Goal: Task Accomplishment & Management: Complete application form

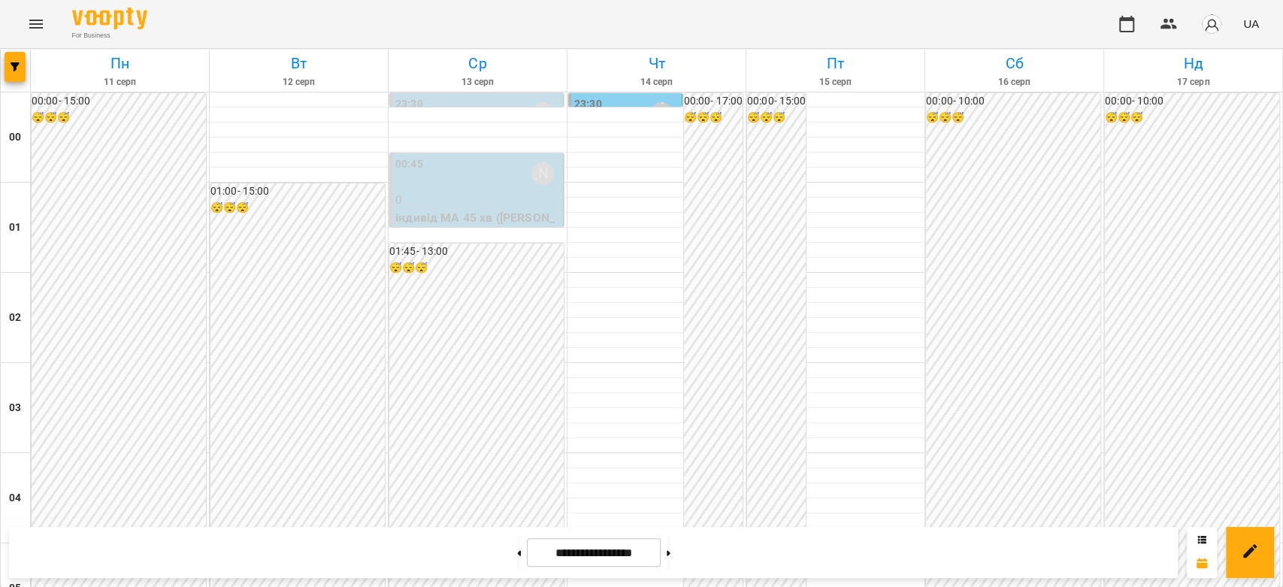
click at [422, 194] on p "0" at bounding box center [477, 200] width 165 height 18
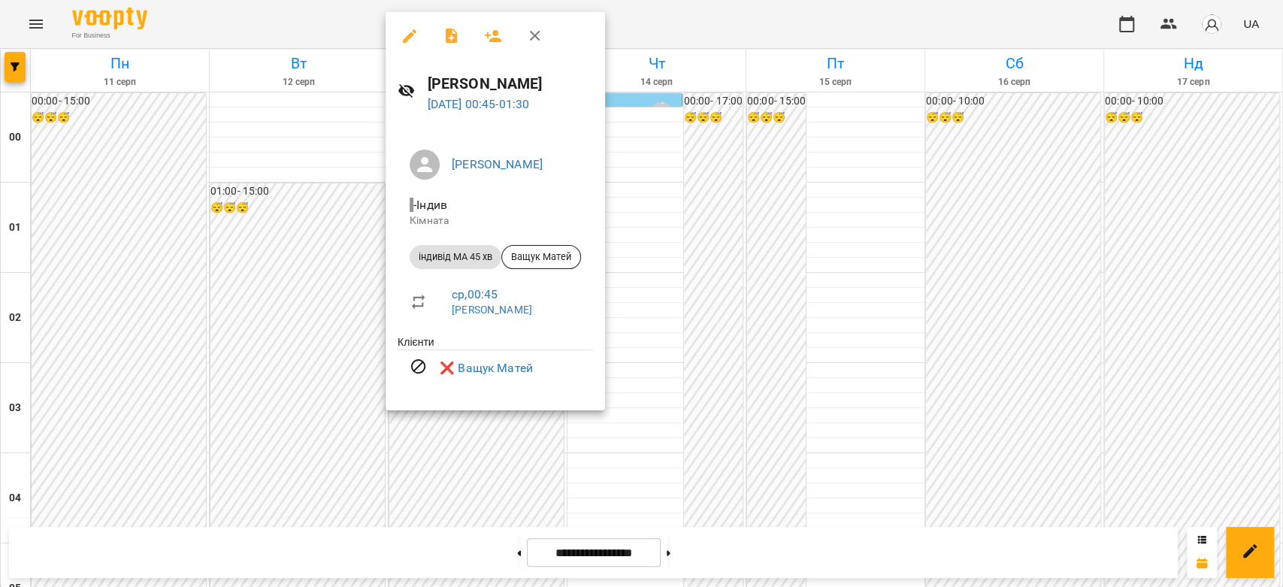
click at [698, 318] on div at bounding box center [641, 293] width 1283 height 587
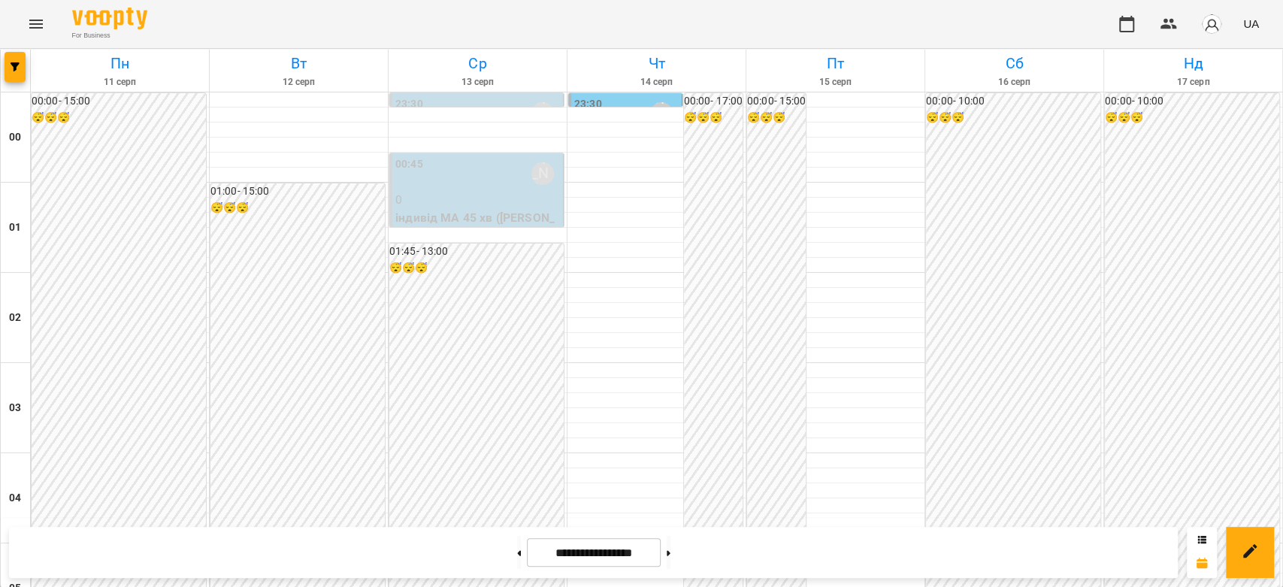
scroll to position [1738, 0]
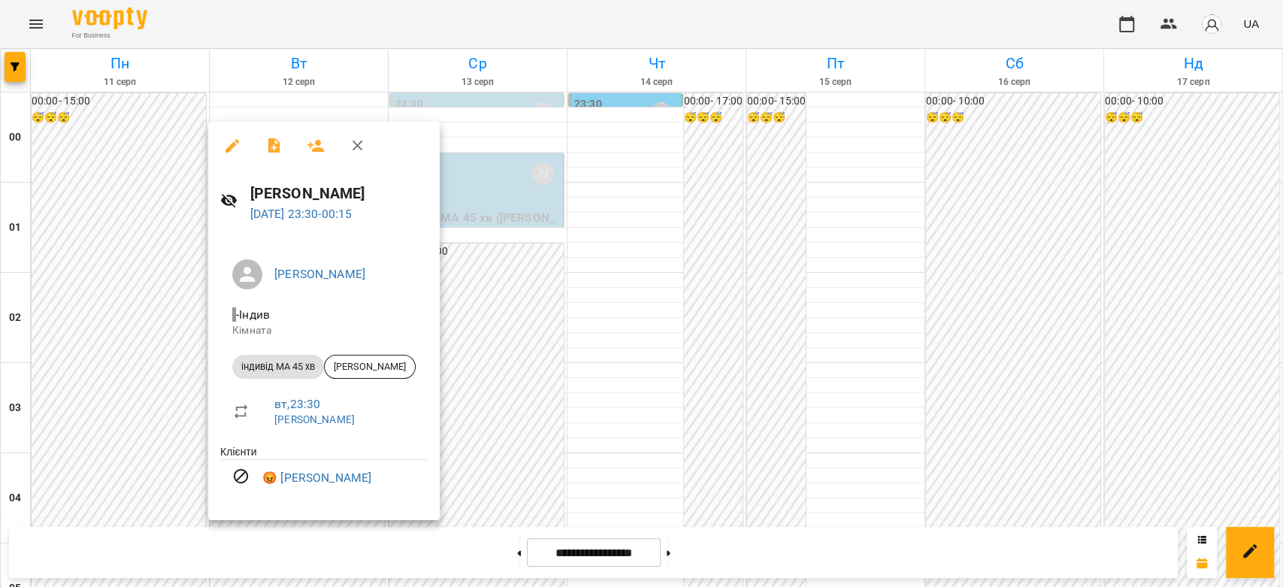
click at [507, 382] on div at bounding box center [641, 293] width 1283 height 587
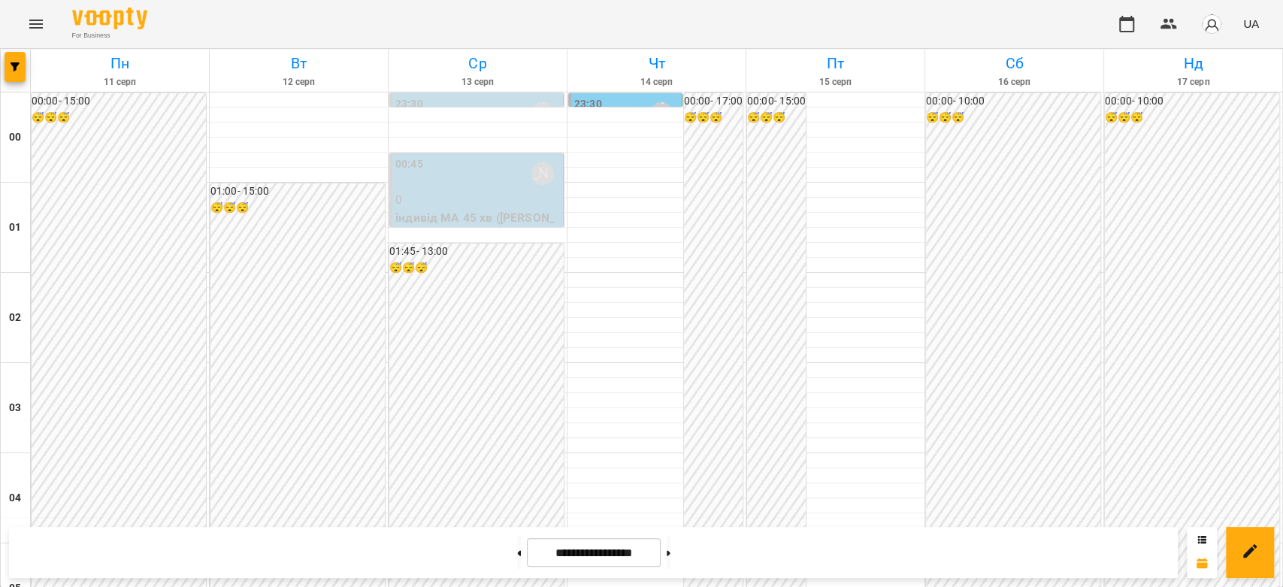
scroll to position [1237, 0]
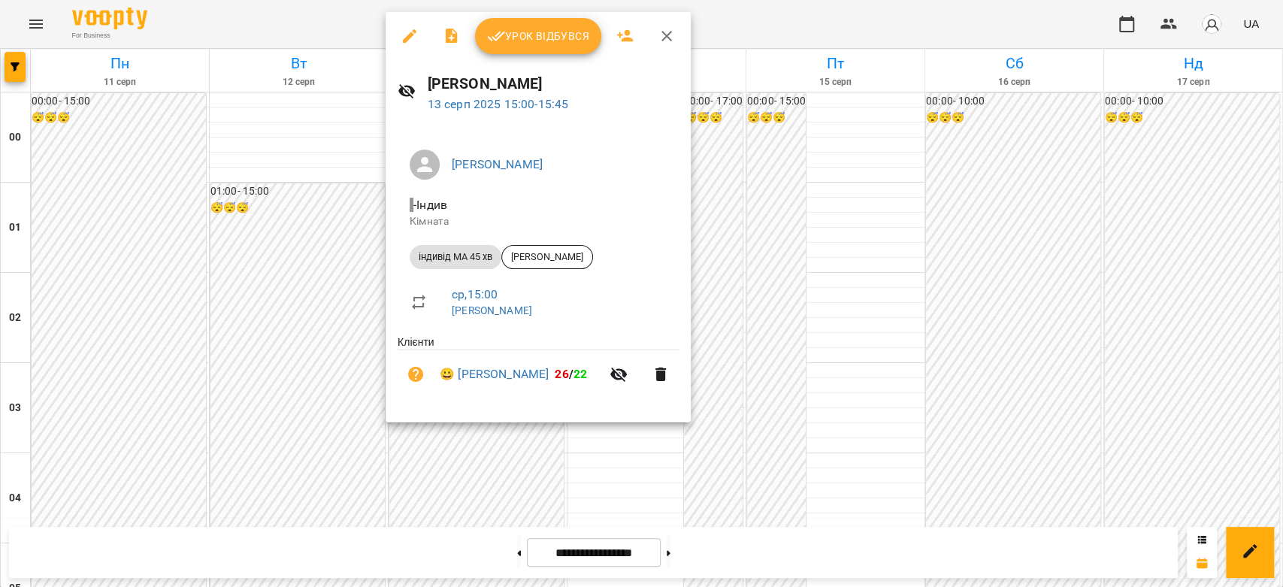
click at [322, 201] on div at bounding box center [641, 293] width 1283 height 587
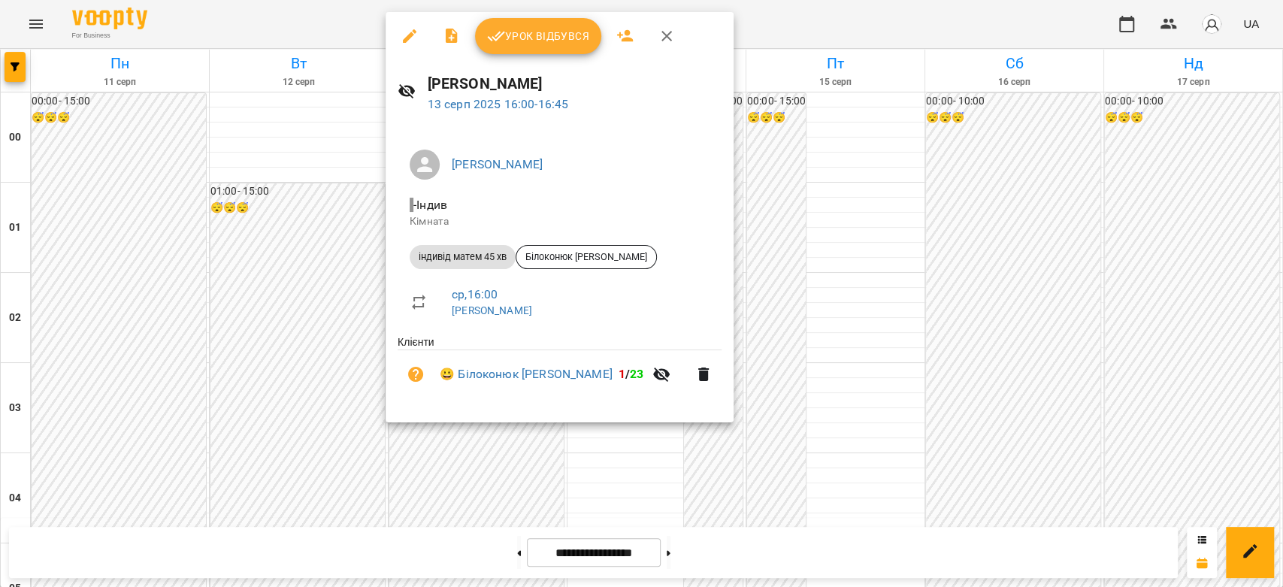
click at [336, 259] on div at bounding box center [641, 293] width 1283 height 587
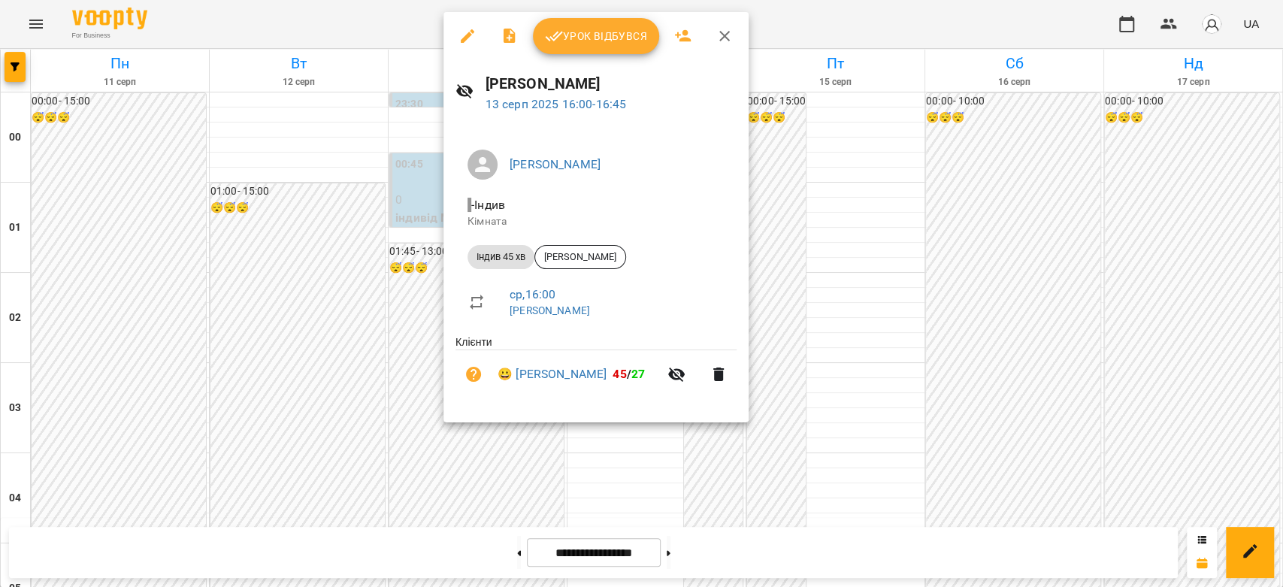
click at [360, 245] on div at bounding box center [641, 293] width 1283 height 587
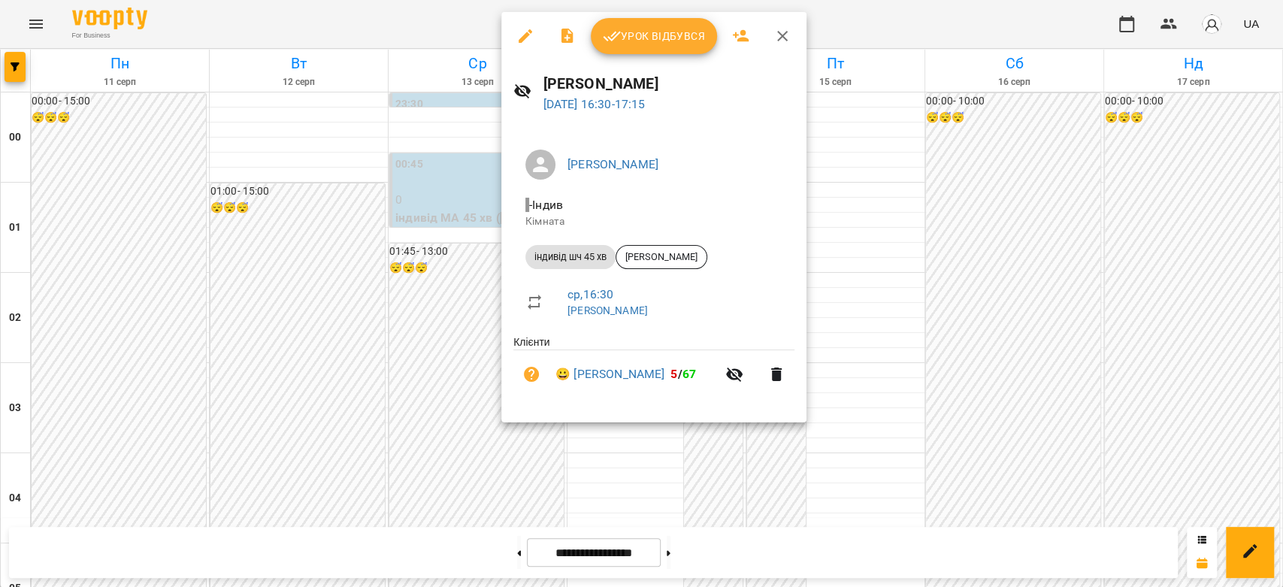
click at [350, 277] on div at bounding box center [641, 293] width 1283 height 587
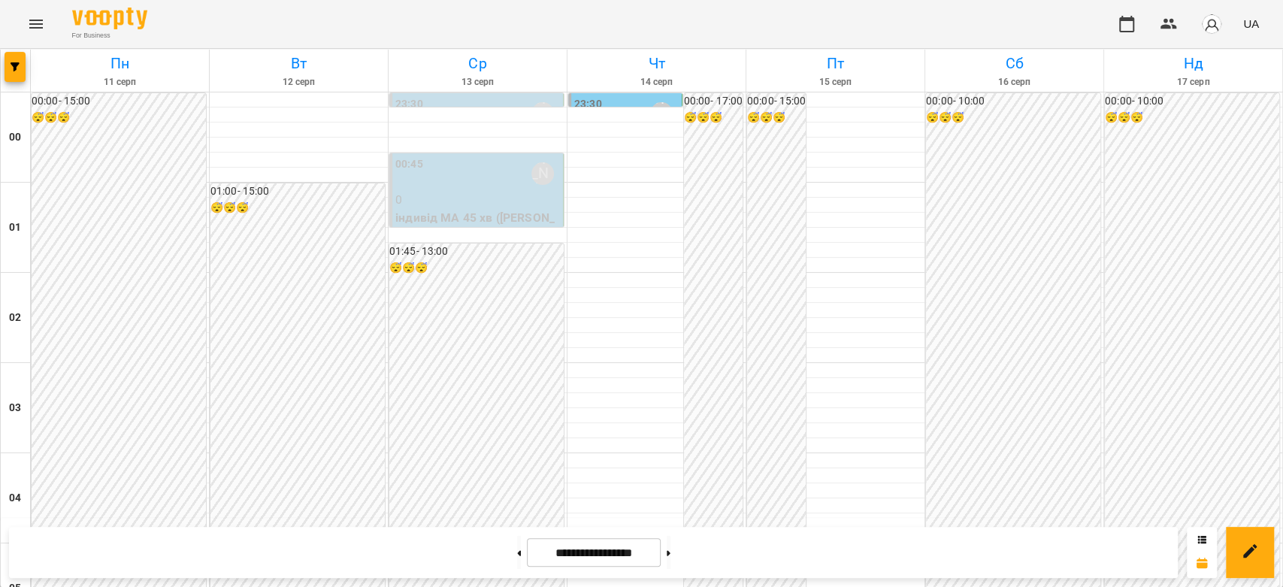
scroll to position [1419, 0]
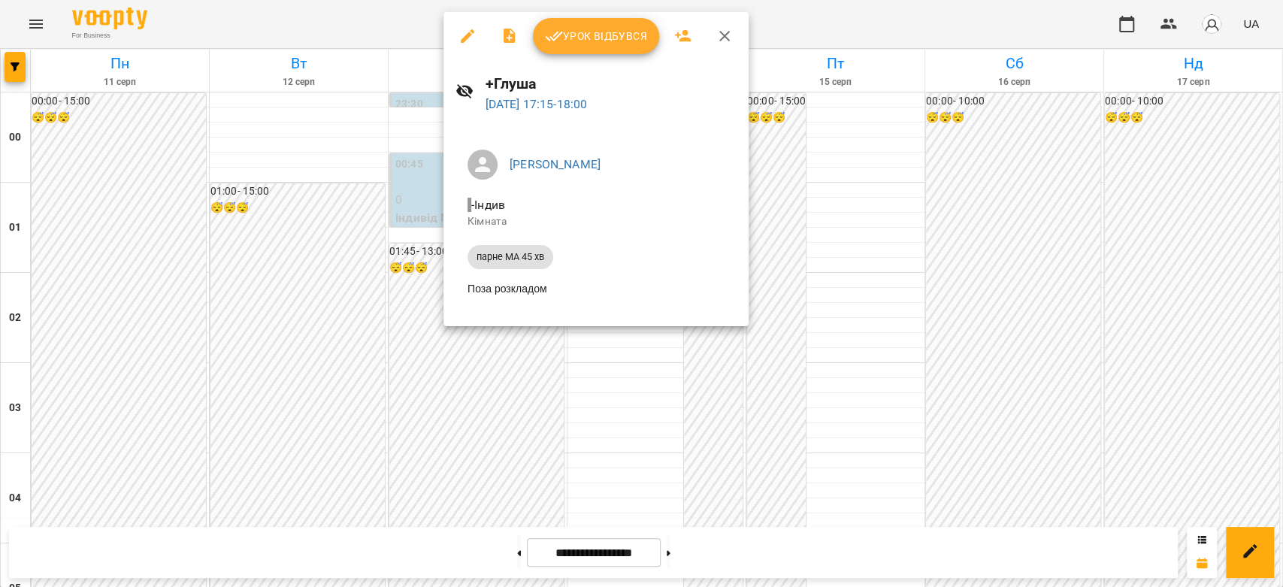
click at [367, 229] on div at bounding box center [641, 293] width 1283 height 587
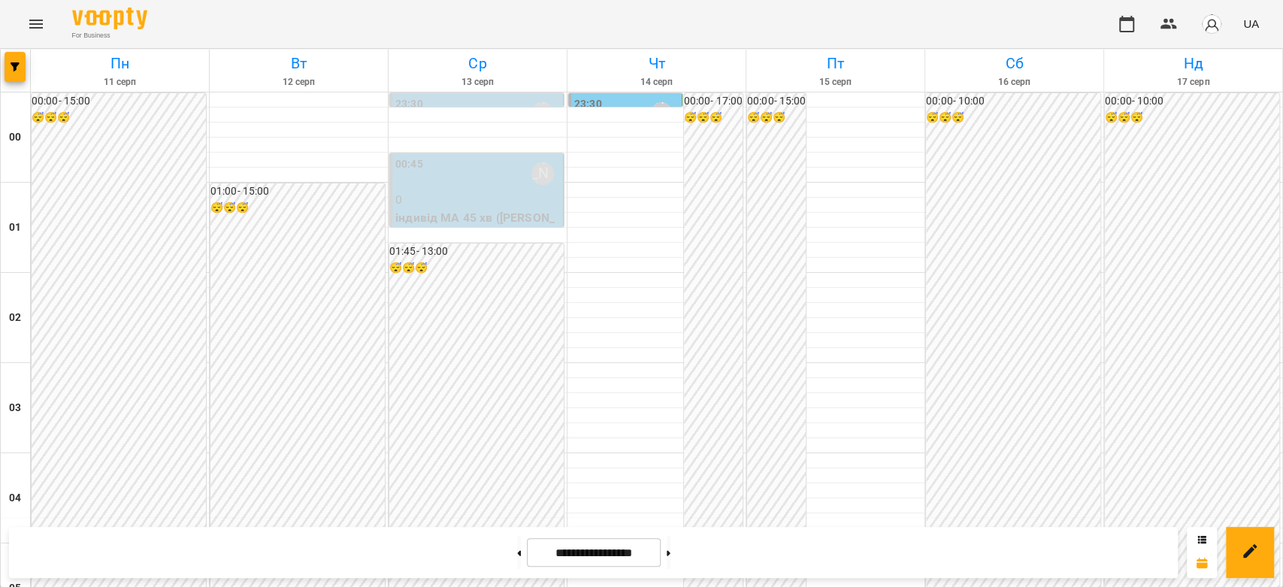
scroll to position [1503, 0]
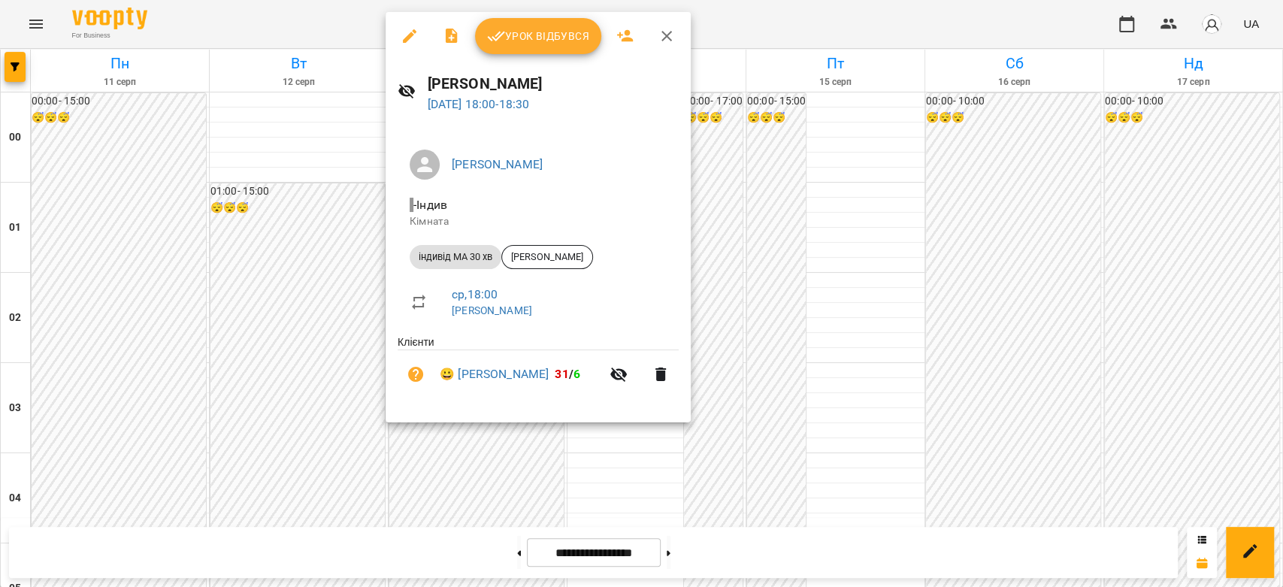
click at [333, 233] on div at bounding box center [641, 293] width 1283 height 587
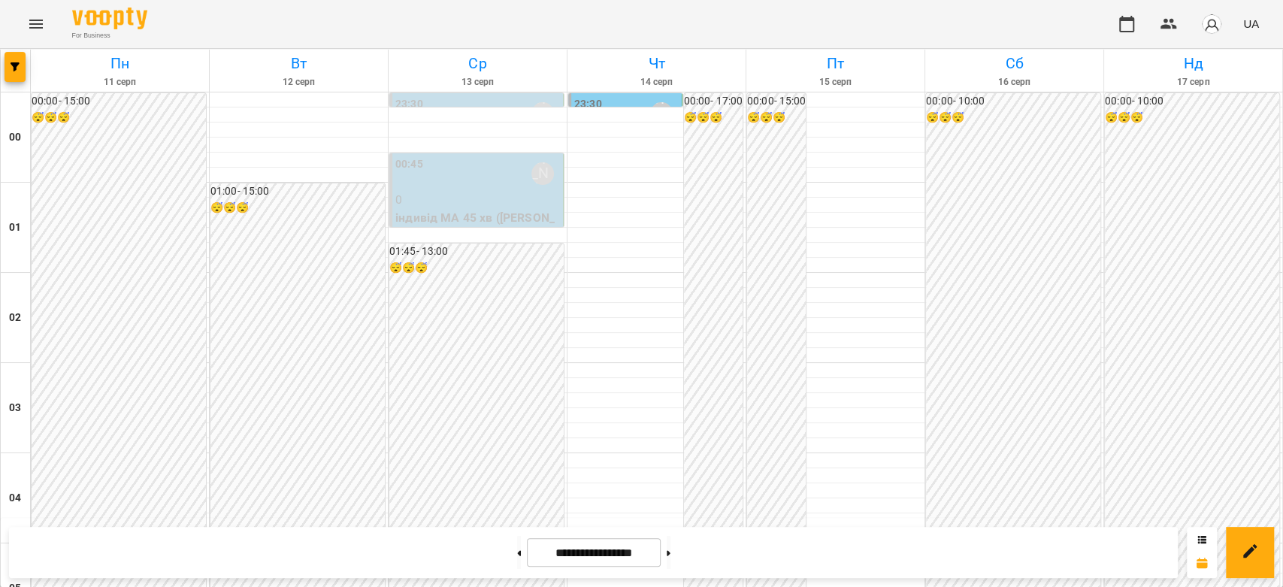
scroll to position [1670, 0]
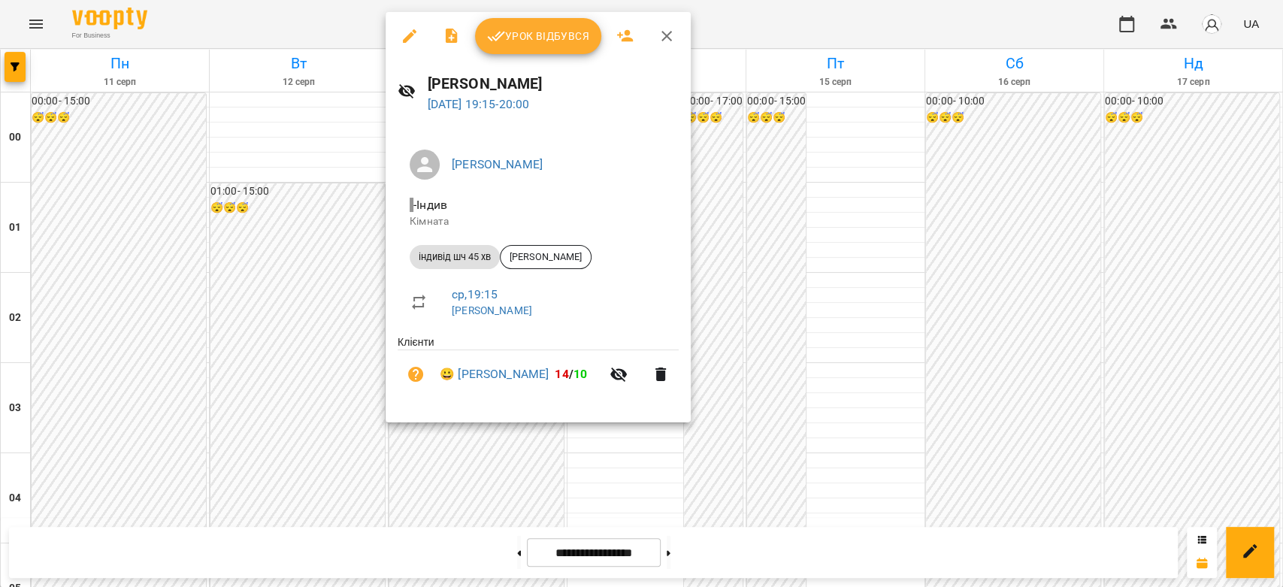
click at [325, 198] on div at bounding box center [641, 293] width 1283 height 587
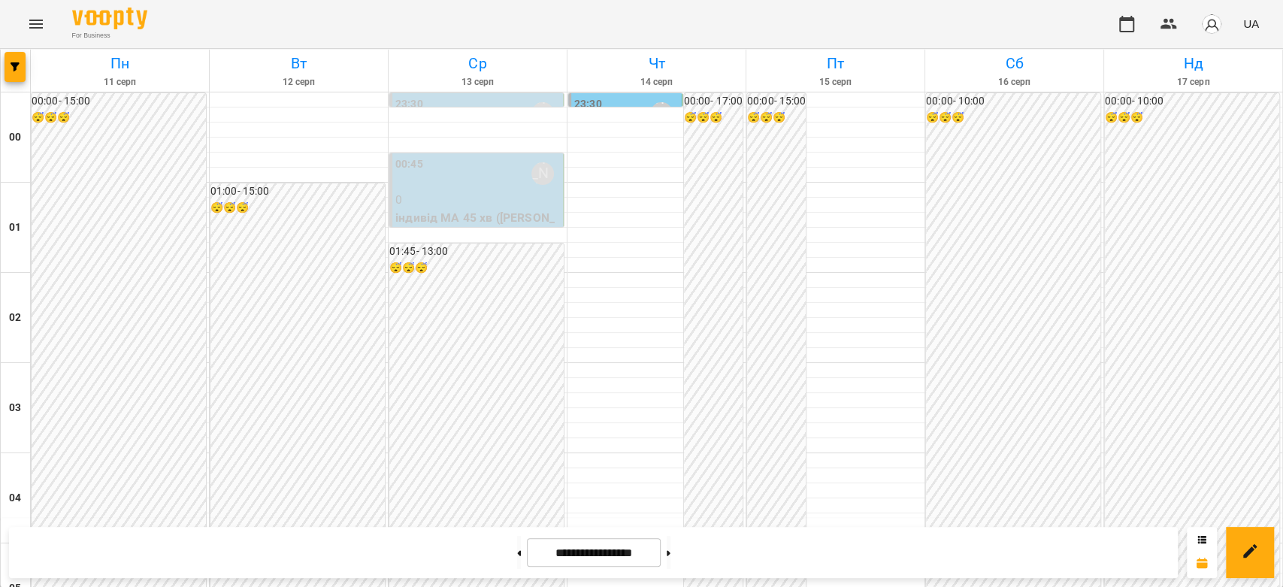
scroll to position [1320, 0]
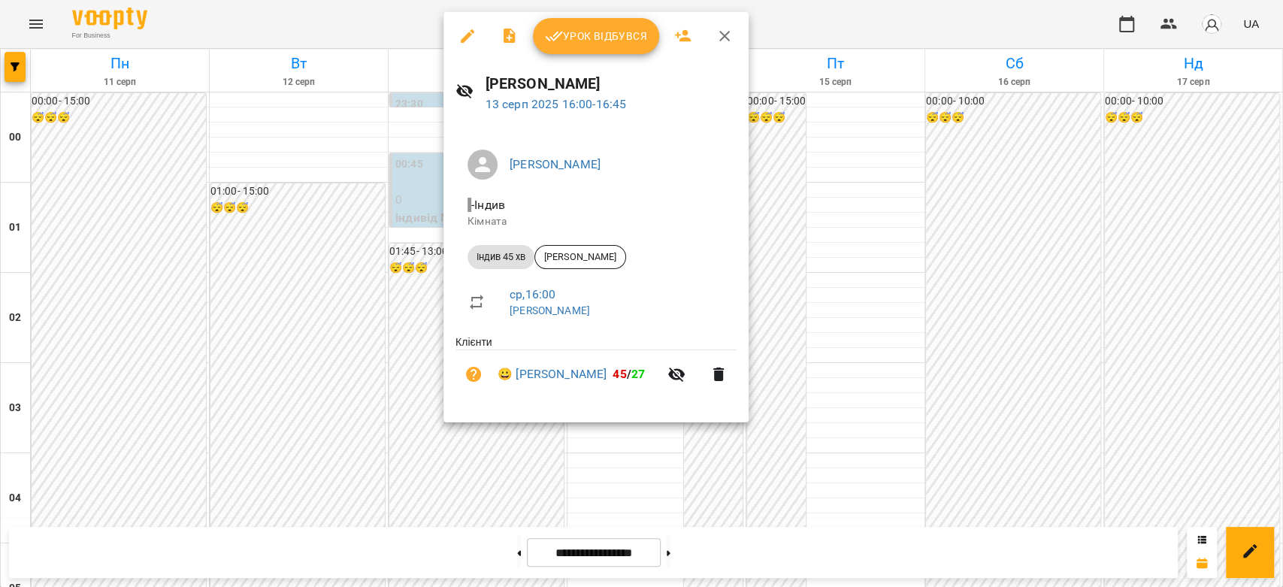
click at [404, 248] on div at bounding box center [641, 293] width 1283 height 587
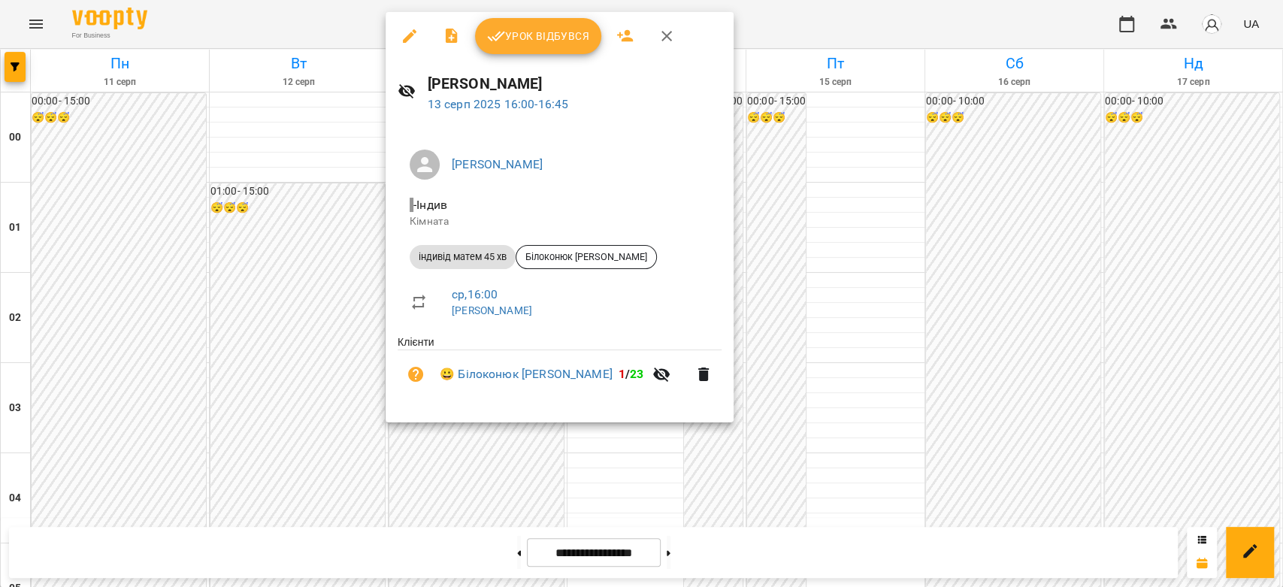
click at [363, 244] on div at bounding box center [641, 293] width 1283 height 587
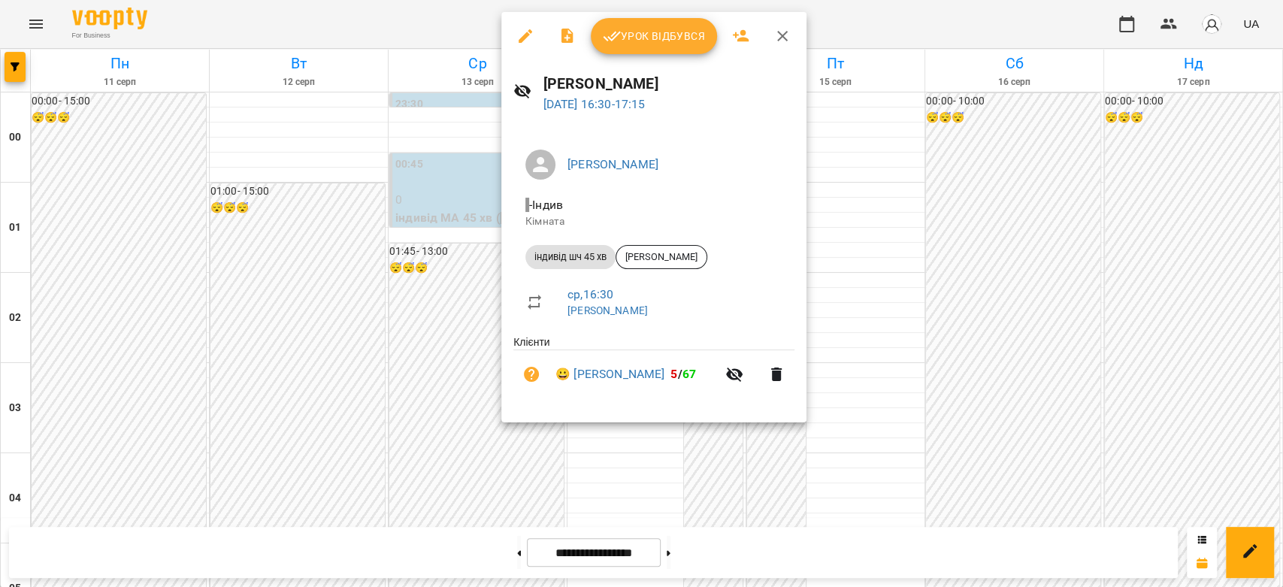
click at [436, 298] on div at bounding box center [641, 293] width 1283 height 587
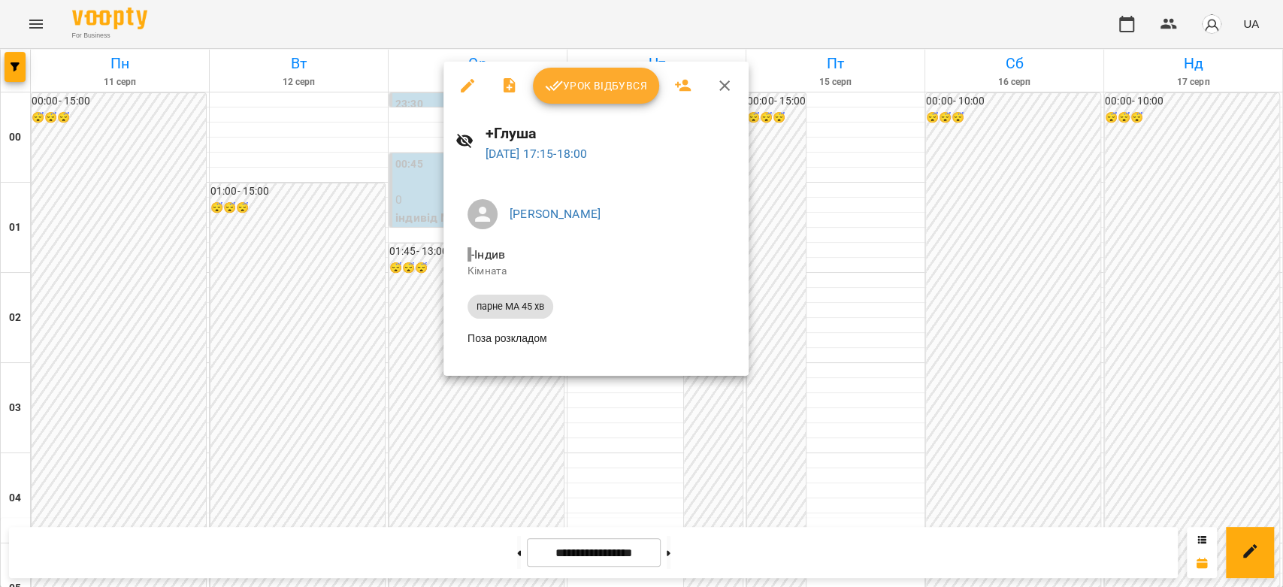
click at [865, 292] on div at bounding box center [641, 293] width 1283 height 587
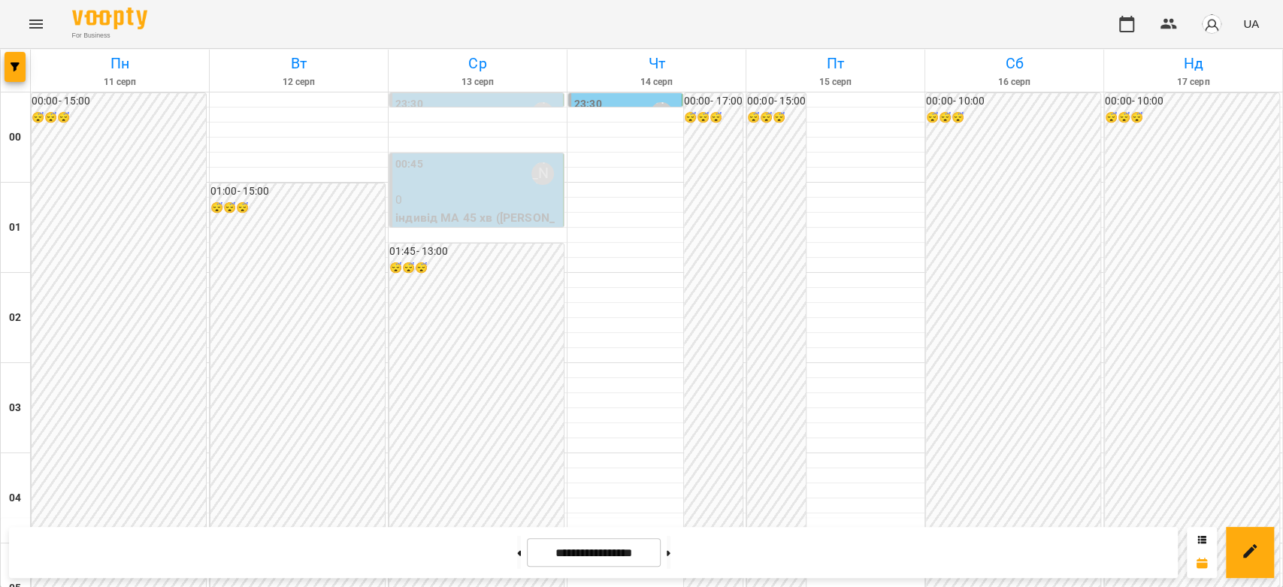
scroll to position [1487, 0]
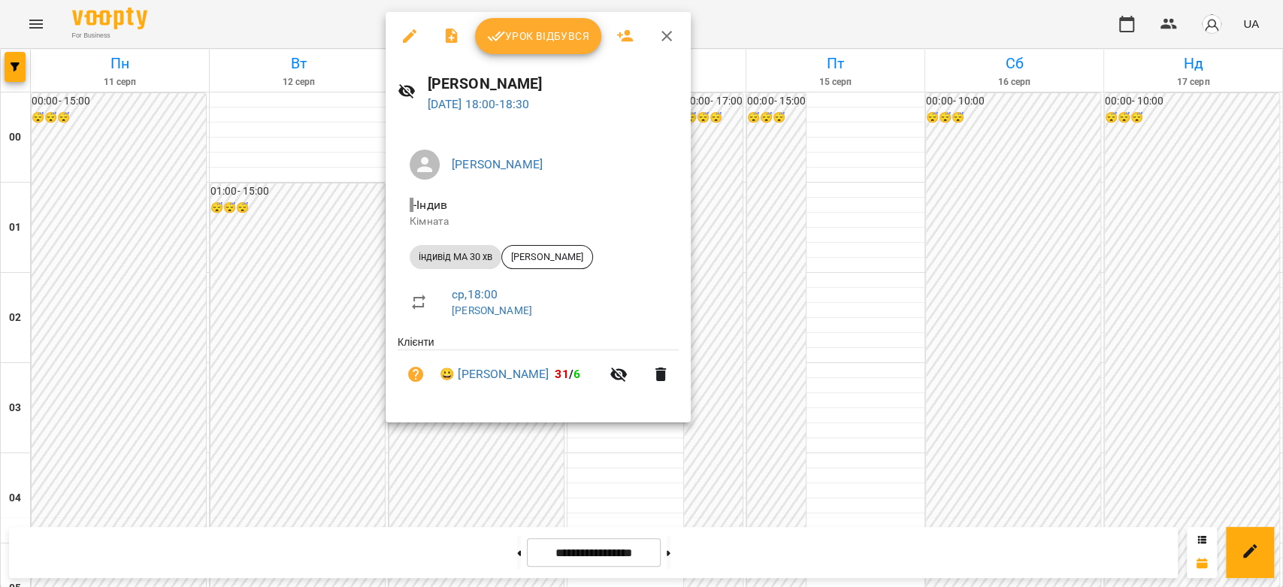
click at [757, 237] on div at bounding box center [641, 293] width 1283 height 587
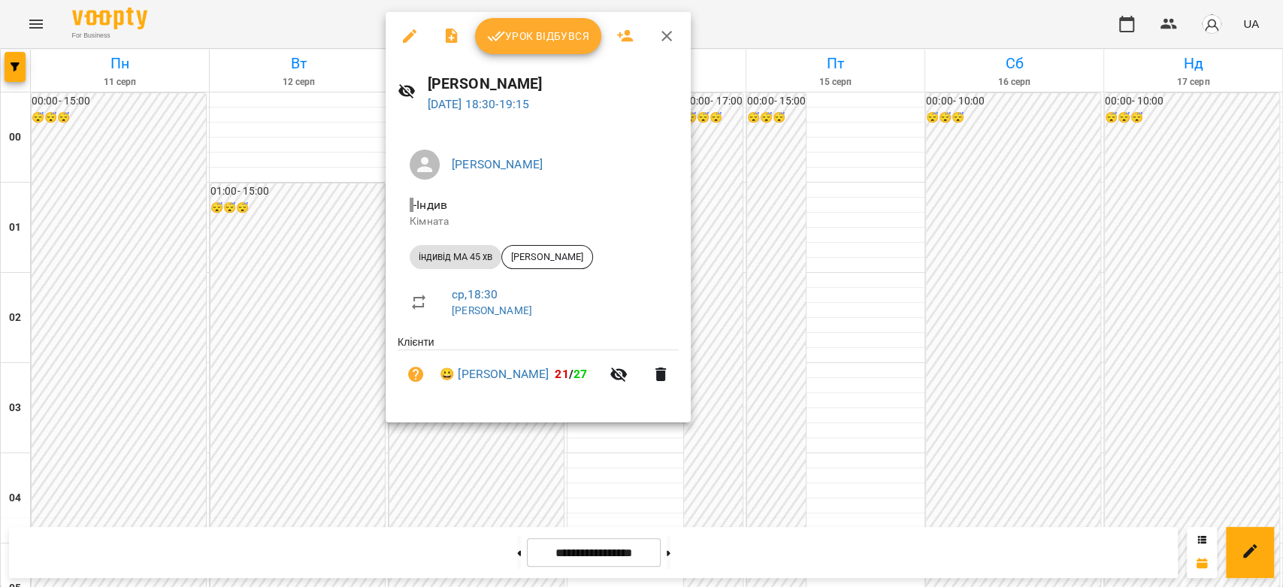
click at [862, 253] on div at bounding box center [641, 293] width 1283 height 587
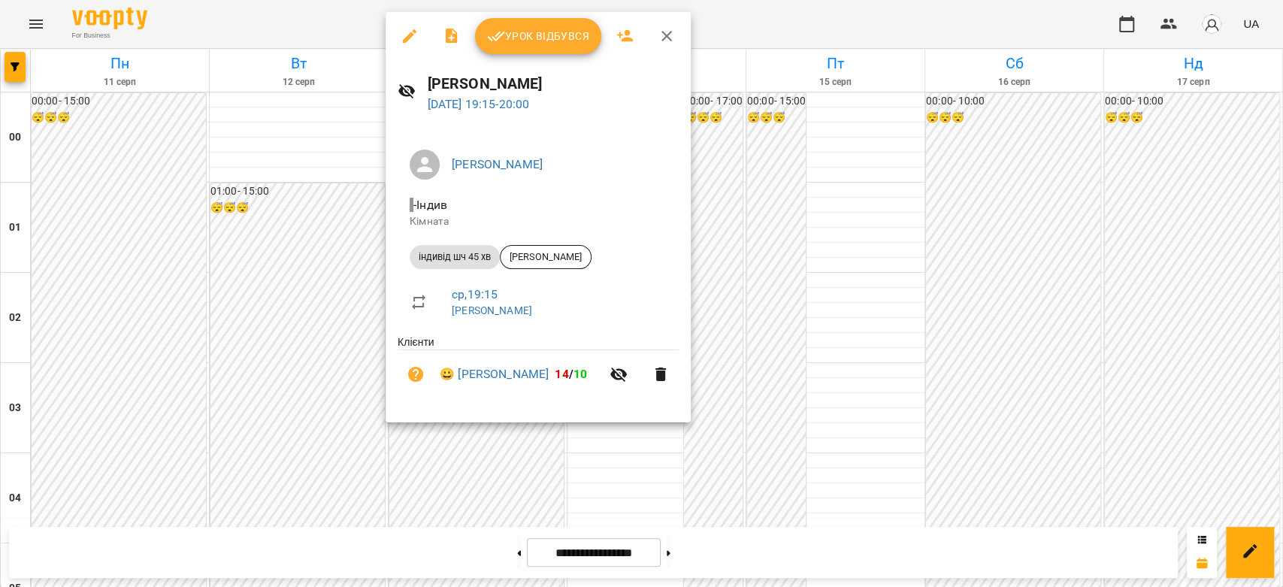
click at [777, 267] on div at bounding box center [641, 293] width 1283 height 587
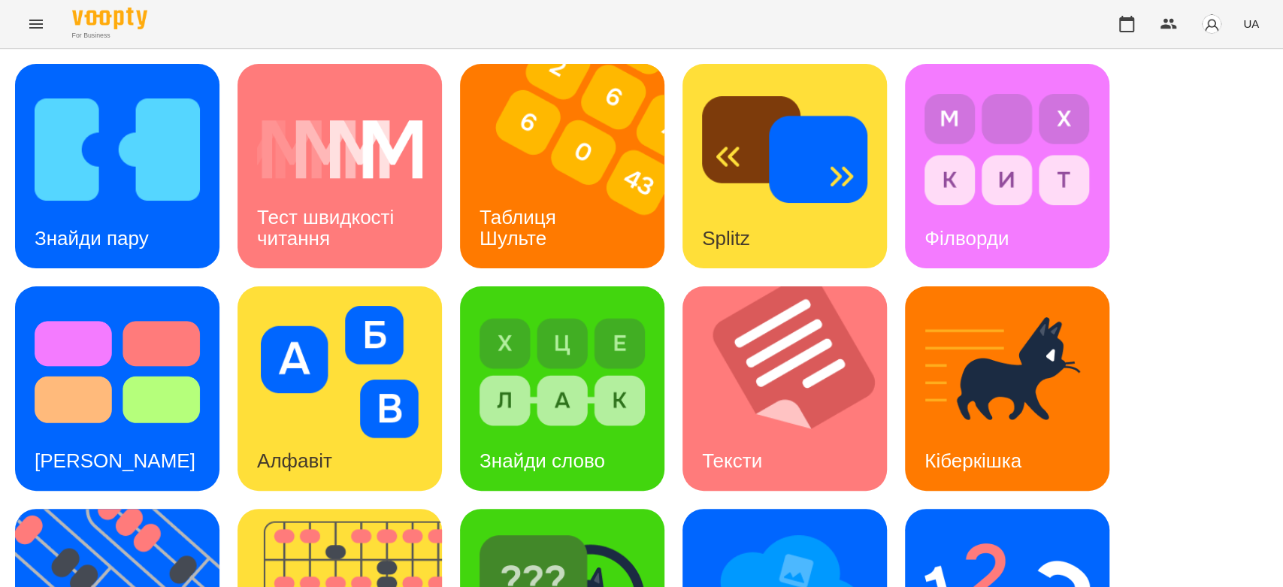
scroll to position [363, 0]
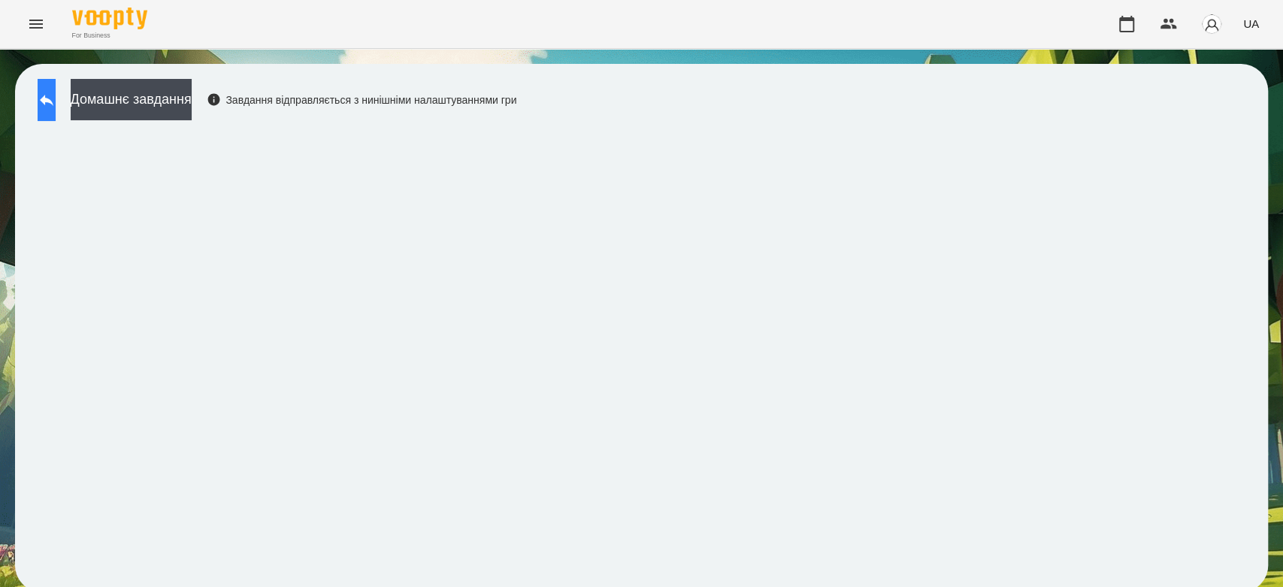
click at [54, 101] on icon at bounding box center [47, 100] width 18 height 18
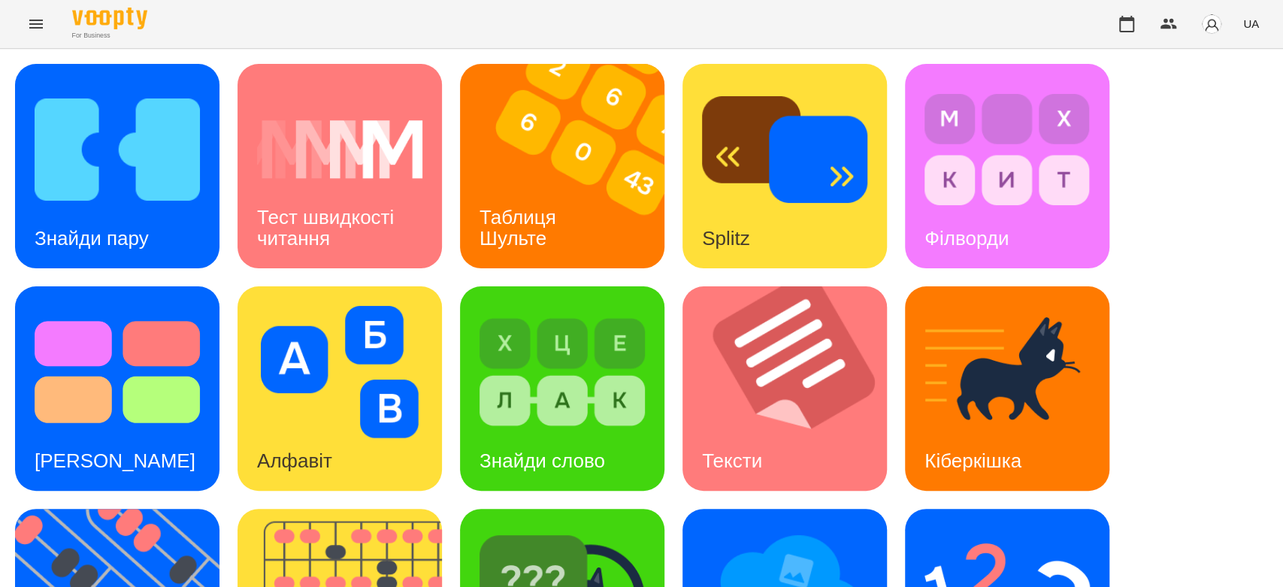
scroll to position [363, 0]
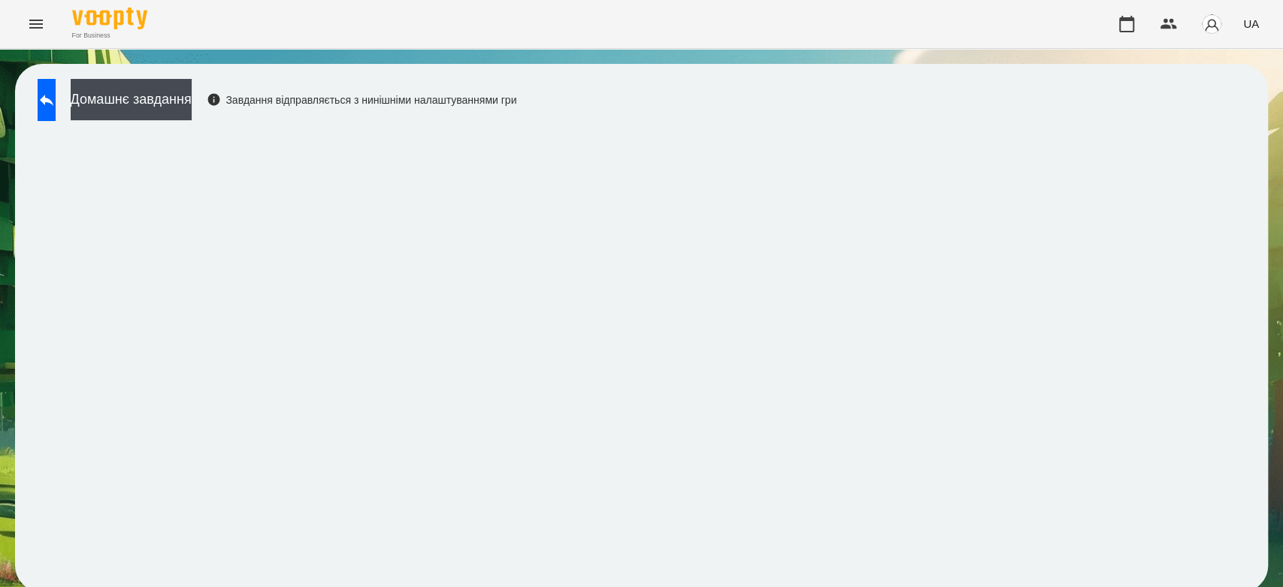
scroll to position [5, 0]
drag, startPoint x: 587, startPoint y: 77, endPoint x: 650, endPoint y: 77, distance: 63.2
click at [650, 77] on div "Домашнє завдання Завдання відправляється з нинішніми налаштуваннями гри" at bounding box center [641, 328] width 1253 height 528
click at [183, 86] on button "Домашнє завдання" at bounding box center [131, 99] width 121 height 41
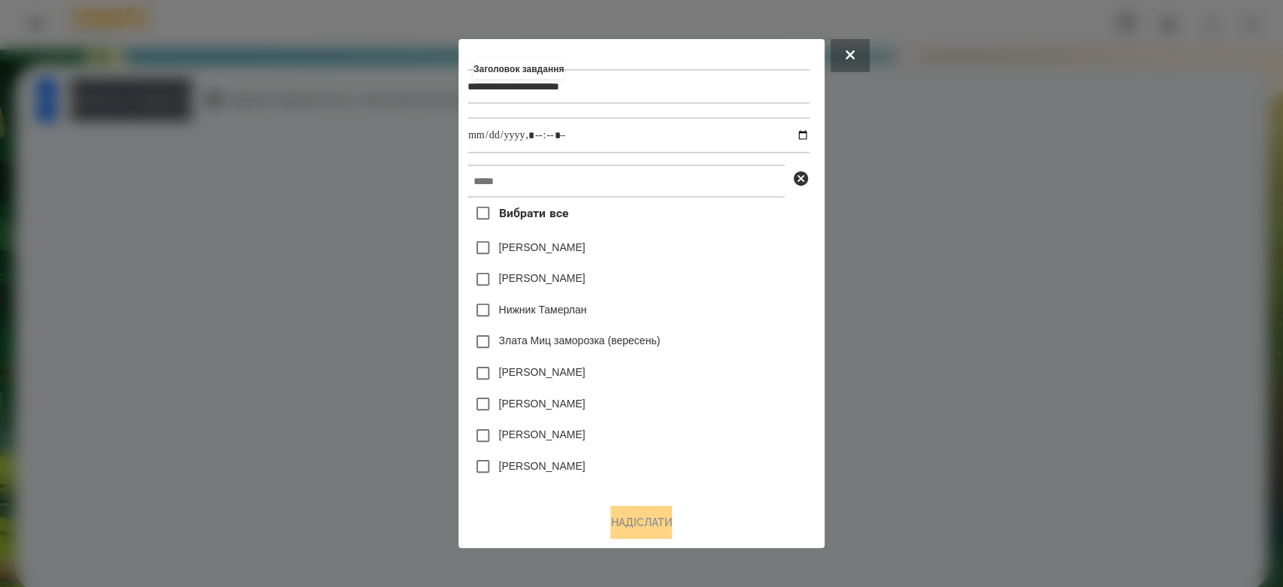
type input "**********"
click at [808, 134] on input "datetime-local" at bounding box center [639, 135] width 342 height 36
type input "**********"
click at [780, 281] on div "Яна Щербакова" at bounding box center [639, 280] width 342 height 32
click at [730, 189] on input "text" at bounding box center [626, 181] width 317 height 33
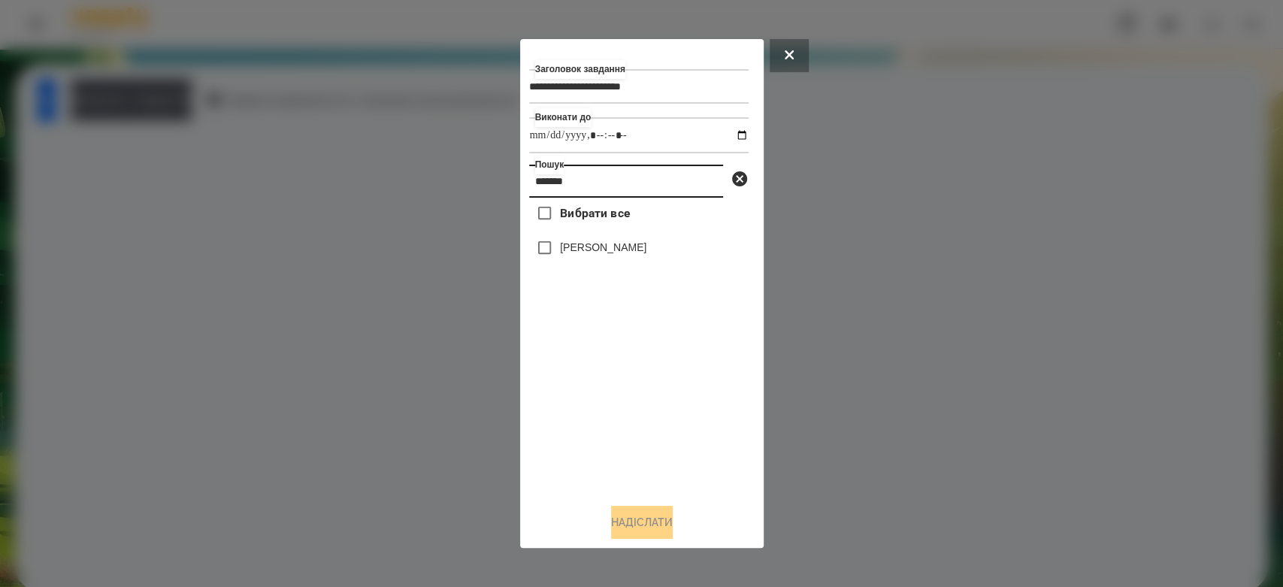
type input "*******"
click at [622, 249] on label "[PERSON_NAME]" at bounding box center [603, 247] width 86 height 15
click at [665, 509] on button "Надіслати" at bounding box center [642, 522] width 62 height 33
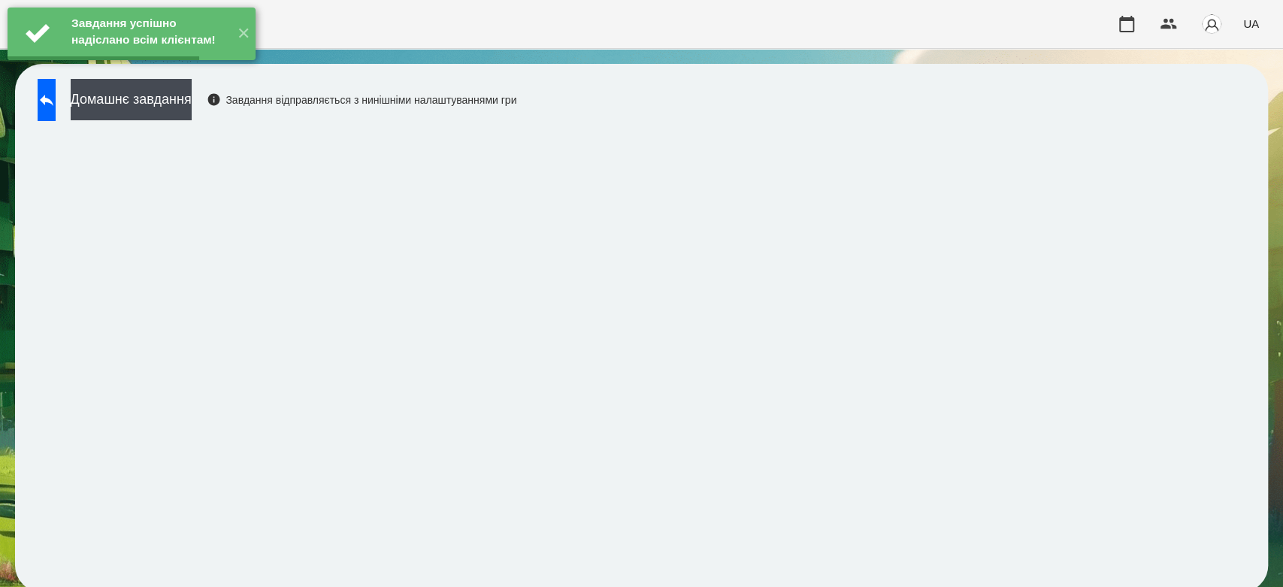
click at [192, 98] on button "Домашнє завдання" at bounding box center [131, 99] width 121 height 41
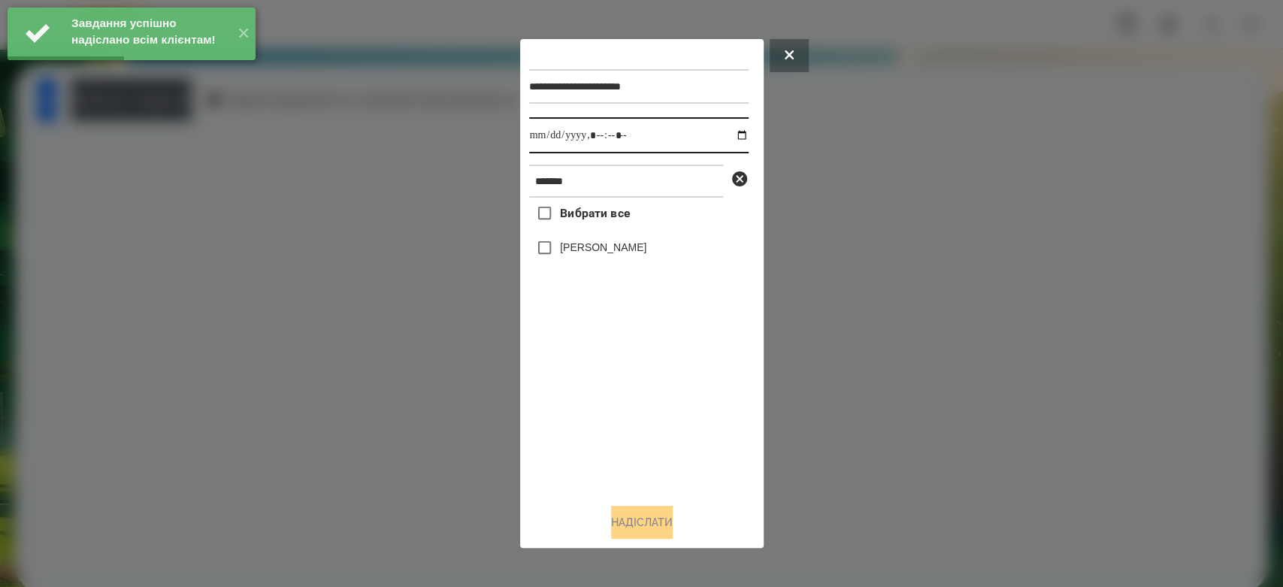
click at [729, 132] on input "datetime-local" at bounding box center [639, 135] width 220 height 36
type input "**********"
drag, startPoint x: 632, startPoint y: 419, endPoint x: 625, endPoint y: 365, distance: 53.9
click at [632, 419] on div "Вибрати все Варакса Кіра" at bounding box center [639, 345] width 220 height 294
click at [604, 255] on label "[PERSON_NAME]" at bounding box center [603, 247] width 86 height 15
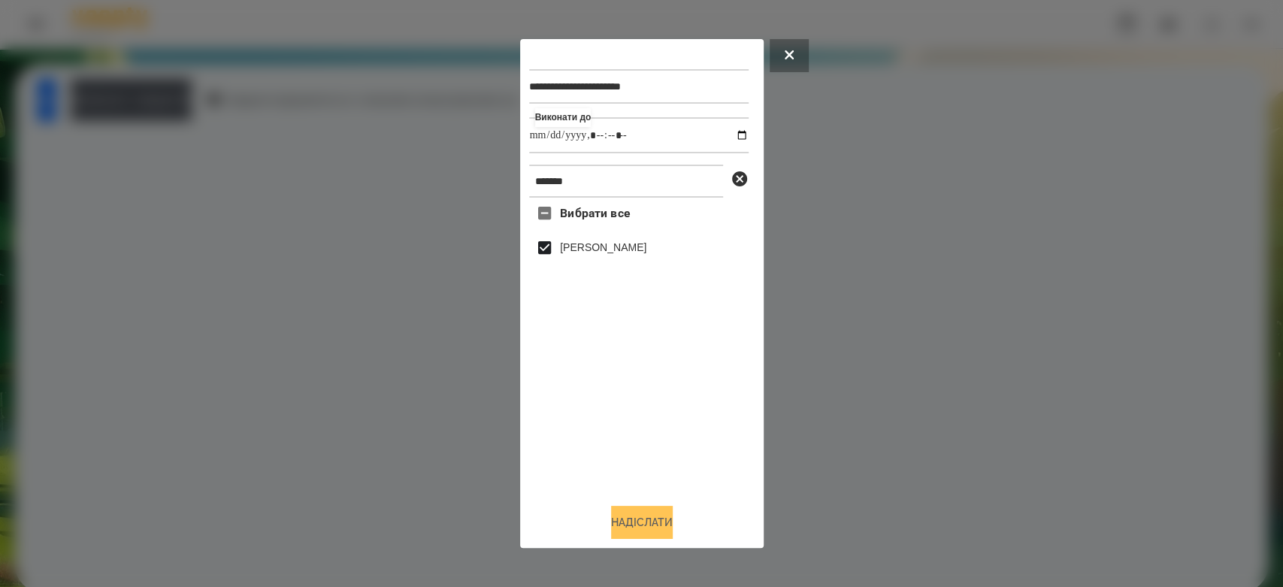
click at [640, 518] on button "Надіслати" at bounding box center [642, 522] width 62 height 33
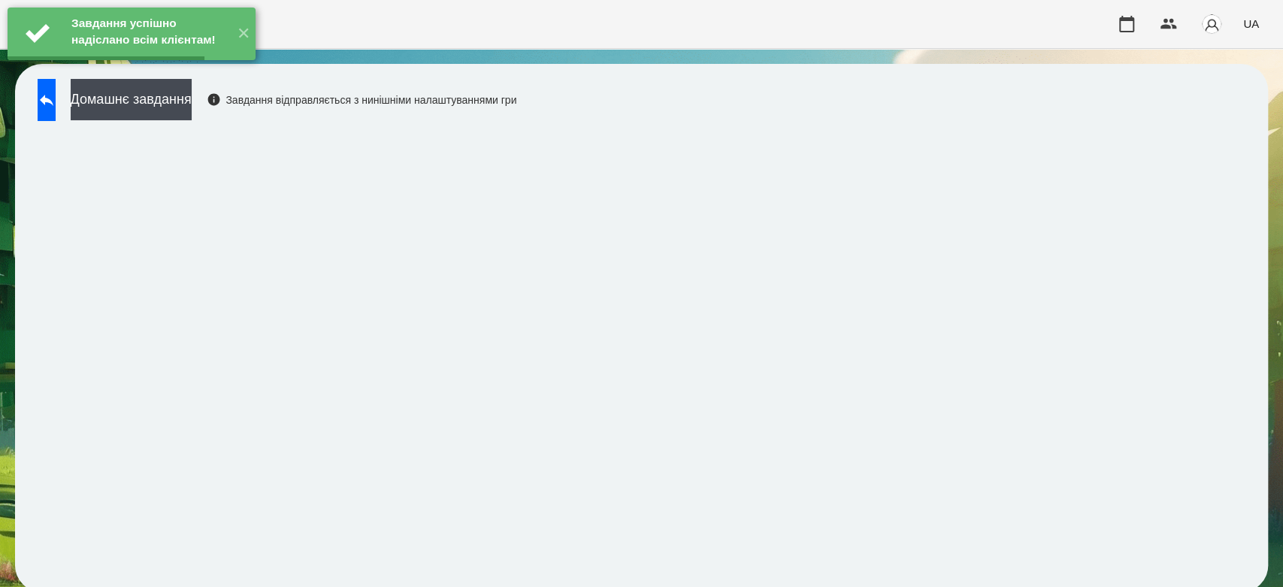
click at [192, 92] on button "Домашнє завдання" at bounding box center [131, 99] width 121 height 41
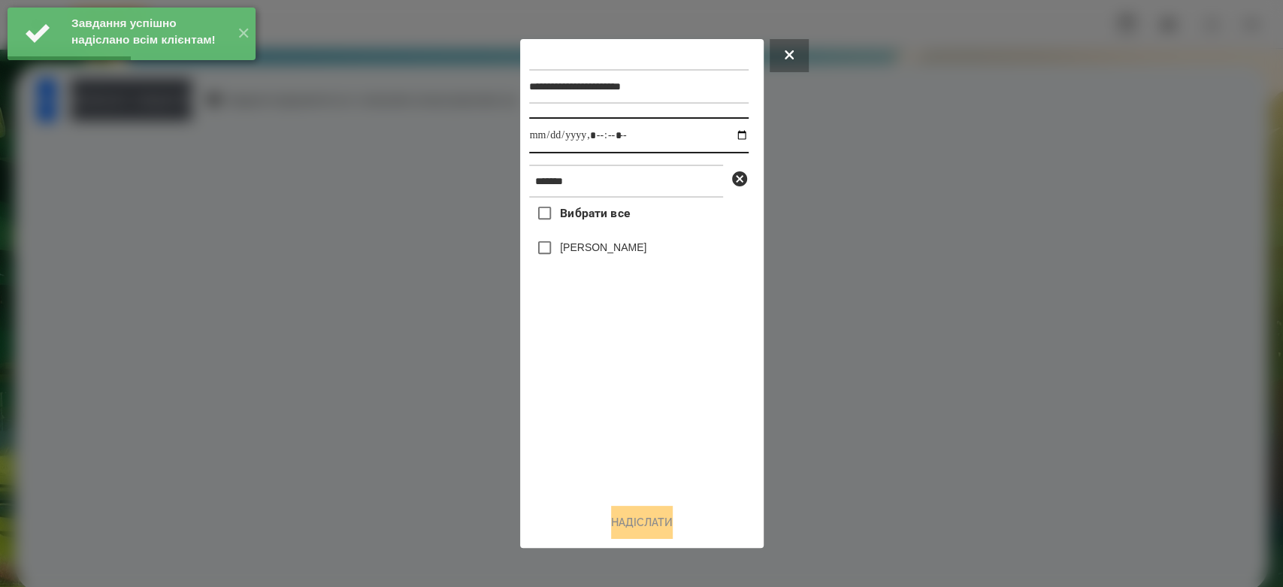
drag, startPoint x: 735, startPoint y: 133, endPoint x: 728, endPoint y: 134, distance: 7.6
click at [731, 133] on input "datetime-local" at bounding box center [639, 135] width 220 height 36
type input "**********"
drag, startPoint x: 637, startPoint y: 470, endPoint x: 638, endPoint y: 459, distance: 11.3
click at [637, 470] on div "Вибрати все Варакса Кіра" at bounding box center [639, 345] width 220 height 294
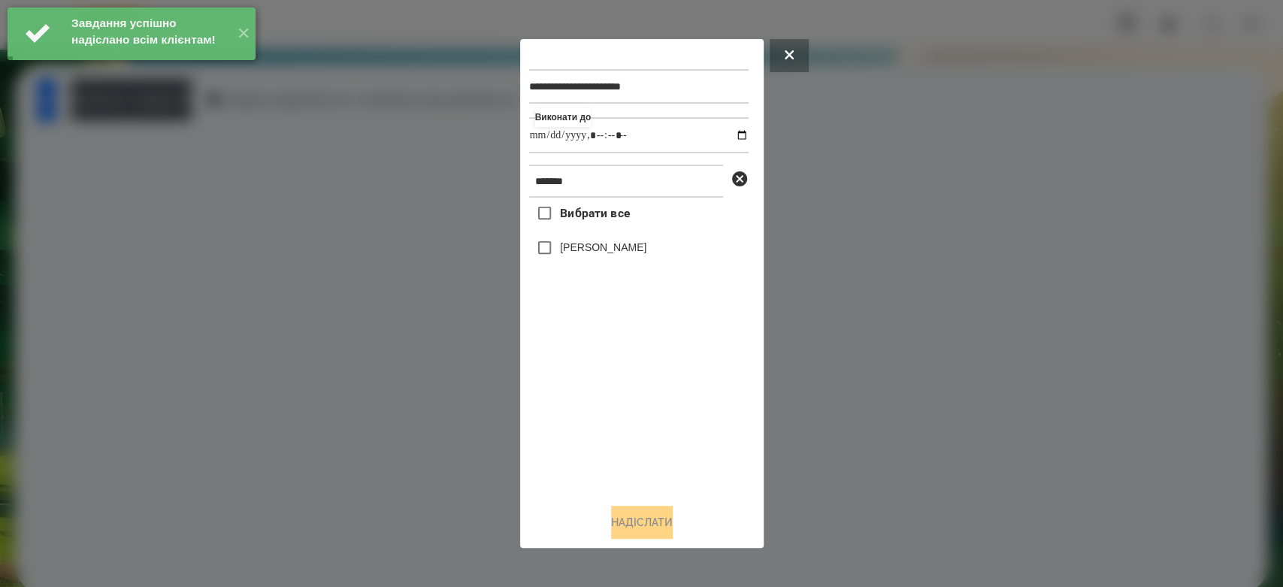
click at [592, 255] on label "[PERSON_NAME]" at bounding box center [603, 247] width 86 height 15
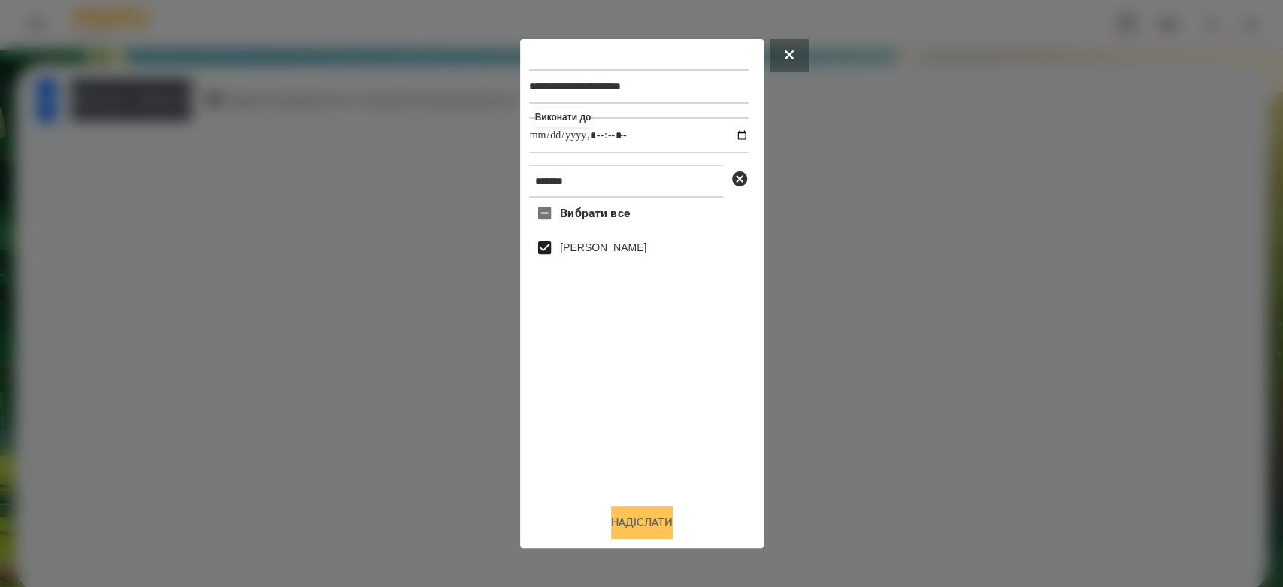
click at [637, 522] on button "Надіслати" at bounding box center [642, 522] width 62 height 33
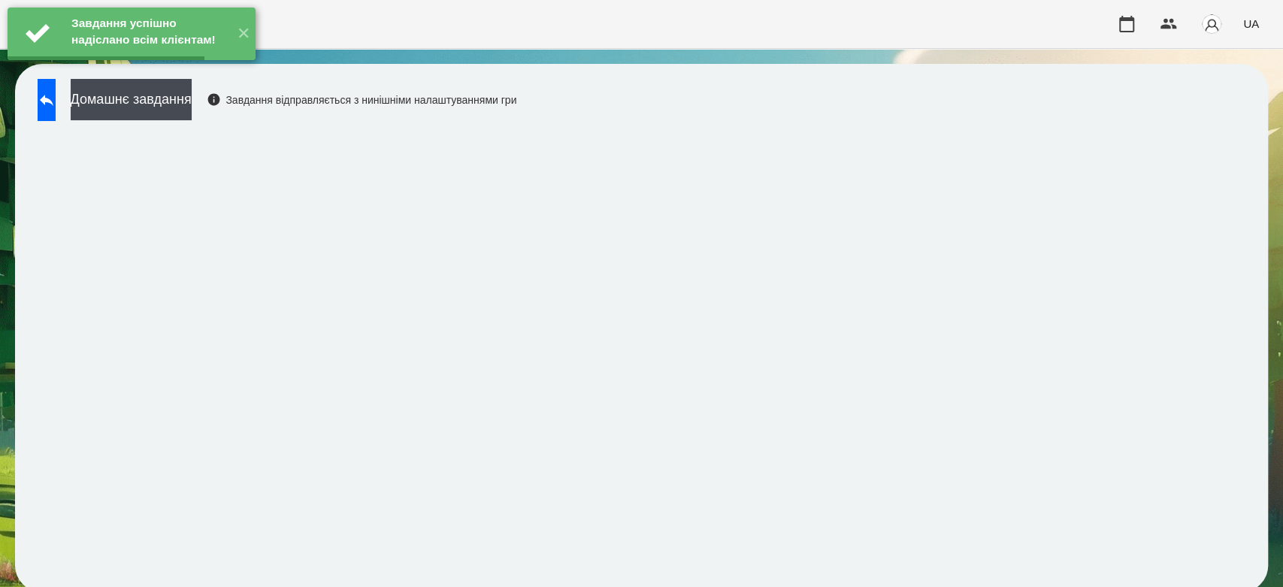
click at [192, 98] on button "Домашнє завдання" at bounding box center [131, 99] width 121 height 41
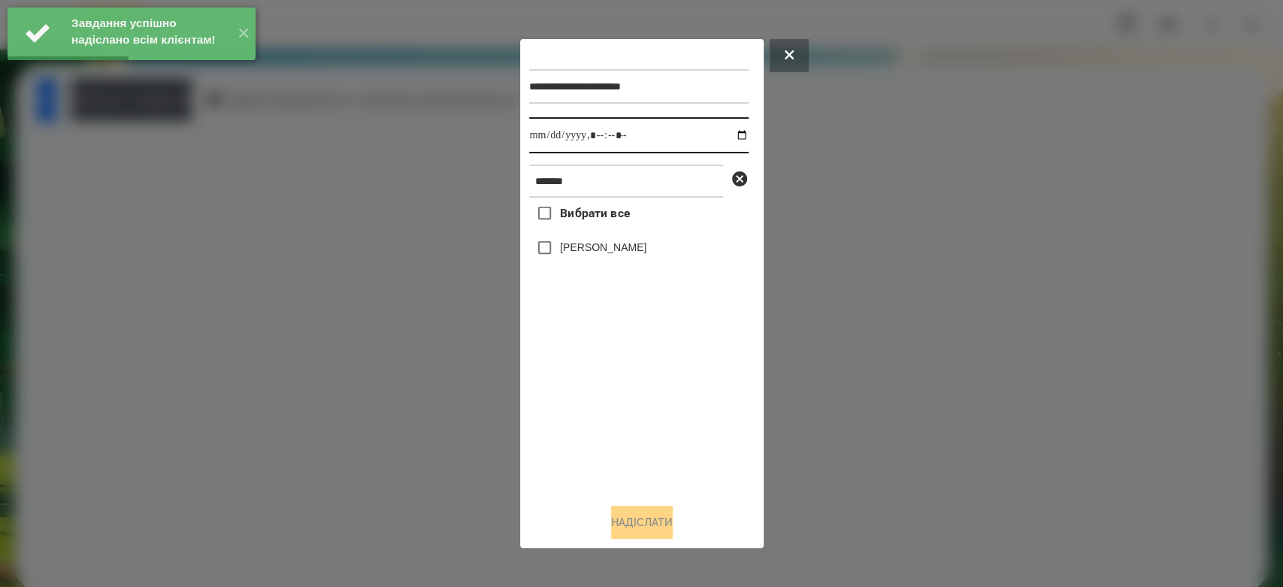
click at [729, 137] on input "datetime-local" at bounding box center [639, 135] width 220 height 36
type input "**********"
drag, startPoint x: 662, startPoint y: 424, endPoint x: 661, endPoint y: 412, distance: 12.1
click at [662, 424] on div "Вибрати все Варакса Кіра" at bounding box center [639, 345] width 220 height 294
click at [601, 251] on label "[PERSON_NAME]" at bounding box center [603, 247] width 86 height 15
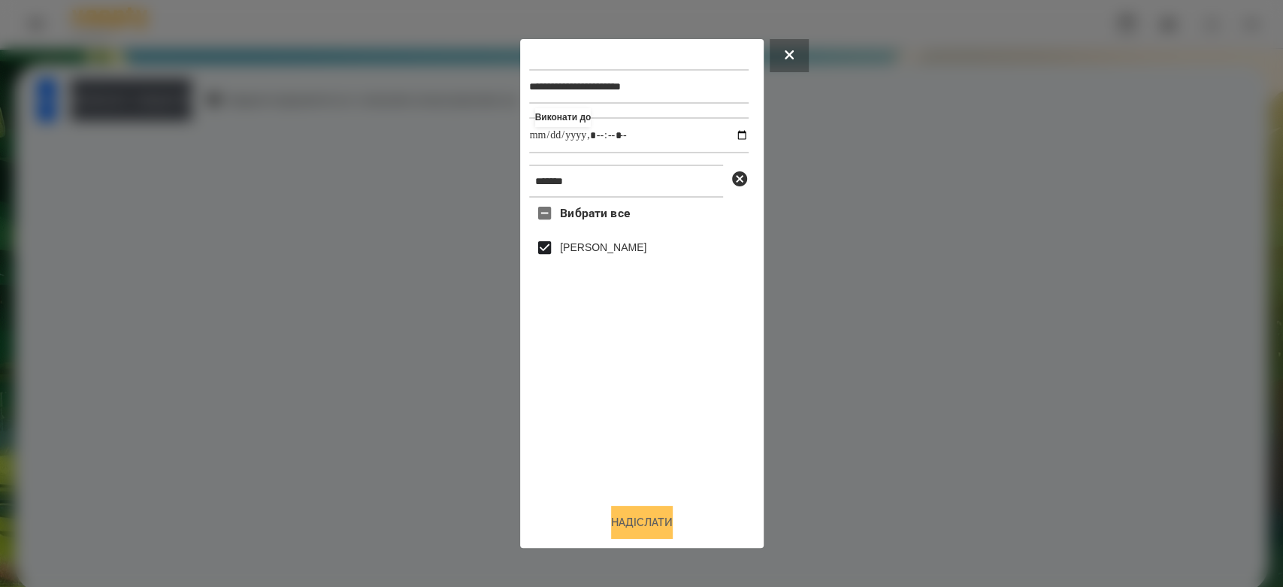
click at [656, 523] on button "Надіслати" at bounding box center [642, 522] width 62 height 33
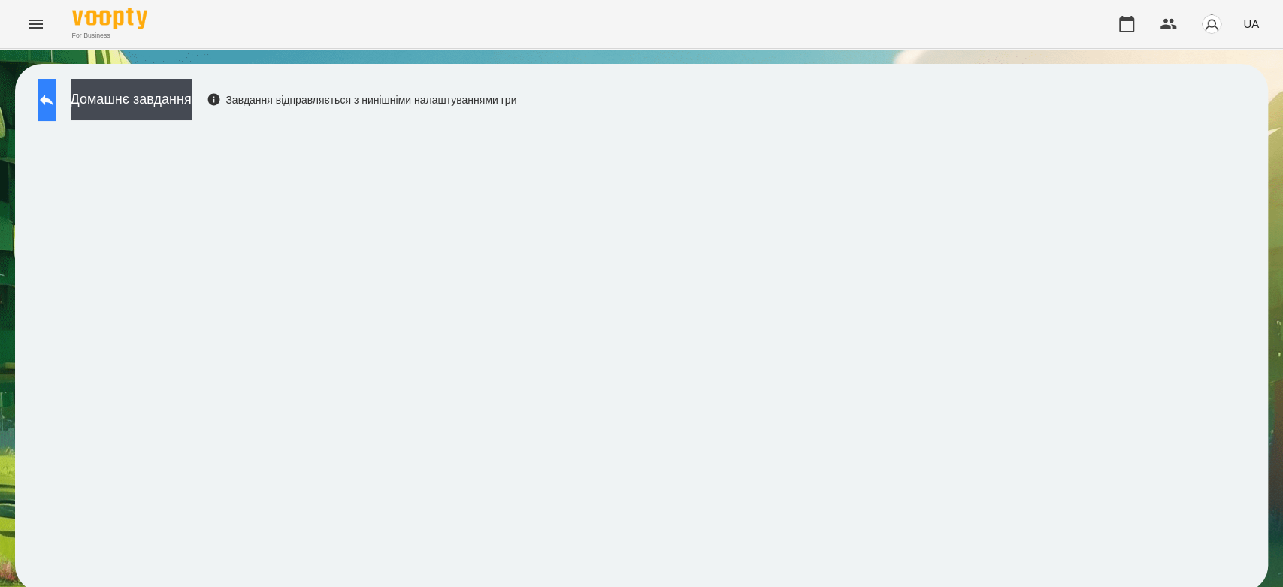
click at [54, 100] on icon at bounding box center [47, 100] width 18 height 18
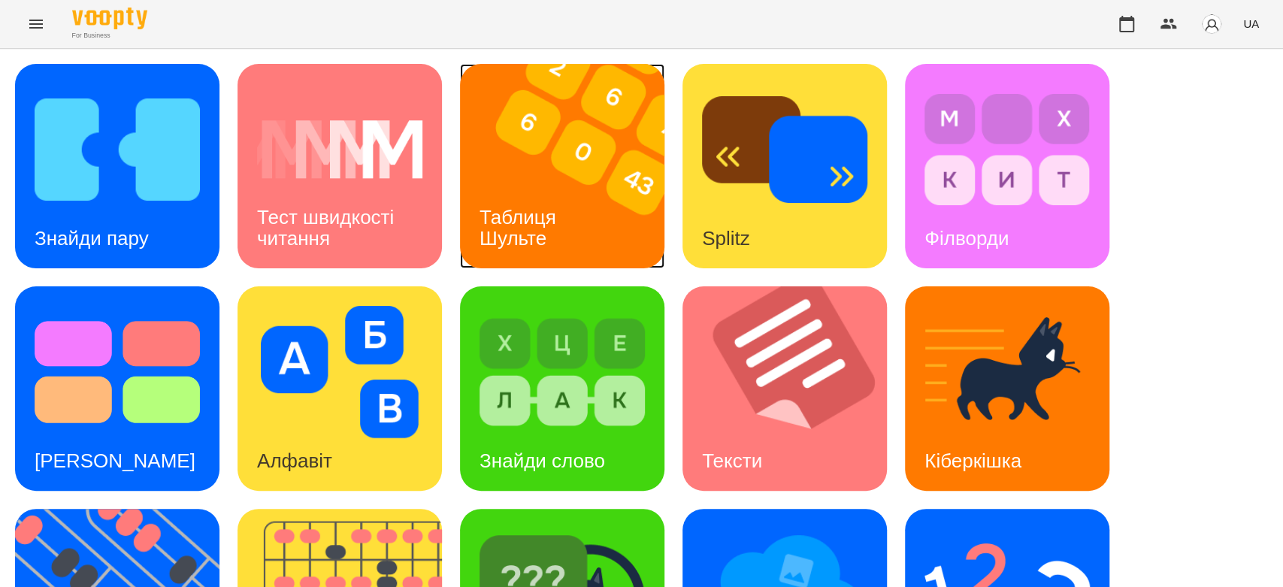
click at [544, 188] on div "Таблиця Шульте" at bounding box center [520, 228] width 121 height 80
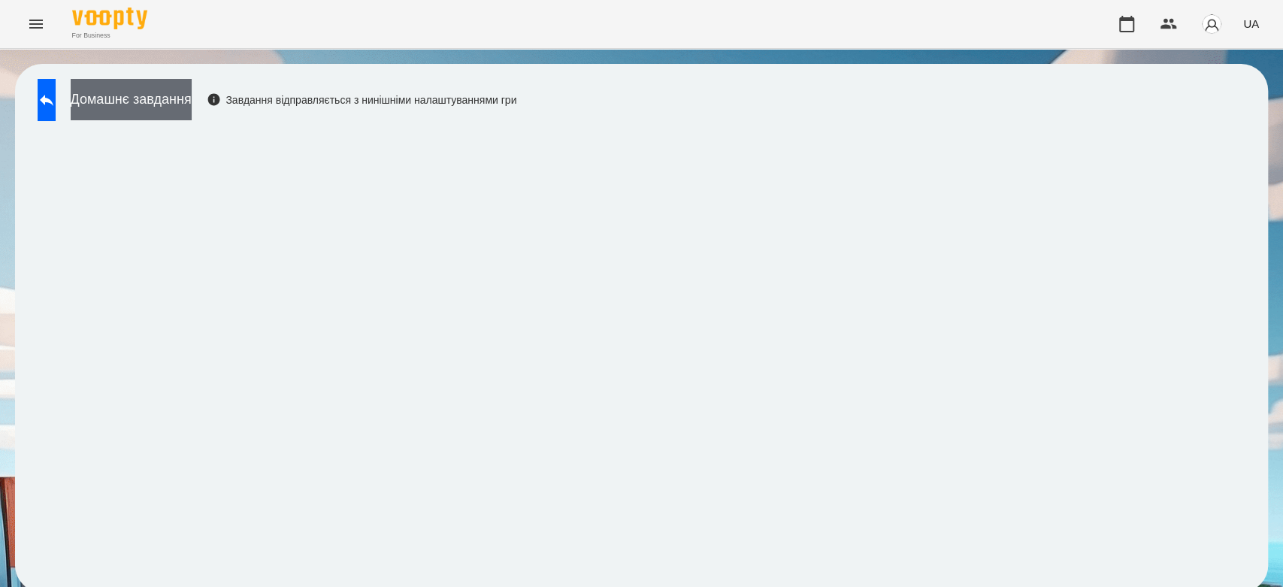
click at [192, 116] on button "Домашнє завдання" at bounding box center [131, 99] width 121 height 41
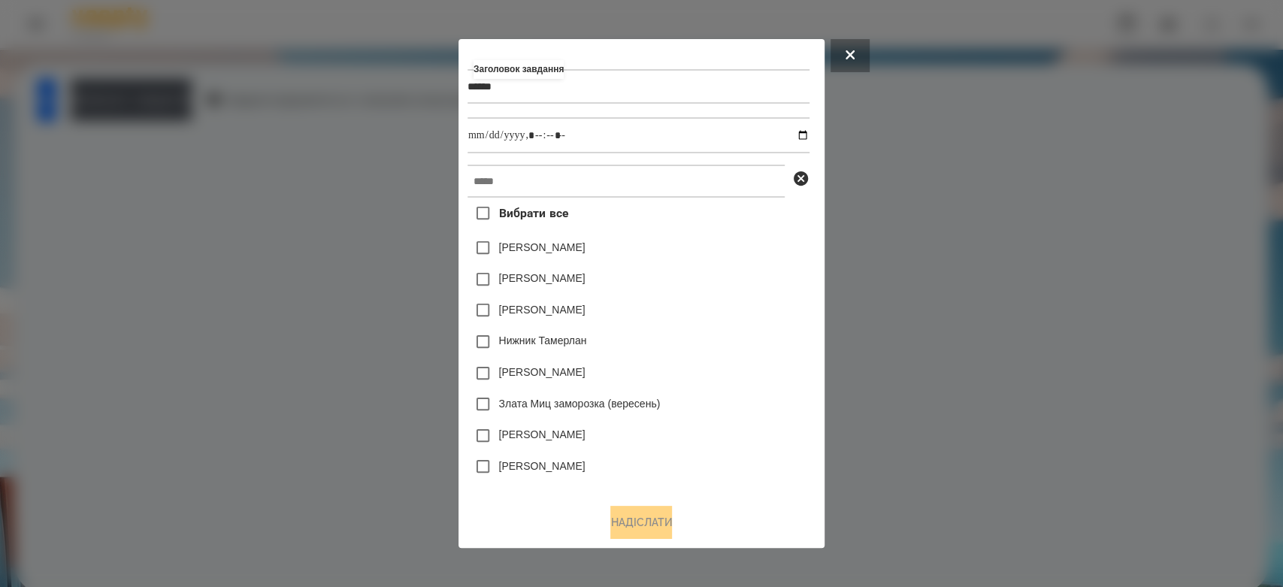
type input "******"
click at [810, 141] on input "datetime-local" at bounding box center [639, 135] width 342 height 36
type input "**********"
click at [716, 262] on div "Яна Щербакова" at bounding box center [639, 248] width 342 height 32
click at [713, 171] on input "text" at bounding box center [626, 181] width 317 height 33
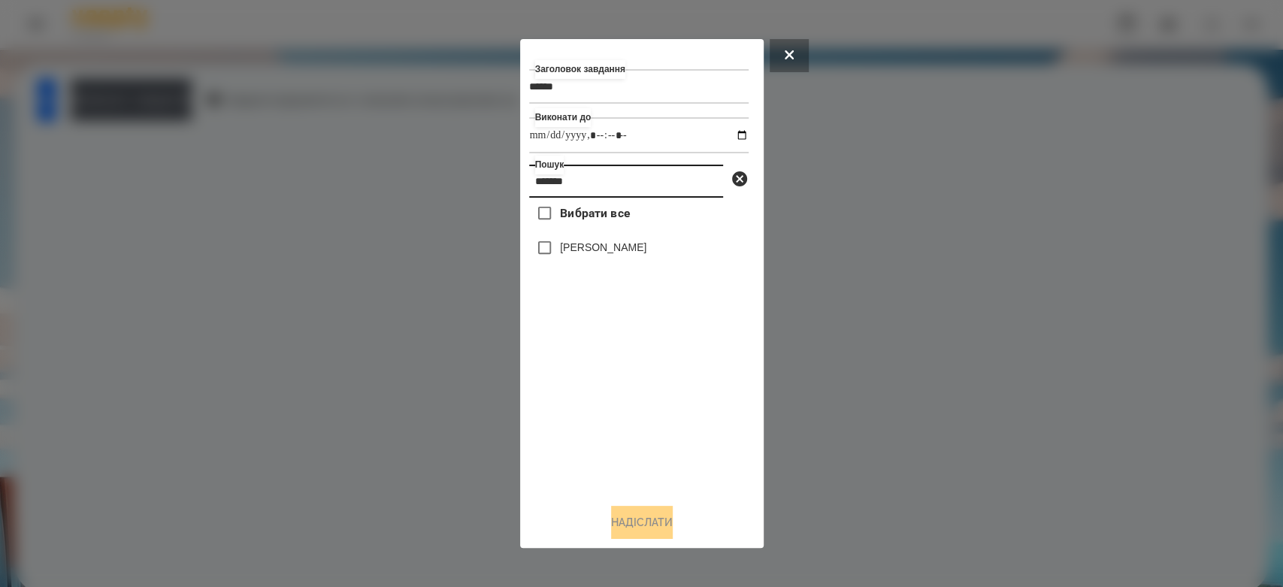
type input "*******"
click at [611, 253] on label "[PERSON_NAME]" at bounding box center [603, 247] width 86 height 15
click at [649, 521] on button "Надіслати" at bounding box center [642, 522] width 62 height 33
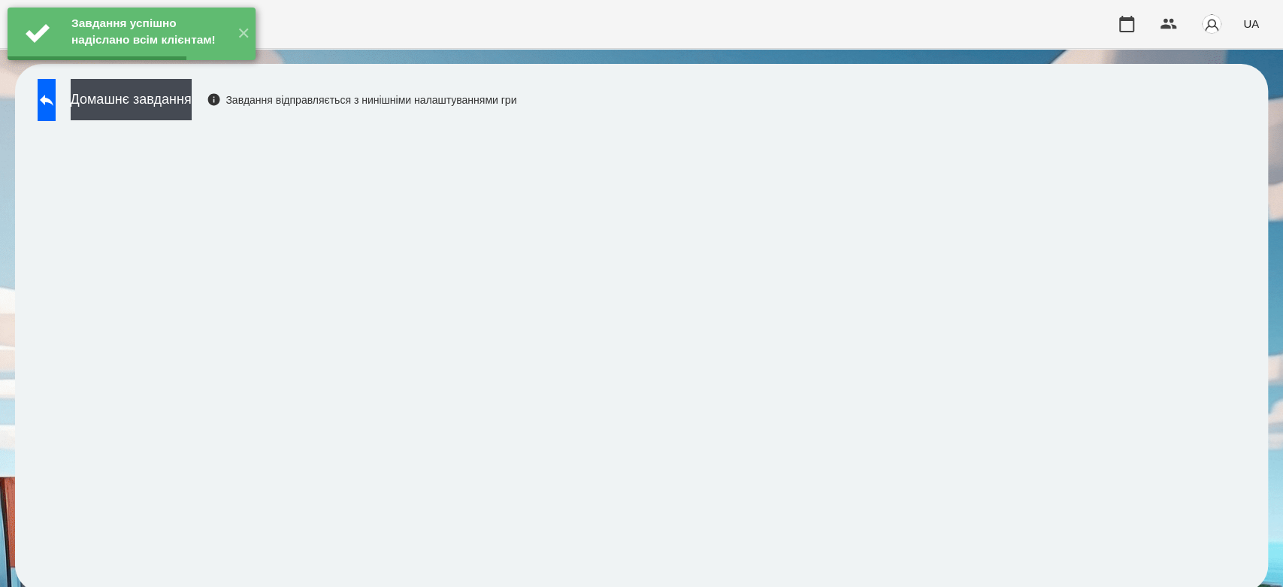
click at [171, 112] on button "Домашнє завдання" at bounding box center [131, 99] width 121 height 41
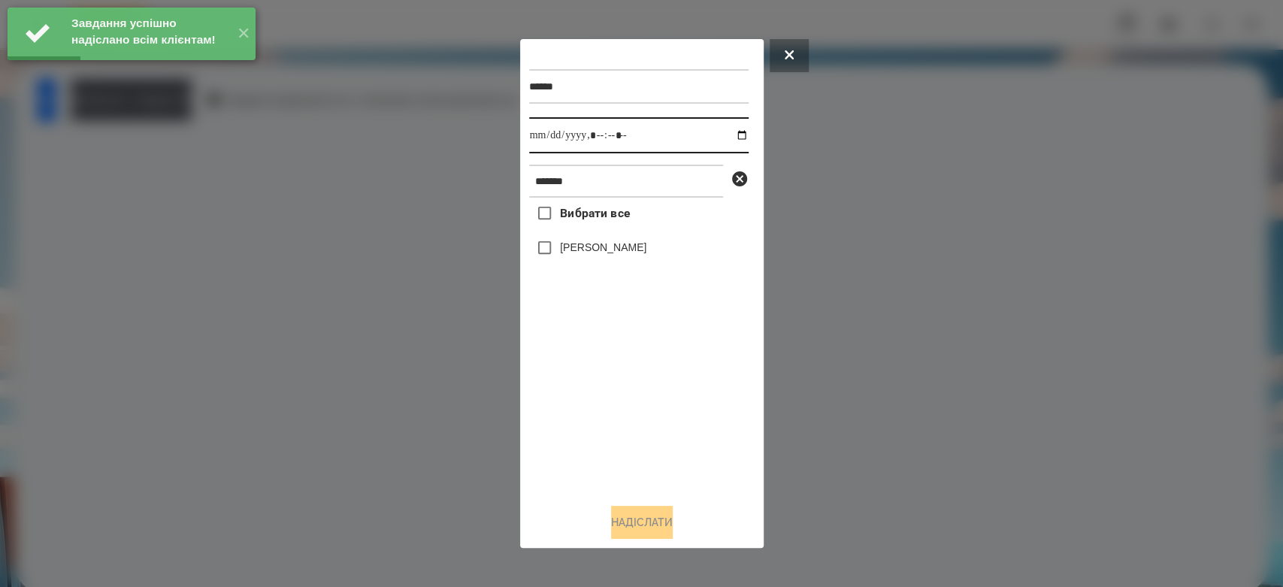
click at [728, 135] on input "datetime-local" at bounding box center [639, 135] width 220 height 36
type input "**********"
click at [681, 413] on div "Вибрати все Варакса Кіра" at bounding box center [639, 345] width 220 height 294
click at [596, 248] on label "[PERSON_NAME]" at bounding box center [603, 247] width 86 height 15
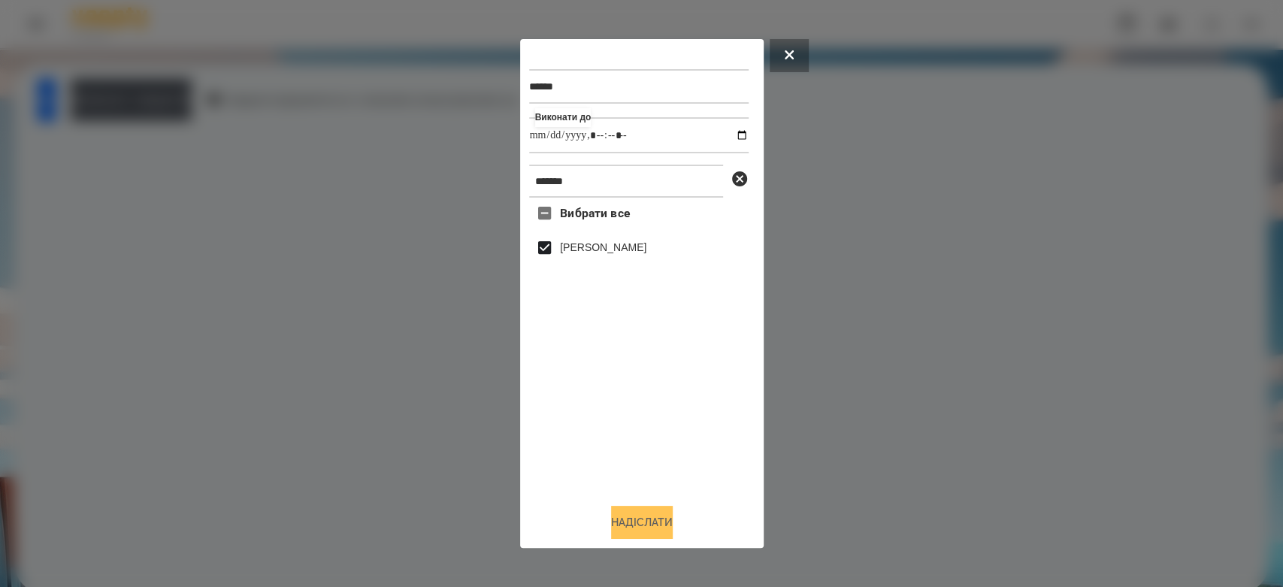
click at [656, 522] on button "Надіслати" at bounding box center [642, 522] width 62 height 33
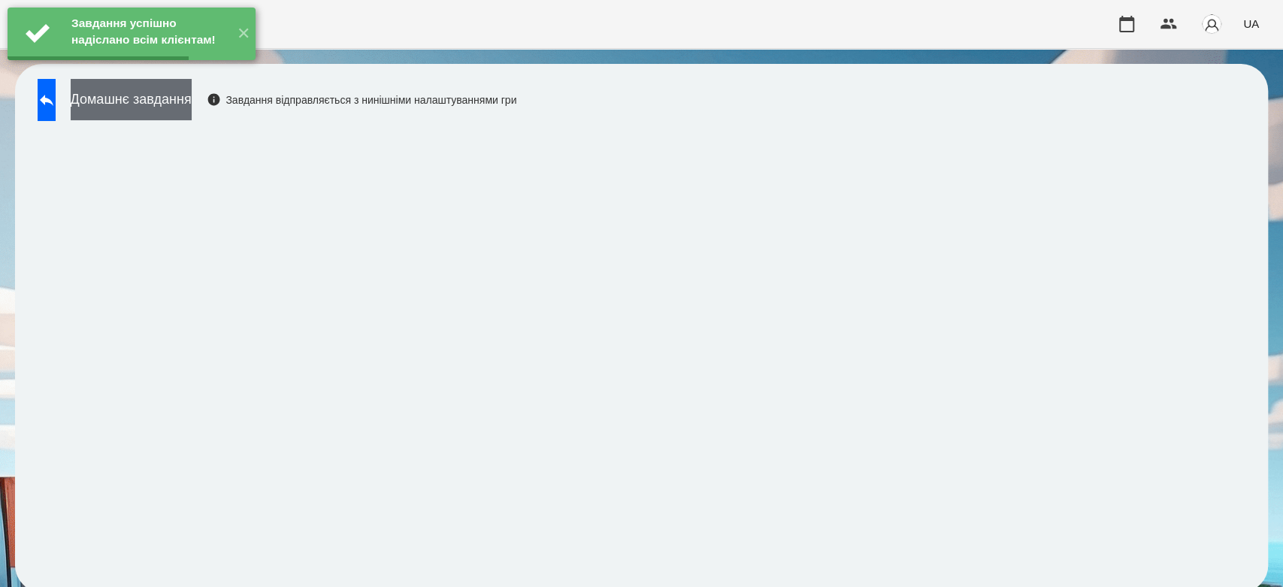
click at [189, 101] on button "Домашнє завдання" at bounding box center [131, 99] width 121 height 41
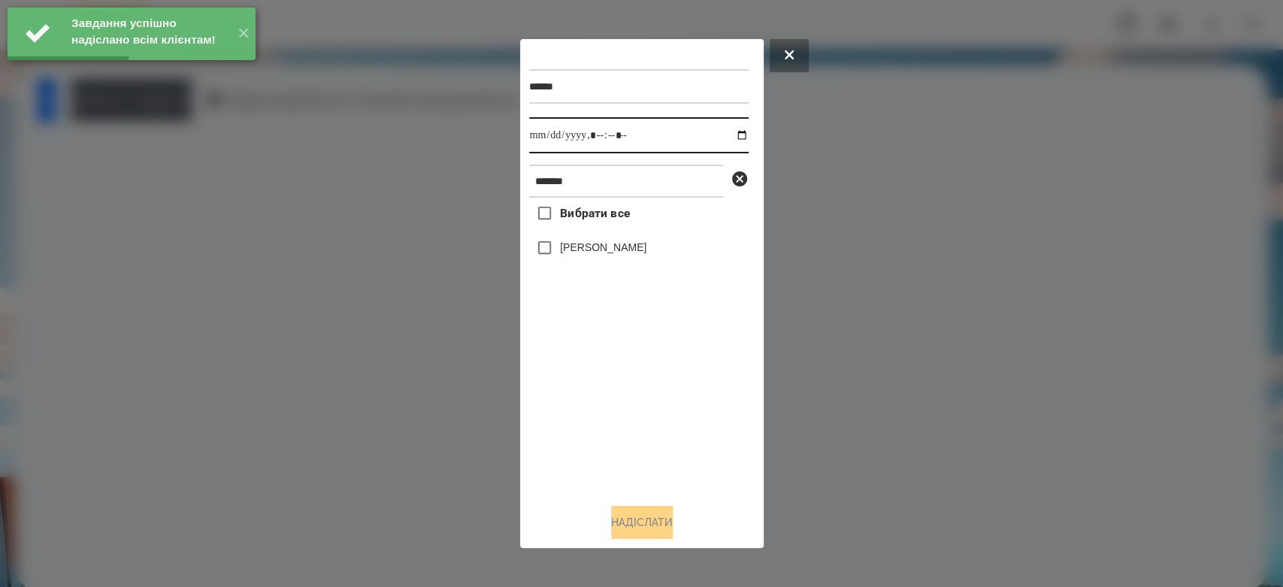
click at [734, 140] on input "datetime-local" at bounding box center [639, 135] width 220 height 36
type input "**********"
click at [645, 437] on div "Вибрати все Варакса Кіра" at bounding box center [639, 345] width 220 height 294
click at [598, 243] on label "[PERSON_NAME]" at bounding box center [603, 247] width 86 height 15
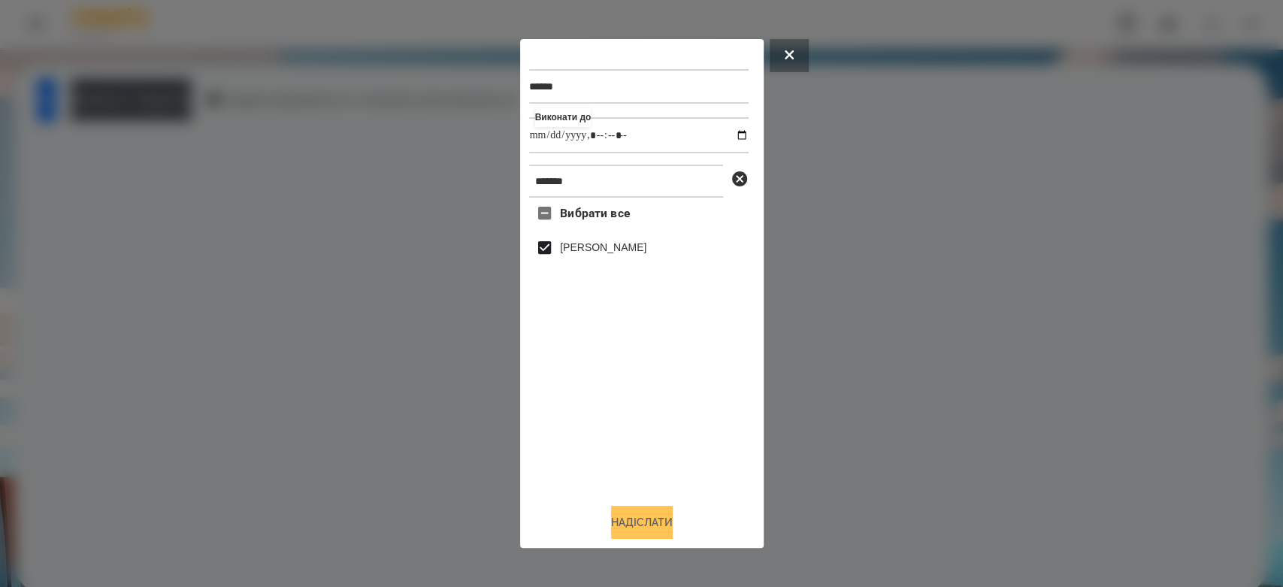
click at [647, 514] on button "Надіслати" at bounding box center [642, 522] width 62 height 33
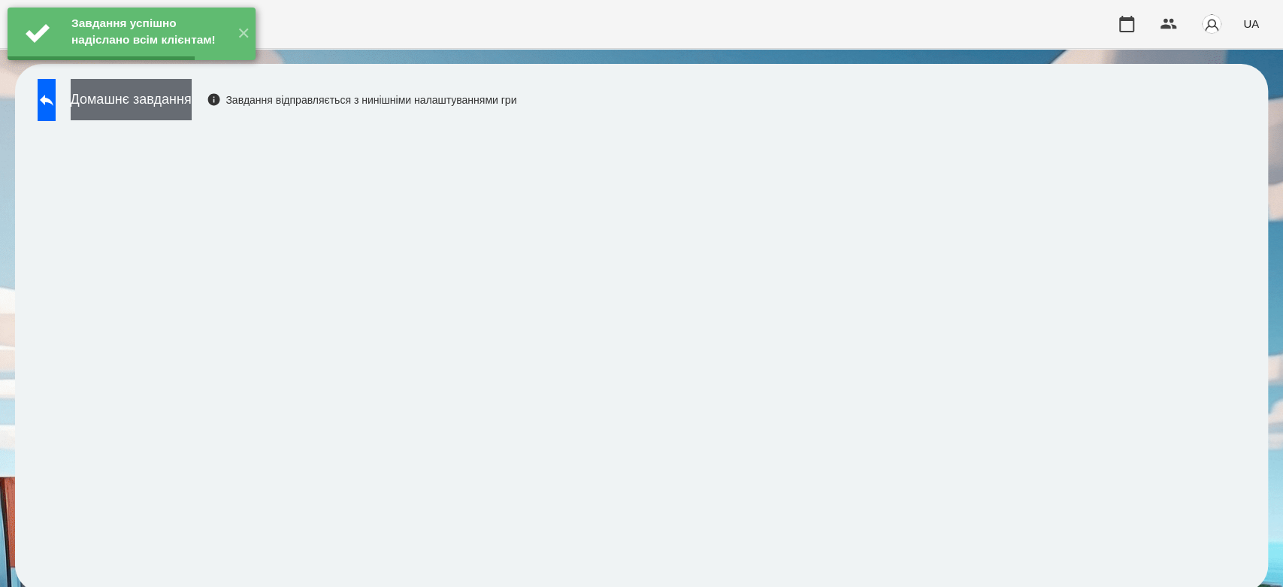
click at [192, 102] on button "Домашнє завдання" at bounding box center [131, 99] width 121 height 41
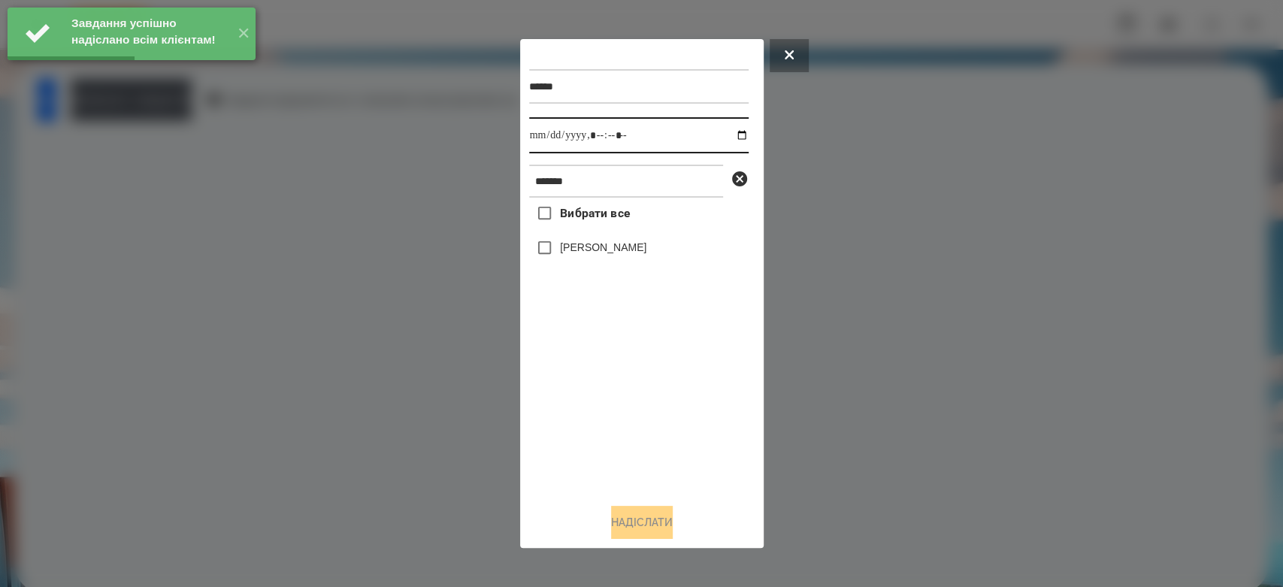
click at [731, 136] on input "datetime-local" at bounding box center [639, 135] width 220 height 36
type input "**********"
drag, startPoint x: 650, startPoint y: 413, endPoint x: 620, endPoint y: 348, distance: 71.0
click at [650, 413] on div "Вибрати все Варакса Кіра" at bounding box center [639, 345] width 220 height 294
click at [580, 254] on label "[PERSON_NAME]" at bounding box center [603, 247] width 86 height 15
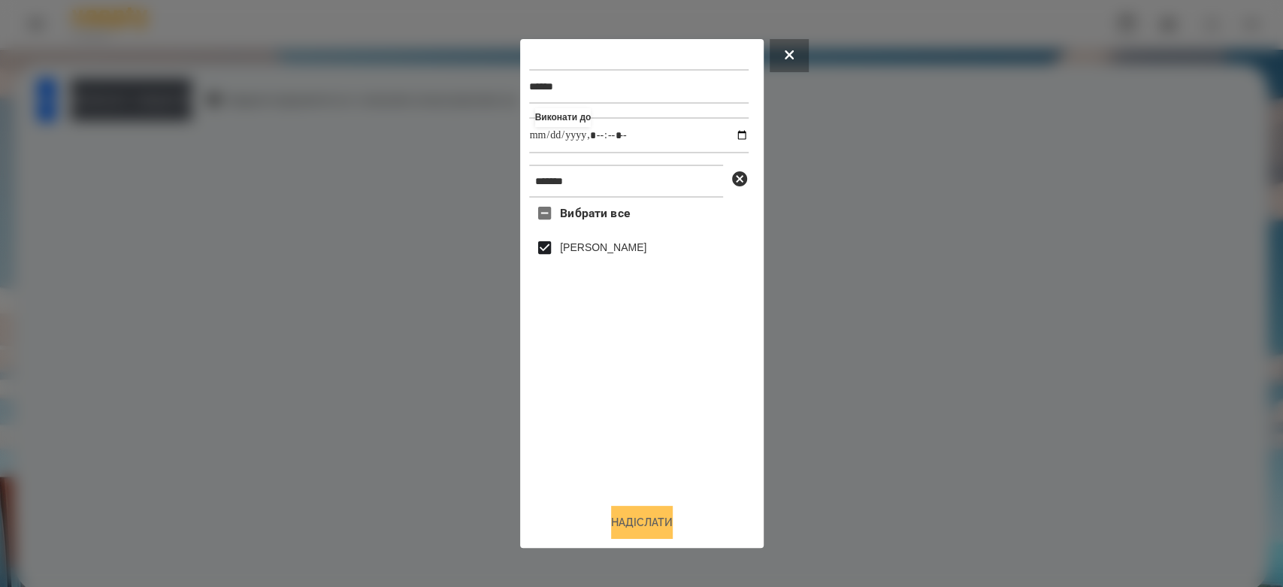
click at [639, 527] on button "Надіслати" at bounding box center [642, 522] width 62 height 33
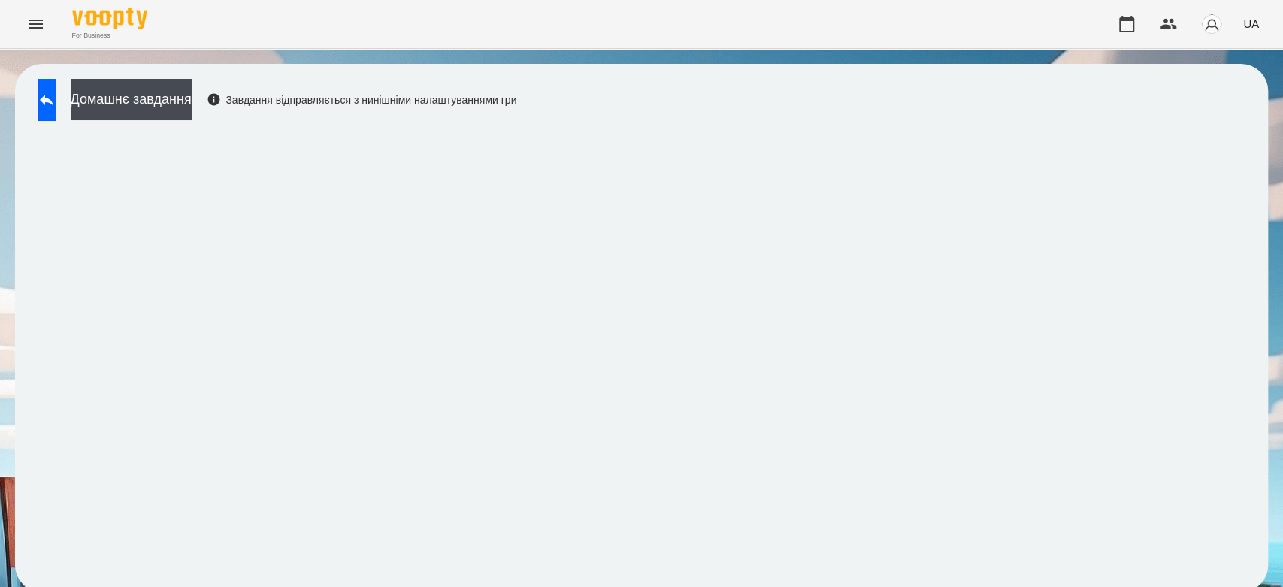
click at [29, 102] on div "Домашнє завдання Завдання відправляється з нинішніми налаштуваннями гри" at bounding box center [641, 328] width 1253 height 528
click at [48, 107] on button at bounding box center [47, 100] width 18 height 42
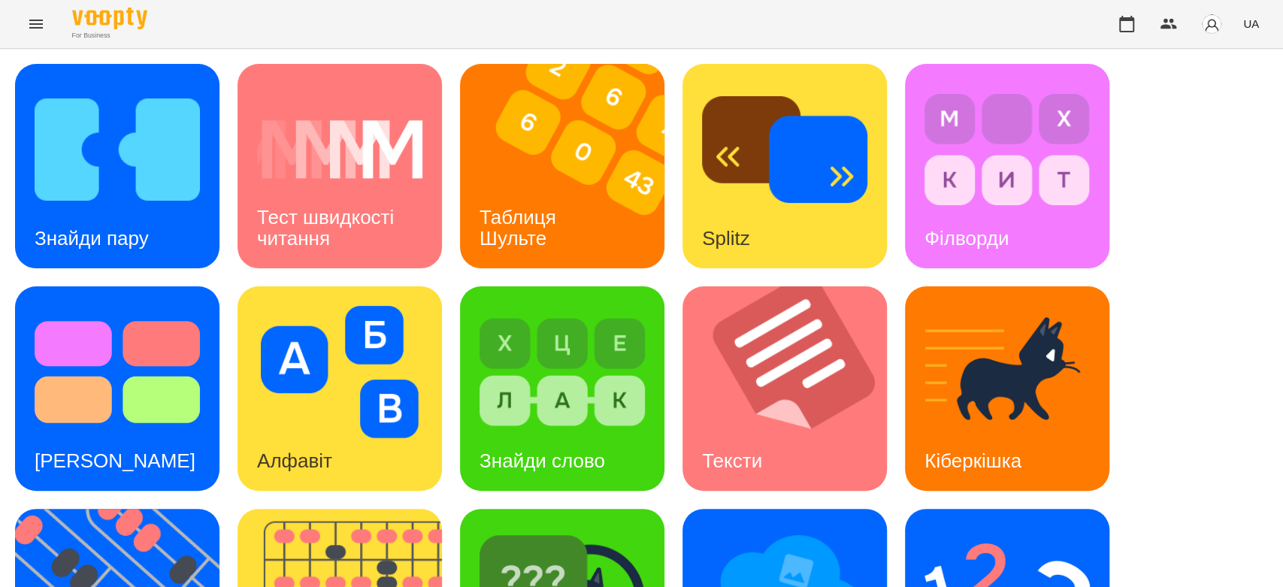
scroll to position [363, 0]
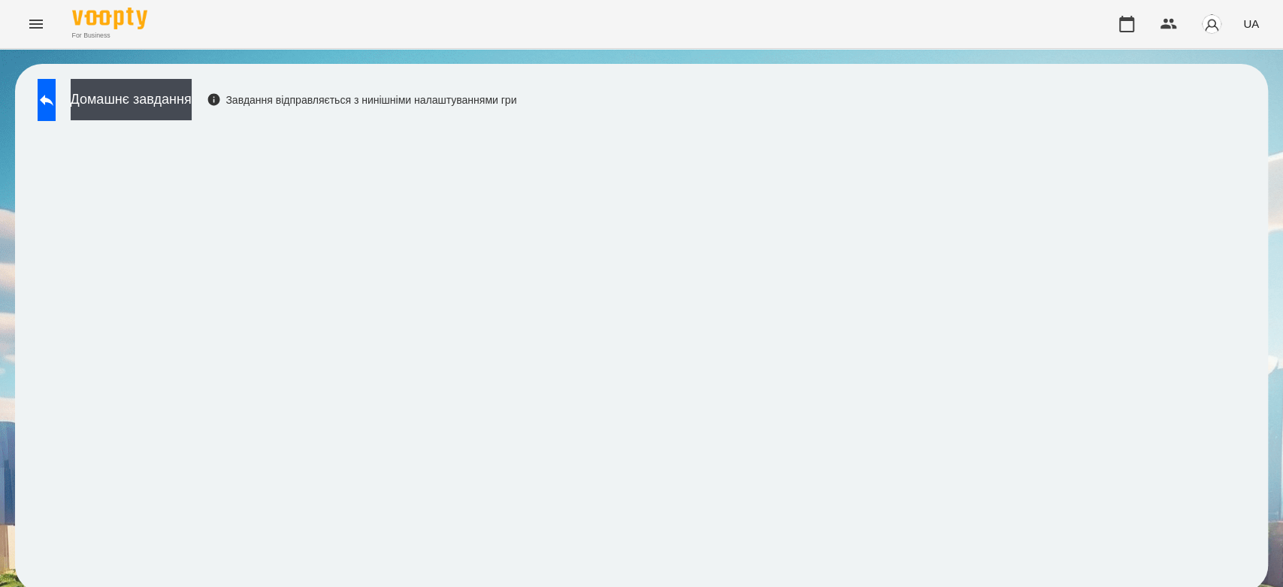
scroll to position [5, 0]
click at [167, 89] on button "Домашнє завдання" at bounding box center [131, 99] width 121 height 41
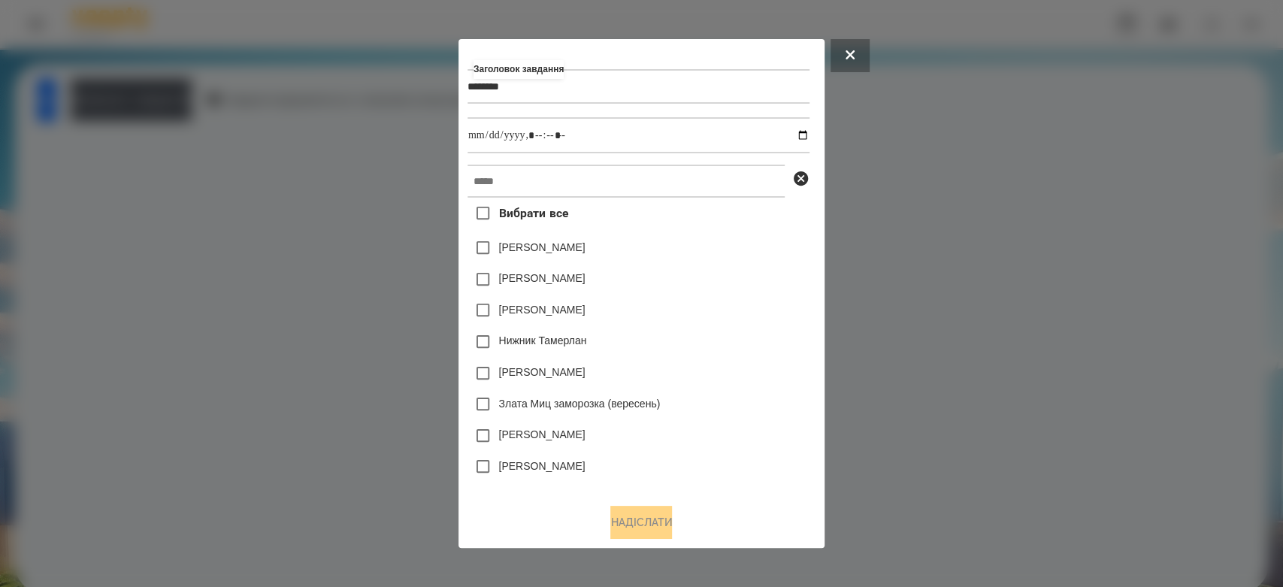
type input "*******"
click at [806, 137] on input "datetime-local" at bounding box center [639, 135] width 342 height 36
type input "**********"
click at [733, 264] on div "Вибрати все Яна Щербакова Емма Северен Дамір Карпов Нижник Тамерлан Ісаєв Свято…" at bounding box center [639, 345] width 342 height 294
click at [731, 171] on input "text" at bounding box center [626, 181] width 317 height 33
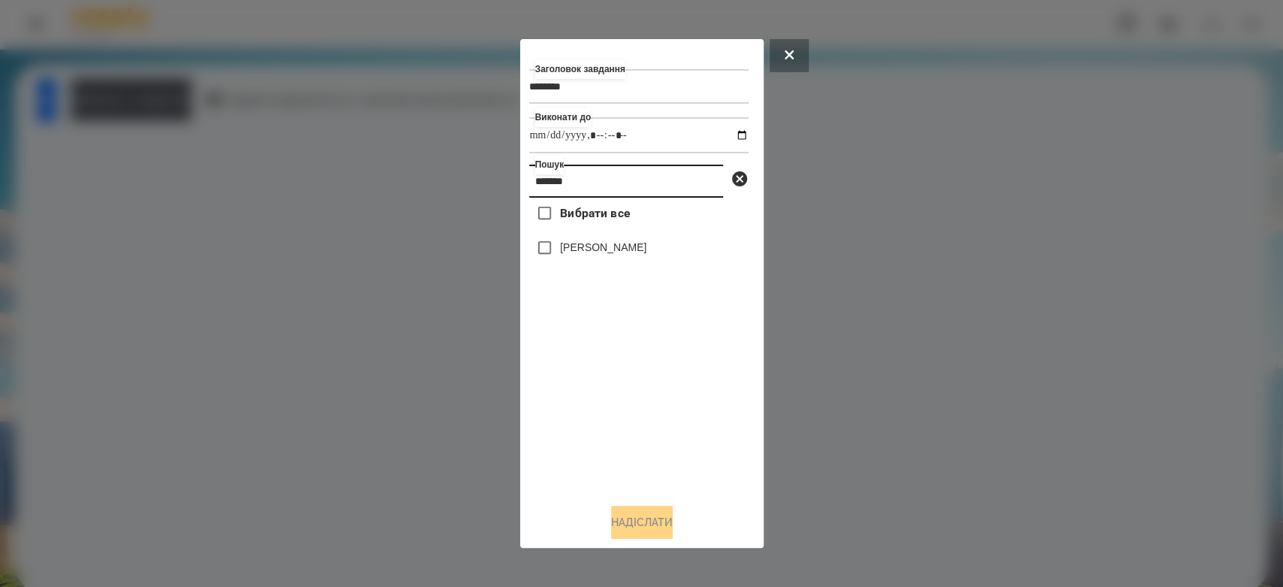
type input "*******"
drag, startPoint x: 616, startPoint y: 259, endPoint x: 610, endPoint y: 251, distance: 10.2
click at [615, 259] on div "[PERSON_NAME]" at bounding box center [639, 248] width 220 height 32
click at [609, 250] on label "[PERSON_NAME]" at bounding box center [603, 247] width 86 height 15
click at [643, 530] on button "Надіслати" at bounding box center [642, 522] width 62 height 33
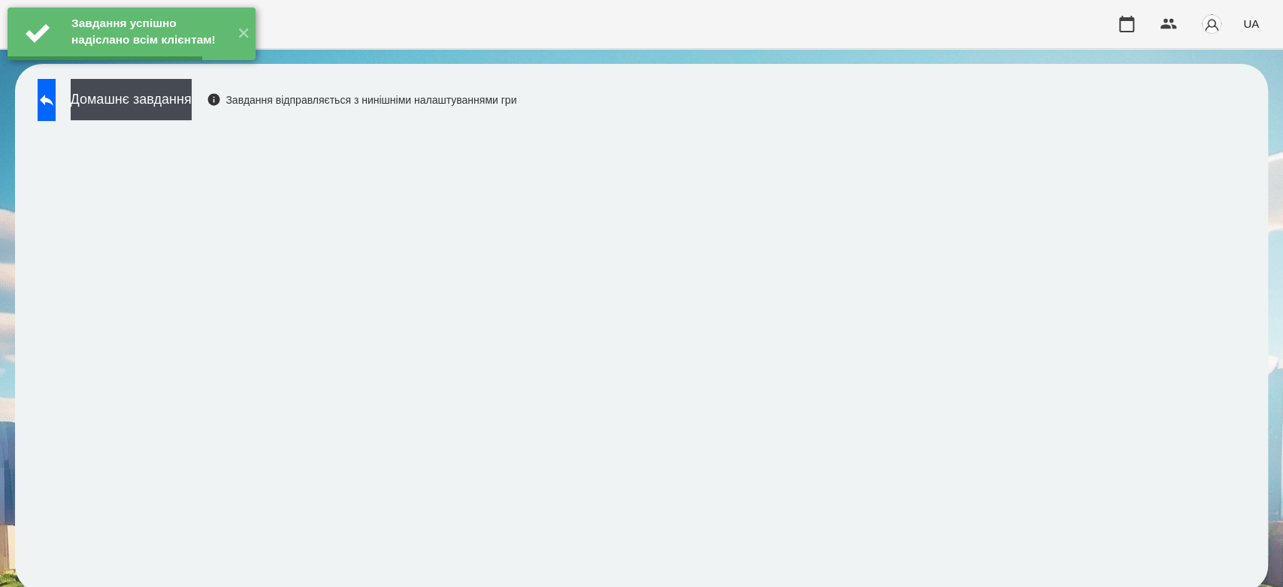
click at [149, 101] on button "Домашнє завдання" at bounding box center [131, 99] width 121 height 41
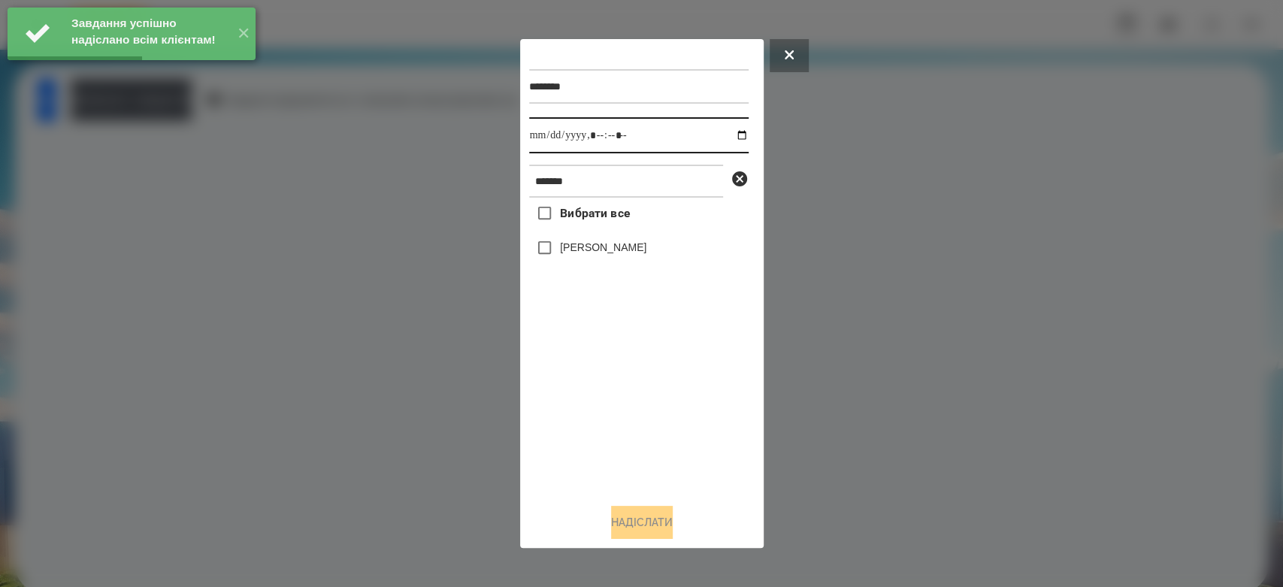
click at [735, 132] on input "datetime-local" at bounding box center [639, 135] width 220 height 36
type input "**********"
click at [630, 422] on div "Вибрати все Варакса Кіра" at bounding box center [639, 345] width 220 height 294
click at [609, 247] on label "[PERSON_NAME]" at bounding box center [603, 247] width 86 height 15
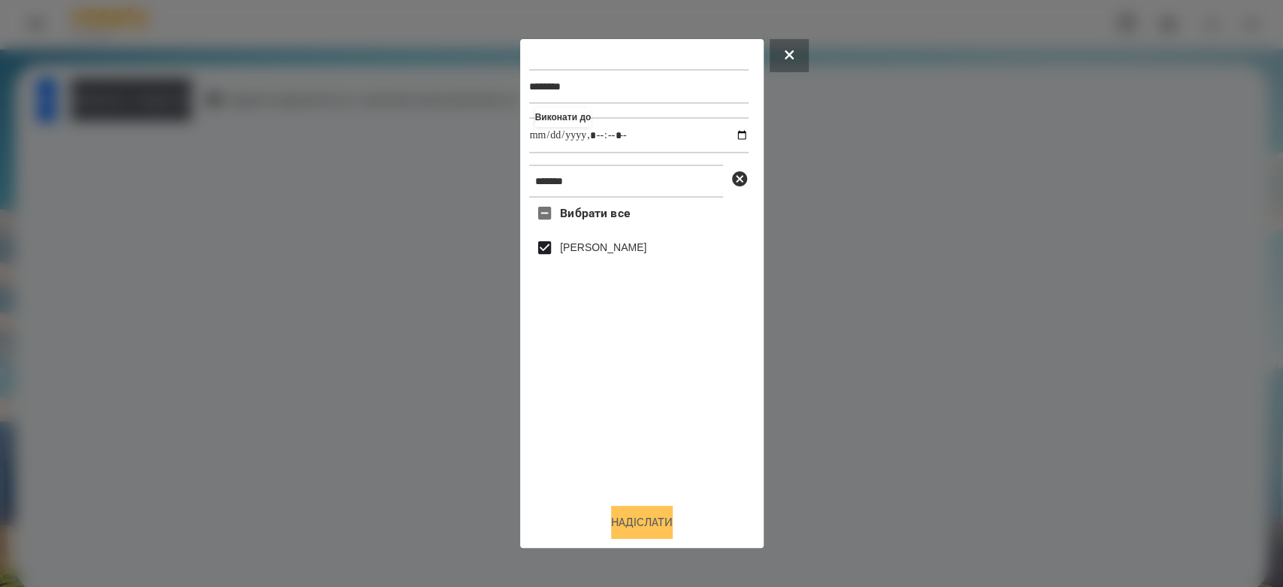
click at [656, 528] on button "Надіслати" at bounding box center [642, 522] width 62 height 33
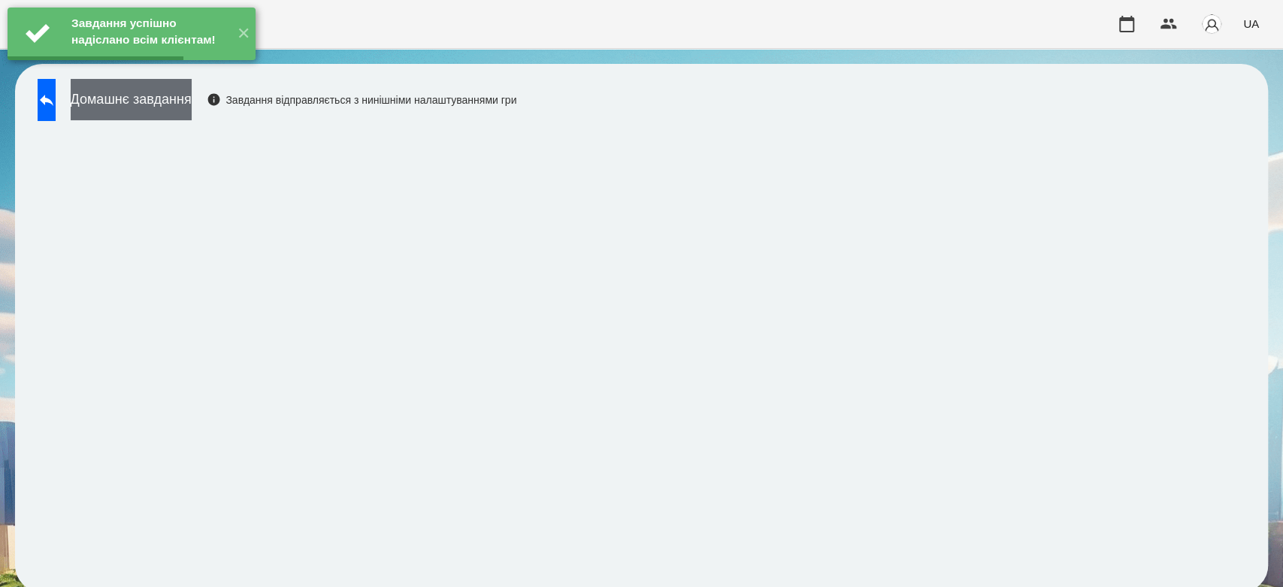
click at [192, 95] on button "Домашнє завдання" at bounding box center [131, 99] width 121 height 41
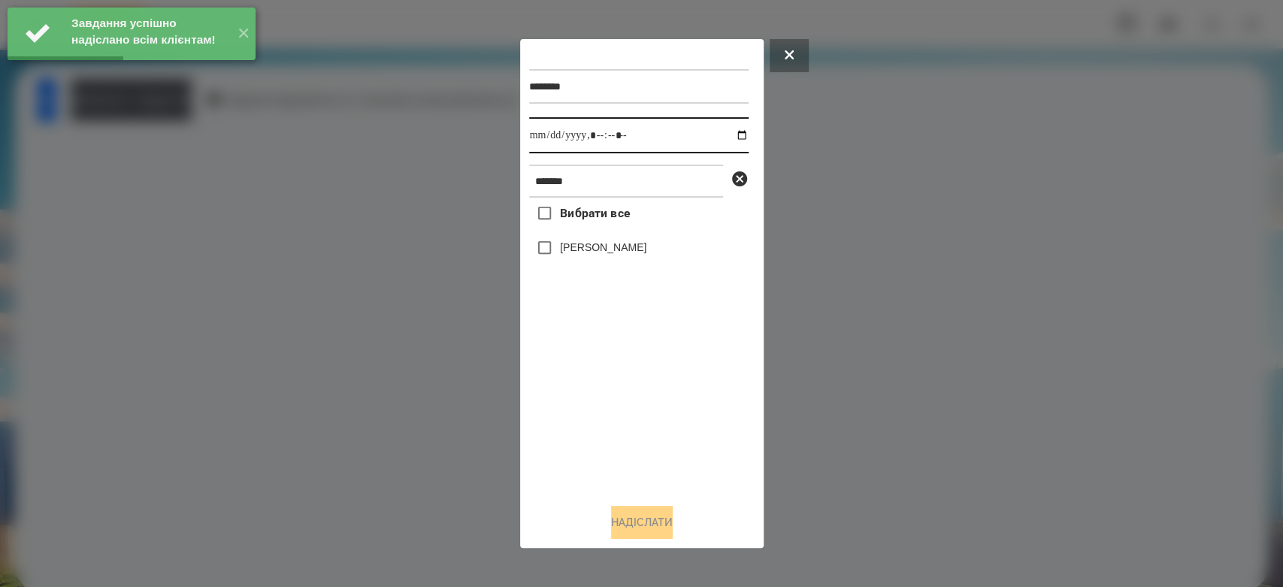
click at [728, 137] on input "datetime-local" at bounding box center [639, 135] width 220 height 36
type input "**********"
click at [631, 425] on div "Вибрати все Варакса Кіра" at bounding box center [639, 345] width 220 height 294
click at [593, 255] on label "[PERSON_NAME]" at bounding box center [603, 247] width 86 height 15
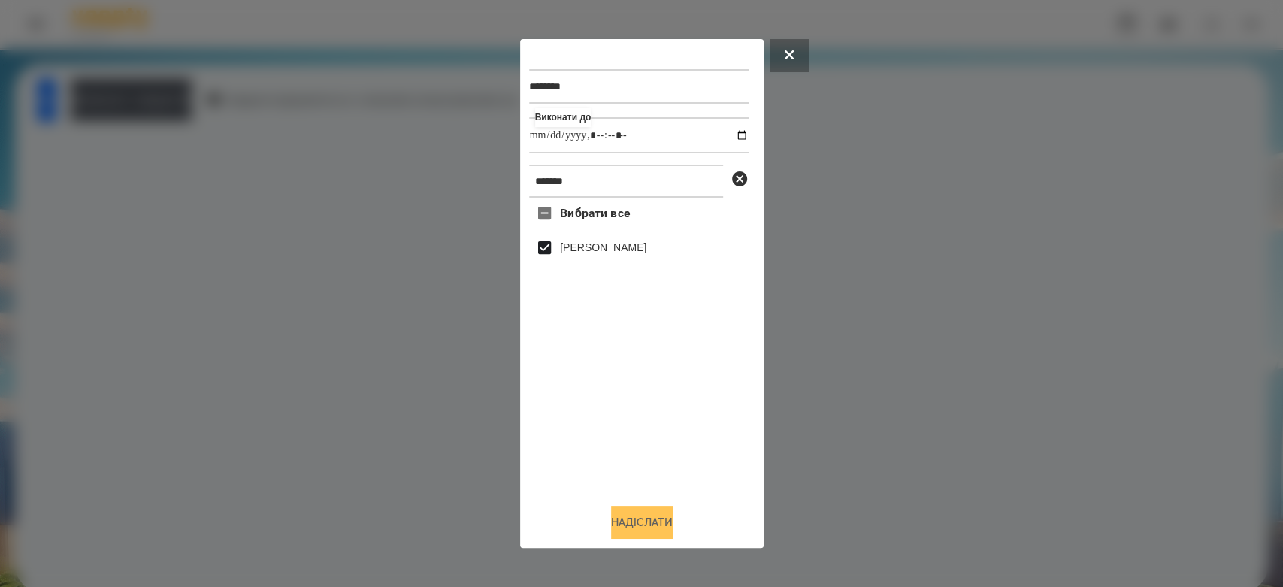
click at [643, 519] on button "Надіслати" at bounding box center [642, 522] width 62 height 33
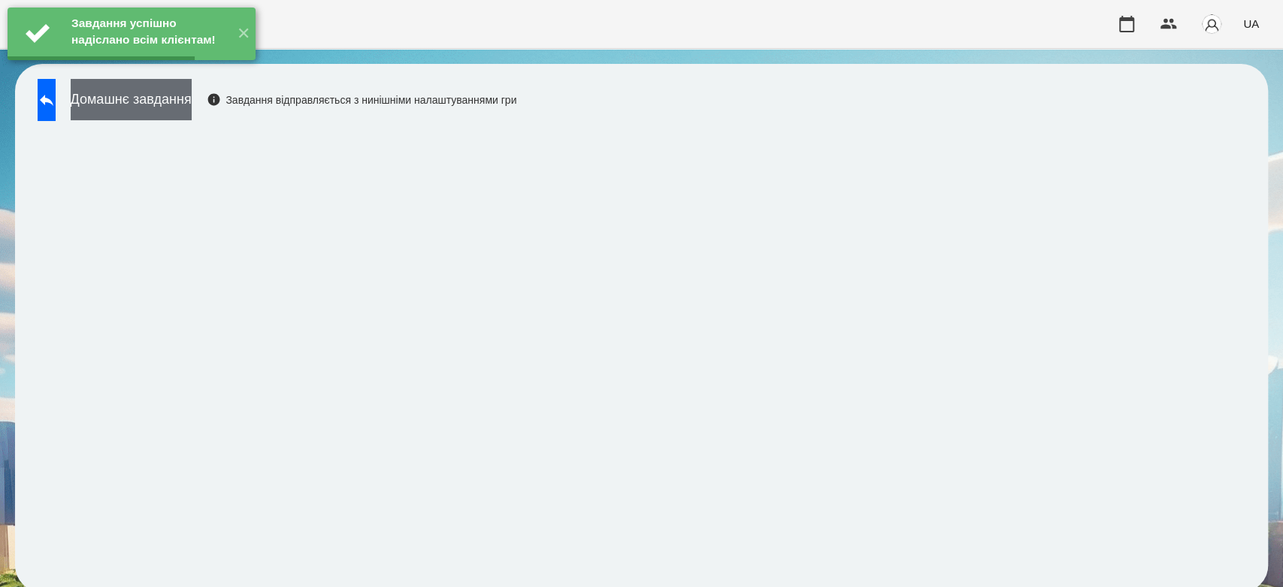
click at [192, 109] on button "Домашнє завдання" at bounding box center [131, 99] width 121 height 41
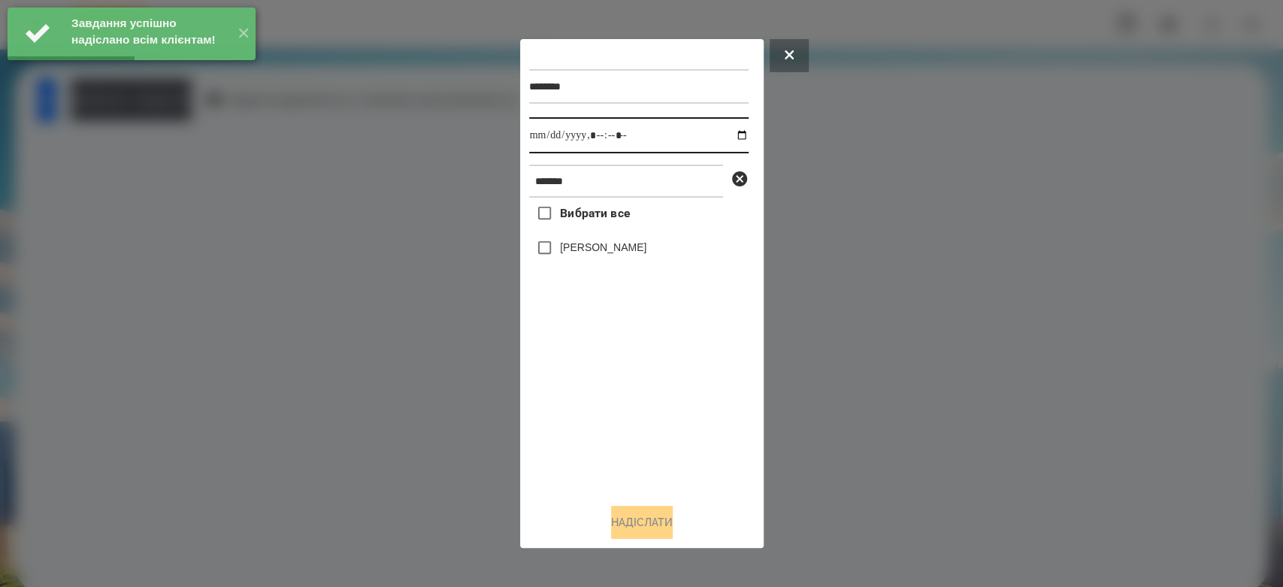
click at [734, 134] on input "datetime-local" at bounding box center [639, 135] width 220 height 36
type input "**********"
click at [650, 438] on div "Вибрати все Варакса Кіра" at bounding box center [639, 345] width 220 height 294
click at [592, 244] on label "[PERSON_NAME]" at bounding box center [603, 247] width 86 height 15
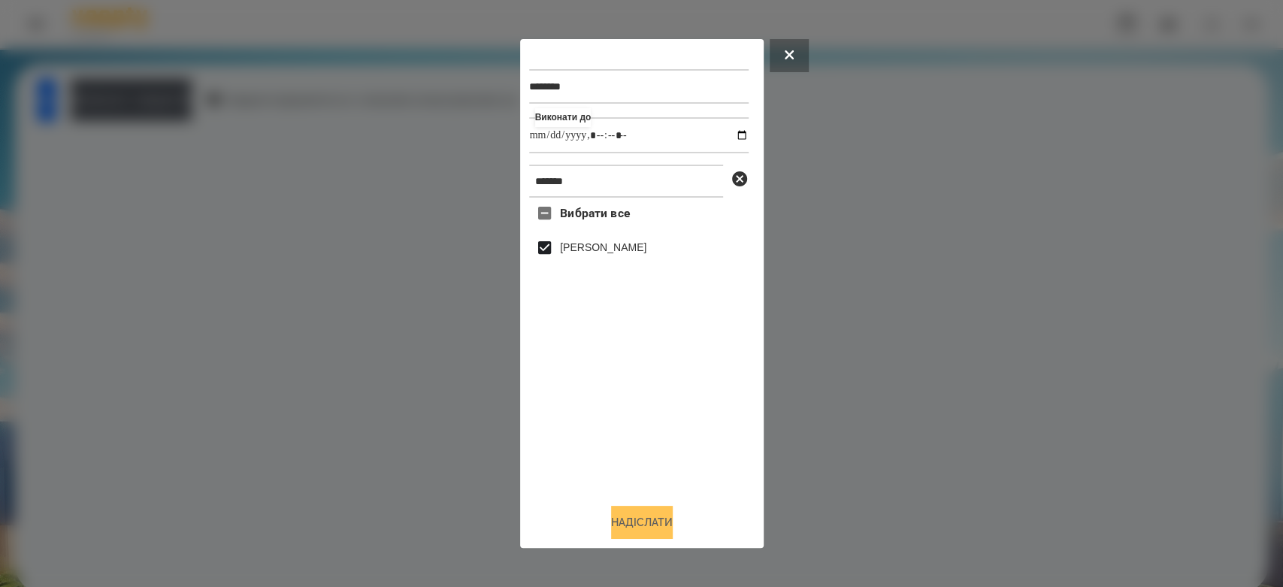
click at [634, 525] on button "Надіслати" at bounding box center [642, 522] width 62 height 33
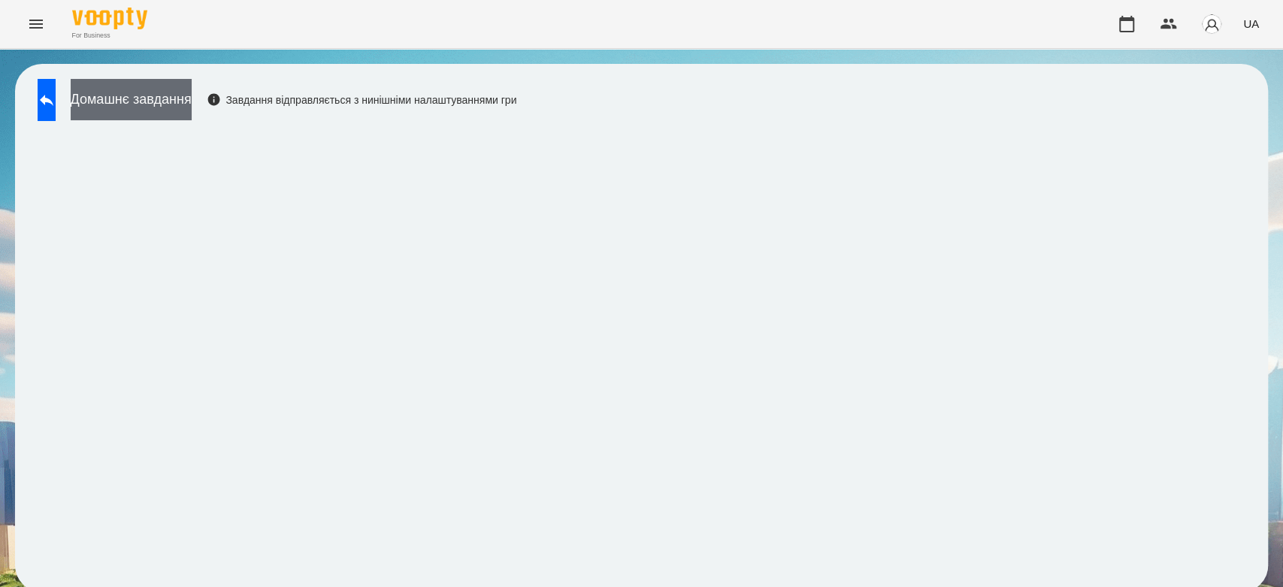
click at [192, 95] on button "Домашнє завдання" at bounding box center [131, 99] width 121 height 41
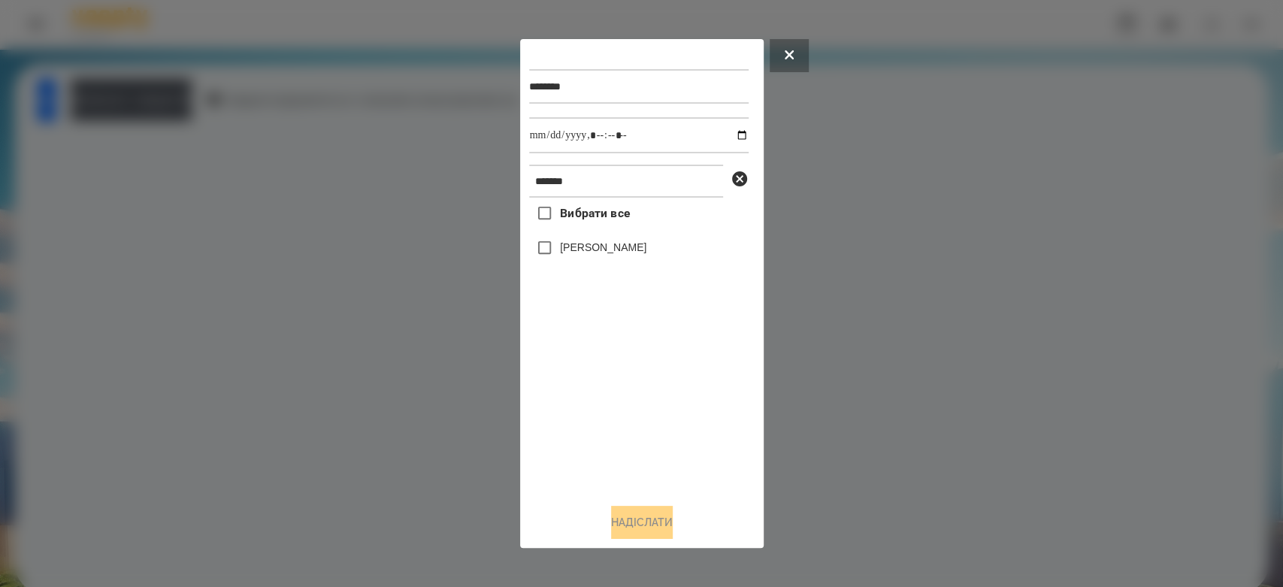
click at [389, 296] on div at bounding box center [641, 293] width 1283 height 587
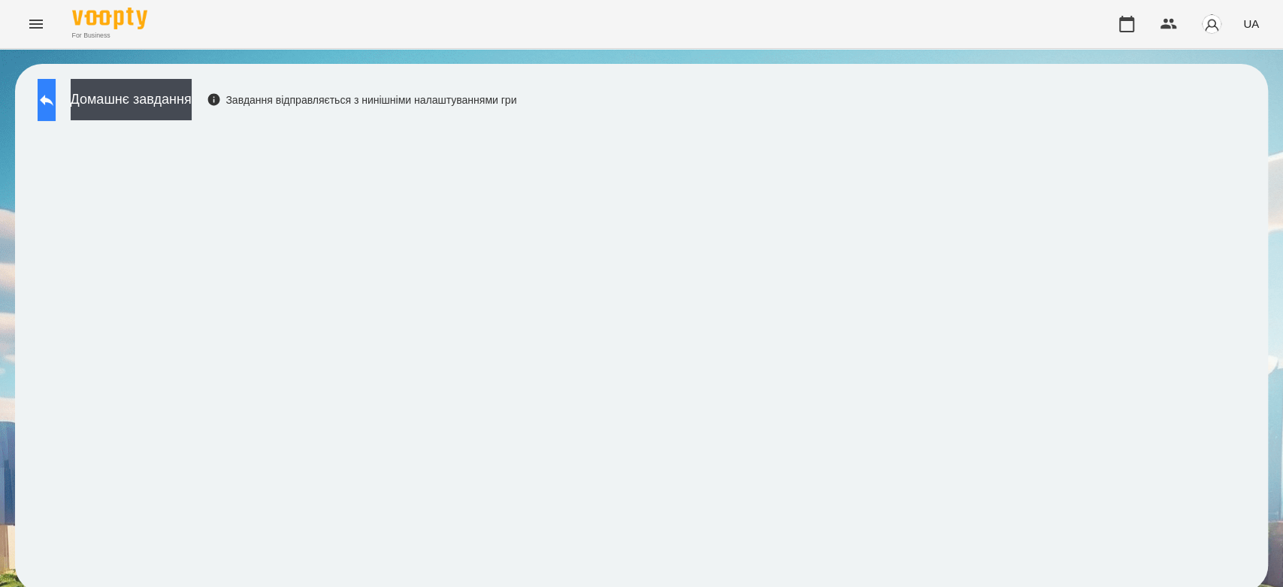
click at [56, 98] on icon at bounding box center [47, 100] width 18 height 18
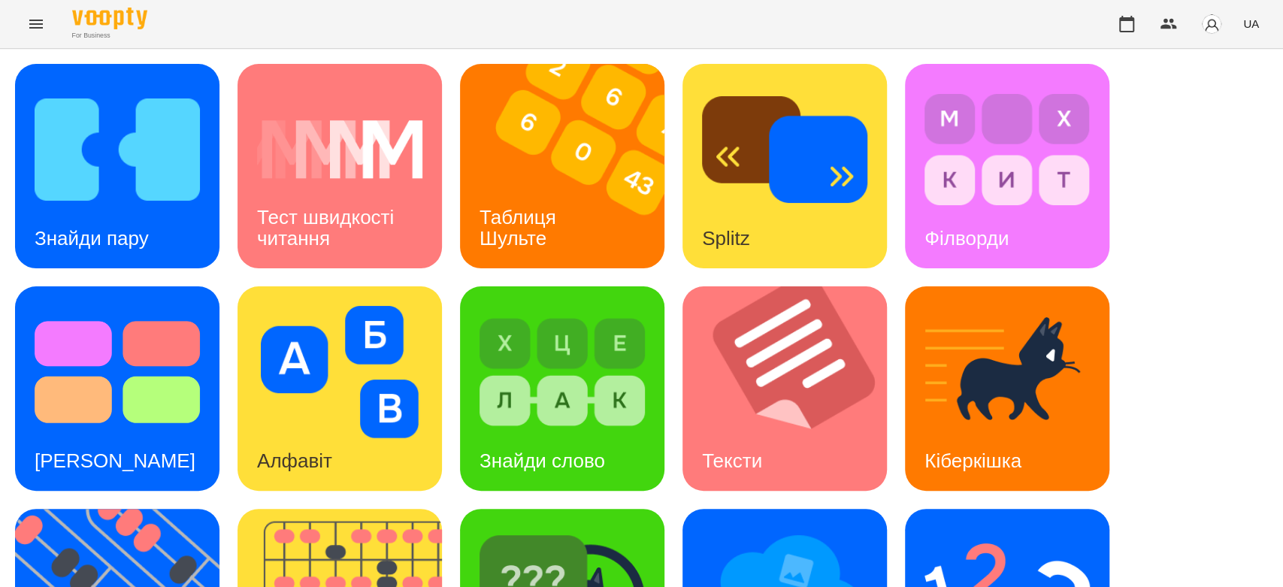
scroll to position [363, 0]
click at [955, 528] on img at bounding box center [1007, 594] width 165 height 132
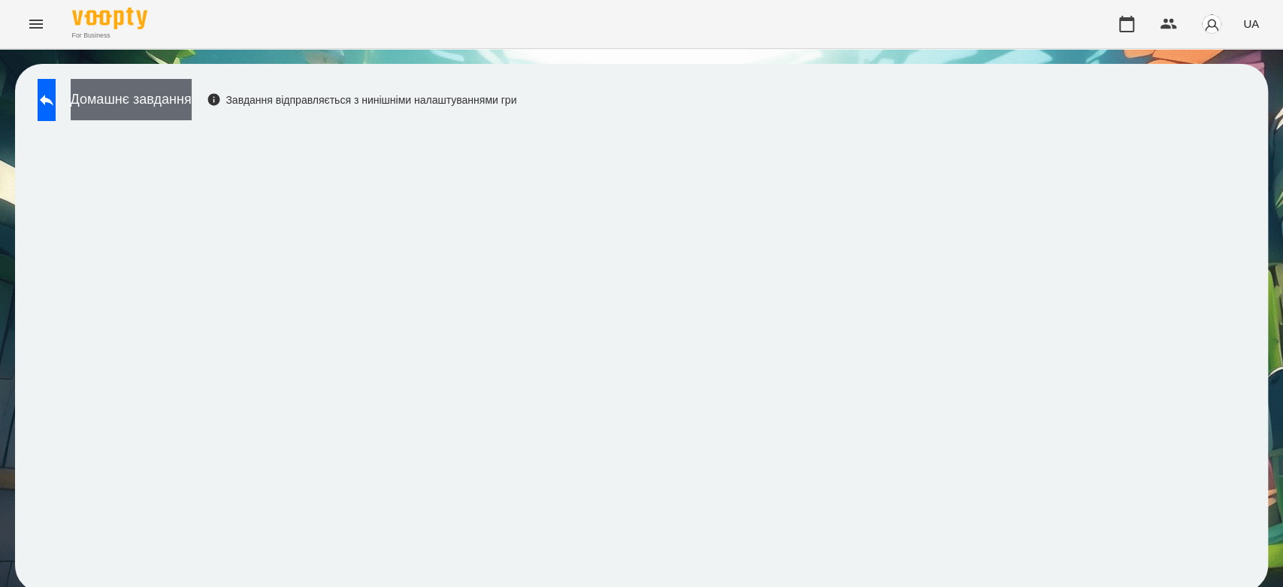
click at [192, 120] on button "Домашнє завдання" at bounding box center [131, 99] width 121 height 41
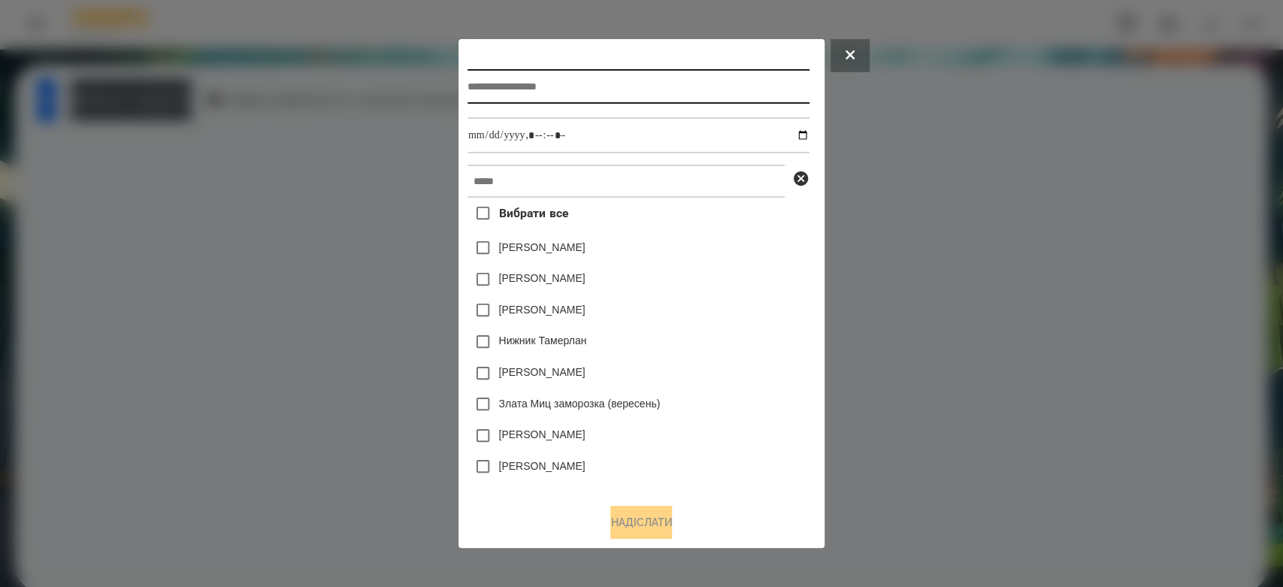
click at [674, 98] on input "text" at bounding box center [639, 86] width 342 height 35
click at [623, 90] on input "text" at bounding box center [639, 86] width 342 height 35
type input "*********"
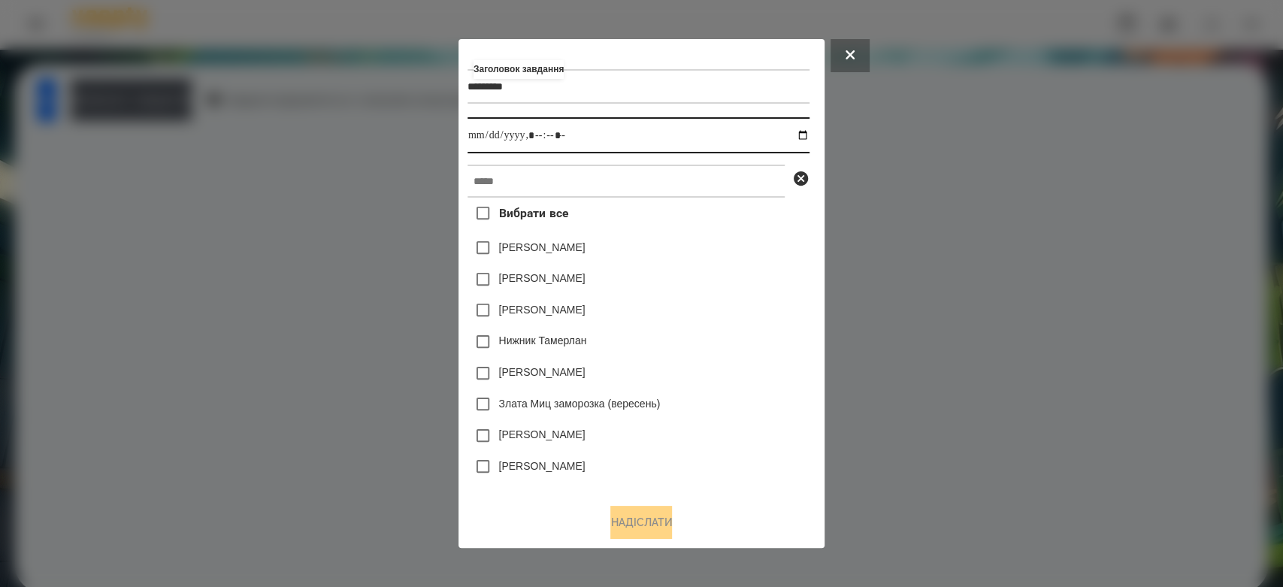
click at [807, 137] on input "datetime-local" at bounding box center [639, 135] width 342 height 36
type input "**********"
click at [764, 240] on div "Яна Щербакова" at bounding box center [639, 248] width 342 height 32
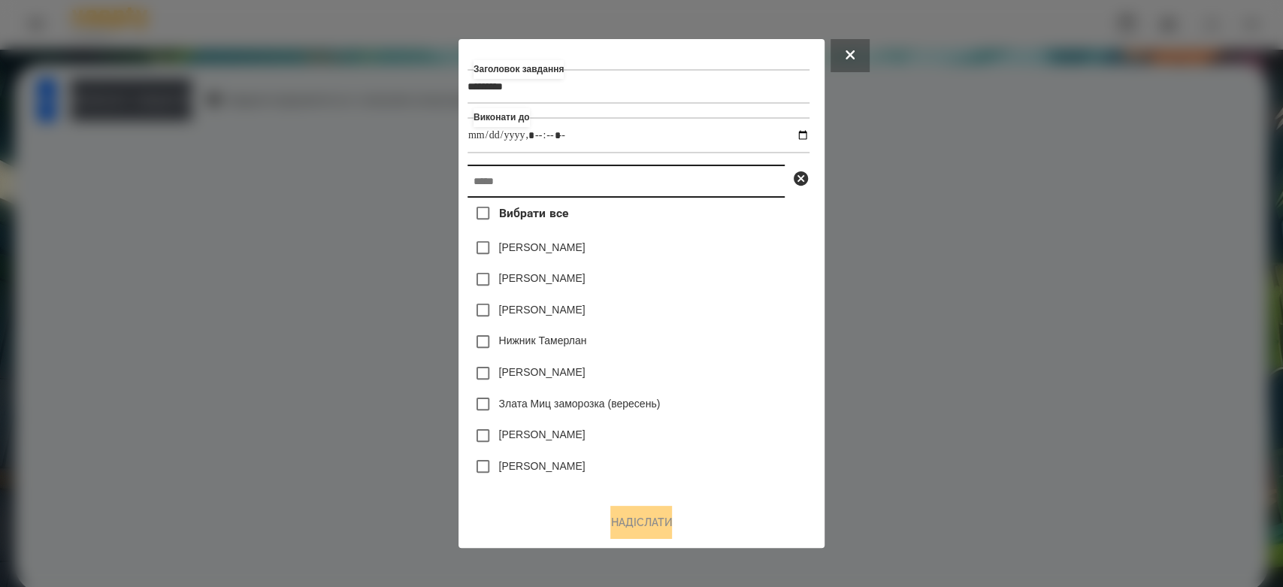
click at [745, 183] on input "text" at bounding box center [626, 181] width 317 height 33
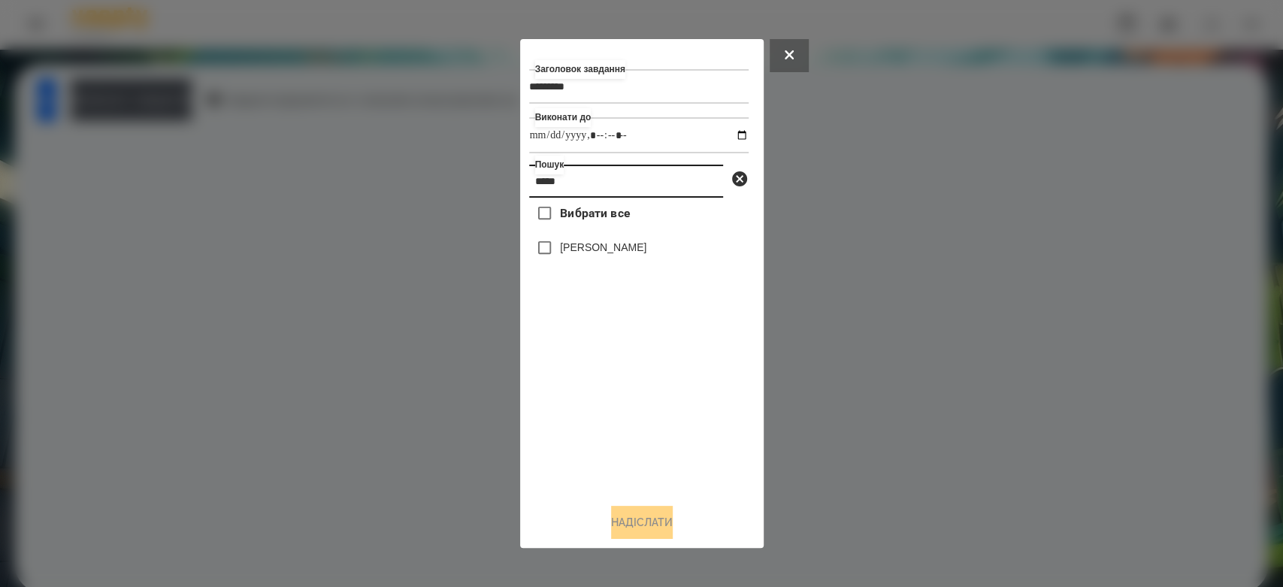
type input "*****"
click at [583, 244] on label "[PERSON_NAME]" at bounding box center [603, 247] width 86 height 15
click at [668, 535] on button "Надіслати" at bounding box center [642, 522] width 62 height 33
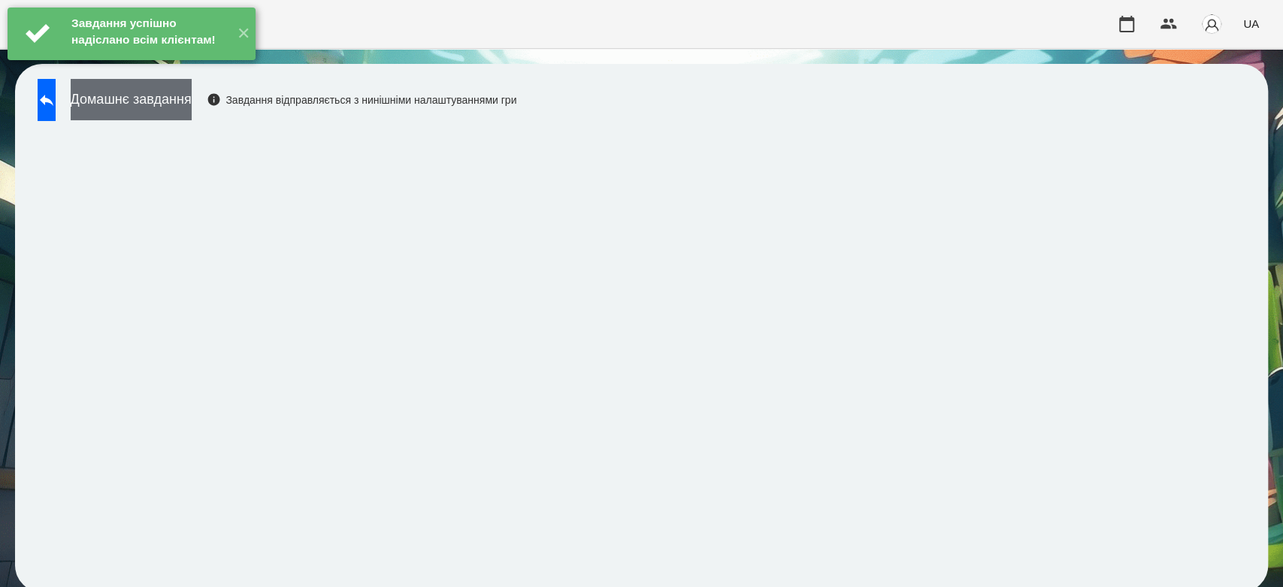
click at [192, 98] on button "Домашнє завдання" at bounding box center [131, 99] width 121 height 41
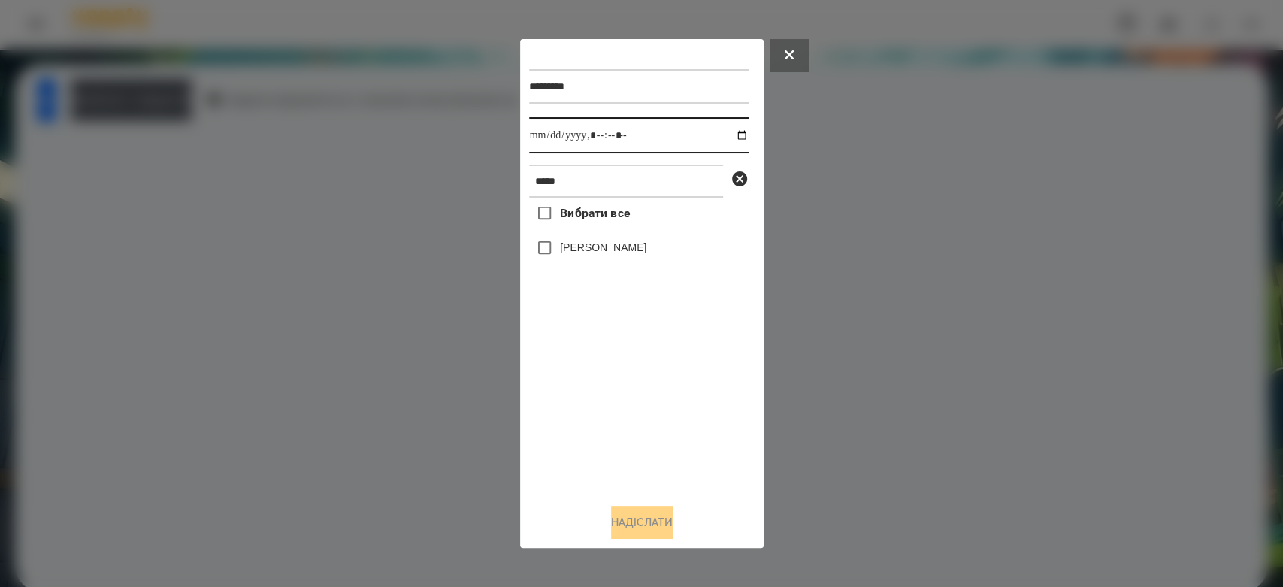
click at [730, 131] on input "datetime-local" at bounding box center [639, 135] width 220 height 36
type input "**********"
click at [689, 473] on div "Вибрати все Варакса Кіра" at bounding box center [639, 345] width 220 height 294
click at [601, 255] on label "[PERSON_NAME]" at bounding box center [603, 247] width 86 height 15
click at [673, 526] on button "Надіслати" at bounding box center [642, 522] width 62 height 33
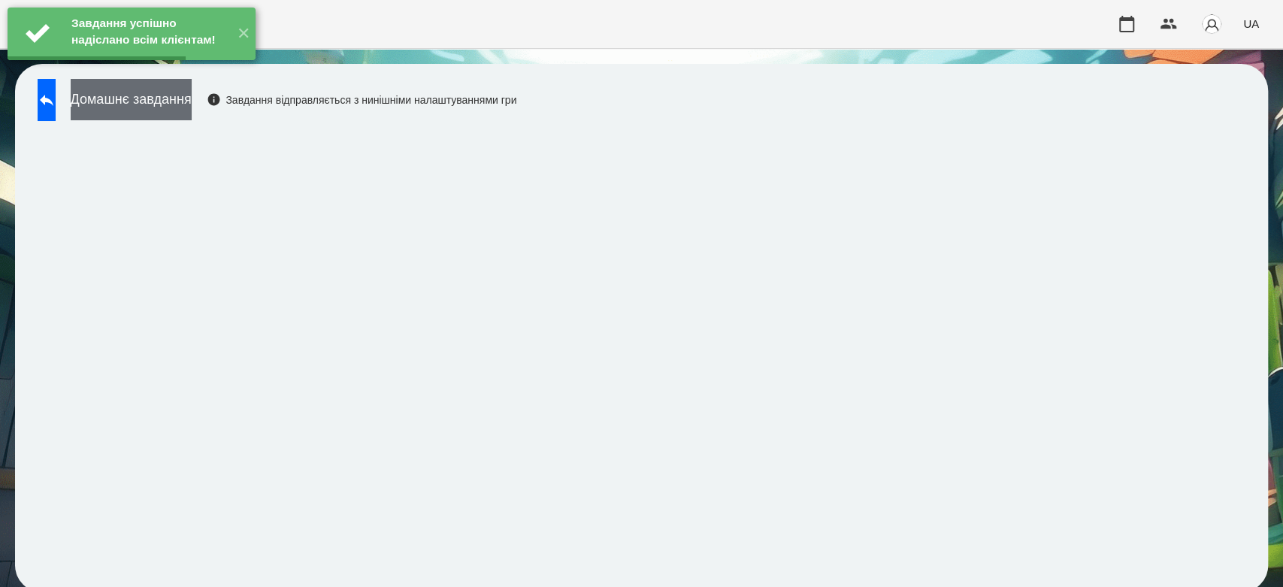
click at [173, 114] on button "Домашнє завдання" at bounding box center [131, 99] width 121 height 41
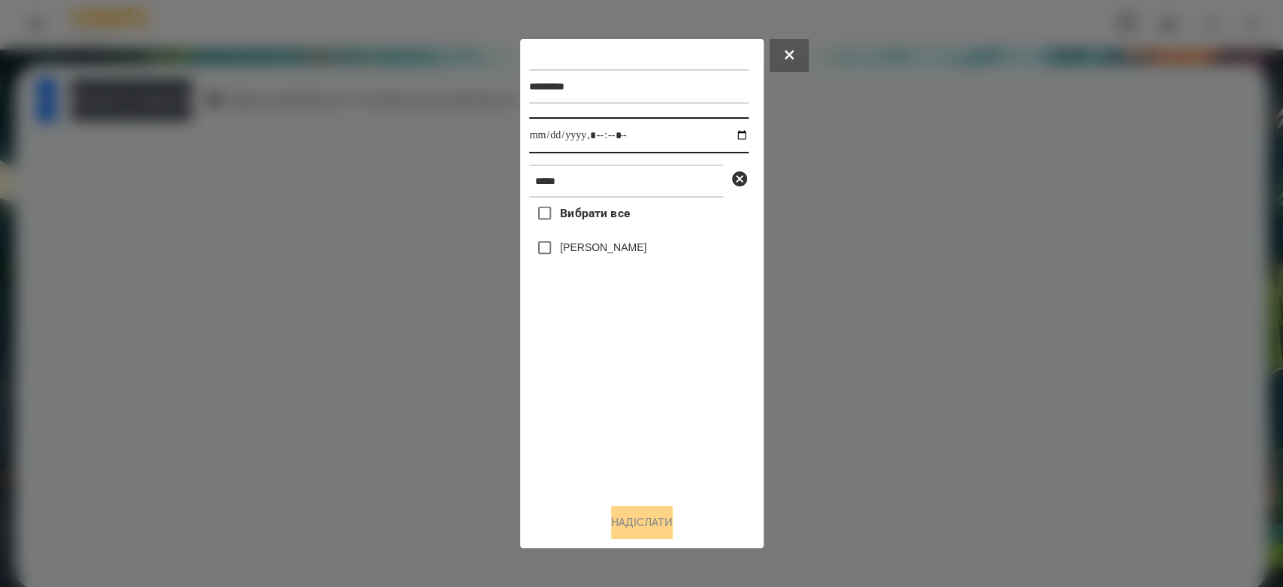
click at [732, 138] on input "datetime-local" at bounding box center [639, 135] width 220 height 36
type input "**********"
click at [640, 453] on div "Вибрати все Варакса Кіра" at bounding box center [639, 345] width 220 height 294
click at [583, 255] on label "[PERSON_NAME]" at bounding box center [603, 247] width 86 height 15
click at [671, 522] on button "Надіслати" at bounding box center [642, 522] width 62 height 33
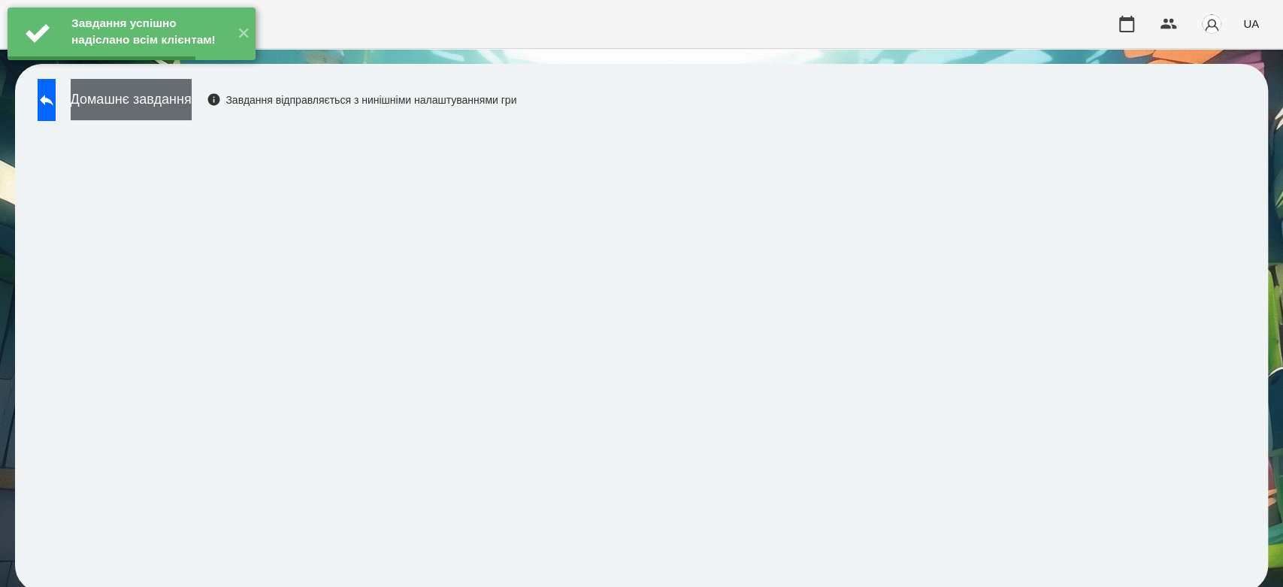
click at [192, 101] on button "Домашнє завдання" at bounding box center [131, 99] width 121 height 41
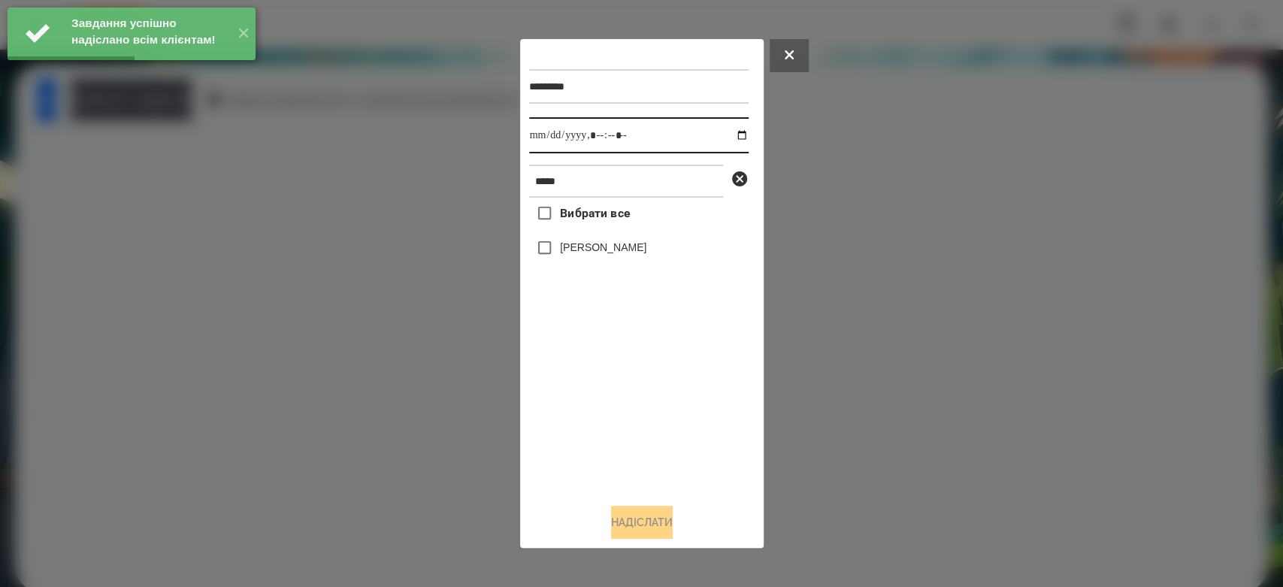
click at [728, 133] on input "datetime-local" at bounding box center [639, 135] width 220 height 36
type input "**********"
drag, startPoint x: 659, startPoint y: 416, endPoint x: 613, endPoint y: 339, distance: 89.6
click at [658, 417] on div "Вибрати все Варакса Кіра" at bounding box center [639, 345] width 220 height 294
click at [583, 249] on label "[PERSON_NAME]" at bounding box center [603, 247] width 86 height 15
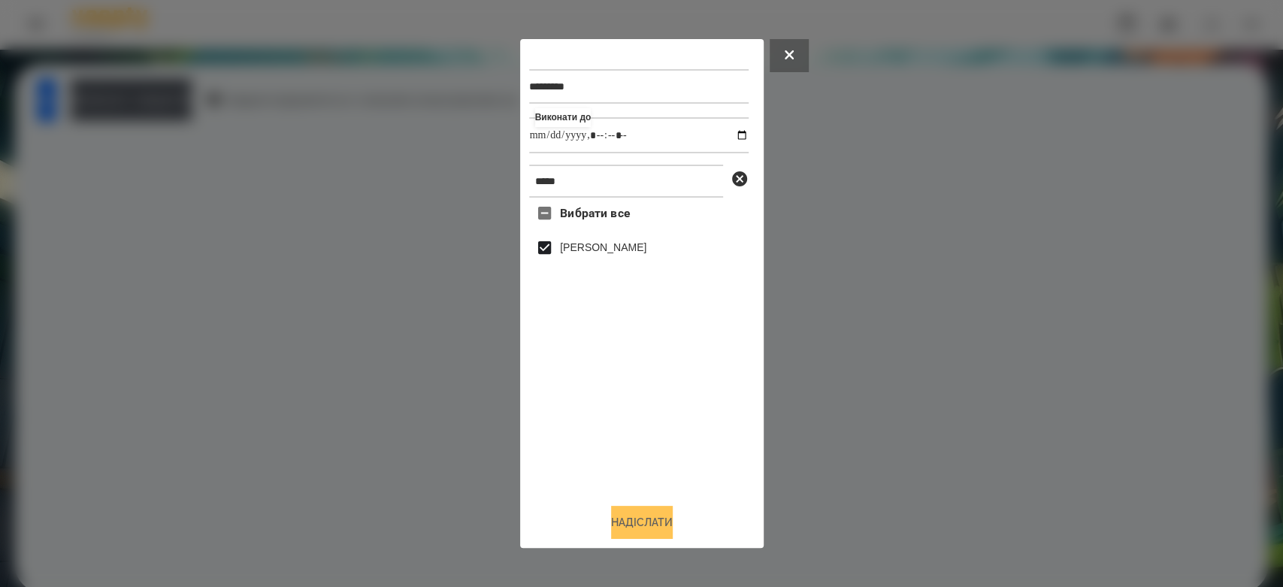
click at [645, 510] on button "Надіслати" at bounding box center [642, 522] width 62 height 33
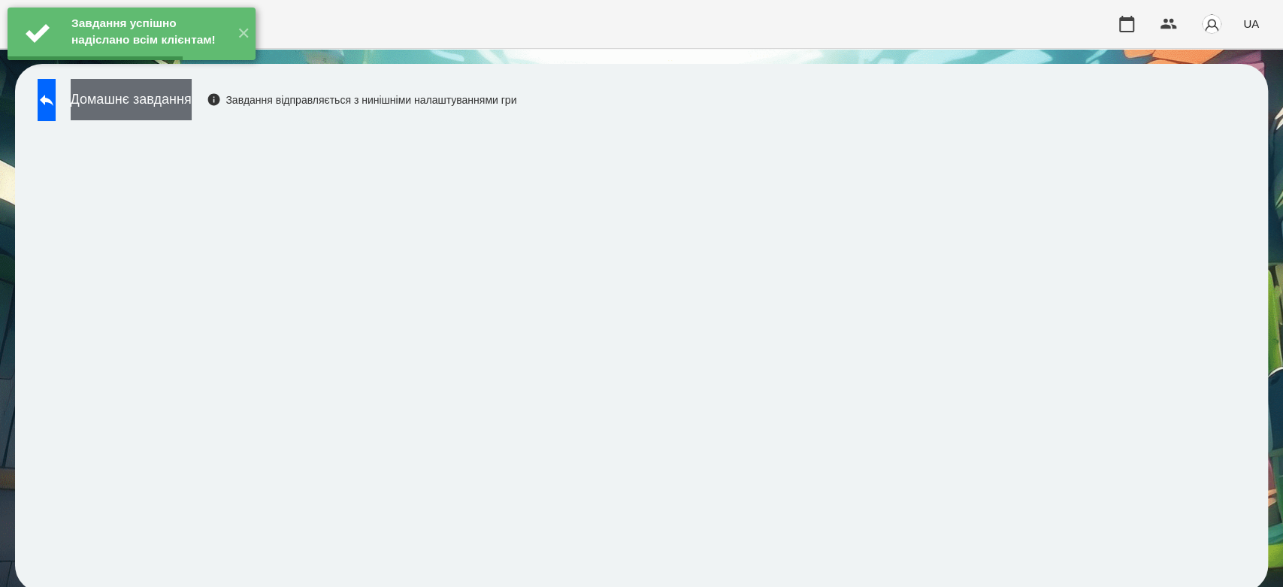
click at [192, 107] on button "Домашнє завдання" at bounding box center [131, 99] width 121 height 41
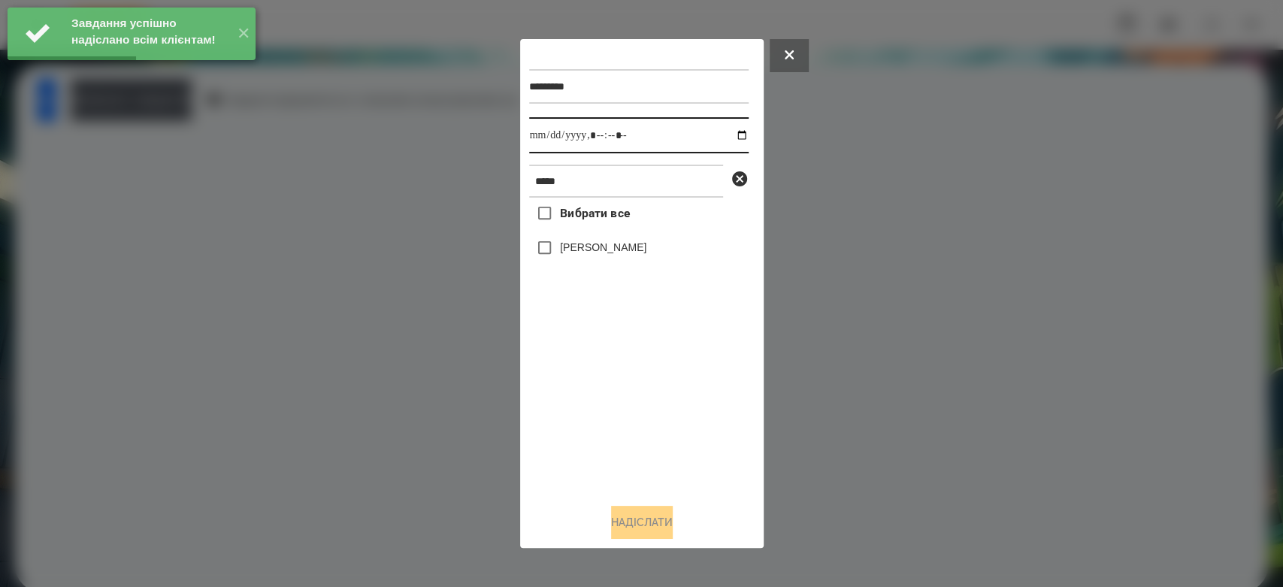
click at [729, 136] on input "datetime-local" at bounding box center [639, 135] width 220 height 36
type input "**********"
drag, startPoint x: 692, startPoint y: 393, endPoint x: 662, endPoint y: 356, distance: 47.1
click at [692, 394] on div "Вибрати все Варакса Кіра" at bounding box center [639, 345] width 220 height 294
click at [606, 253] on label "[PERSON_NAME]" at bounding box center [603, 247] width 86 height 15
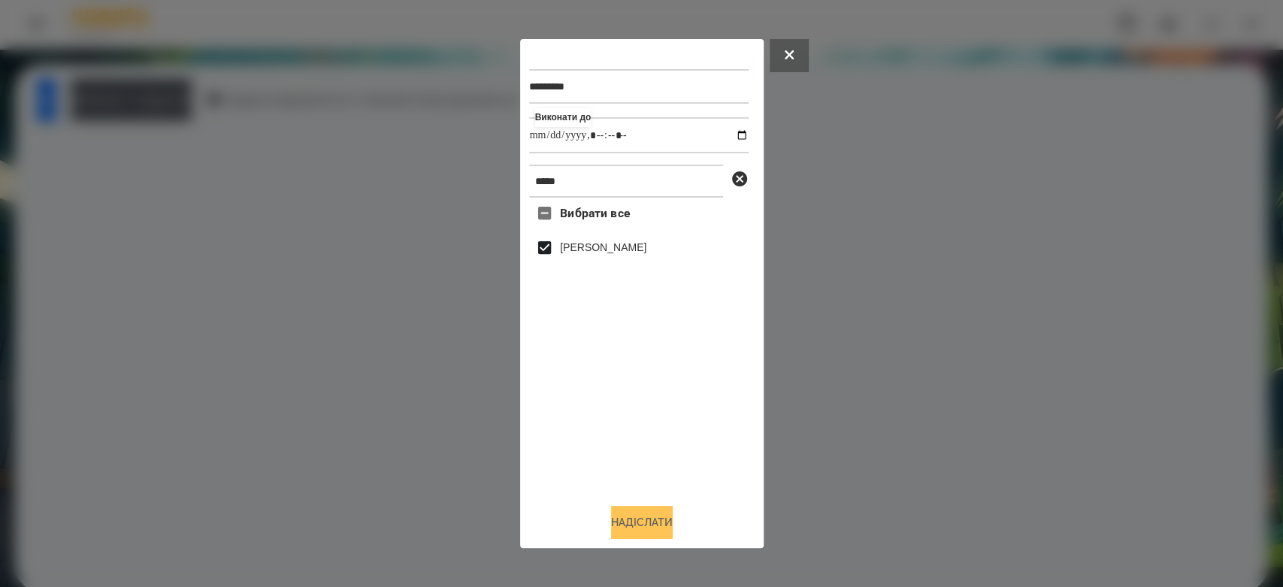
click at [660, 521] on button "Надіслати" at bounding box center [642, 522] width 62 height 33
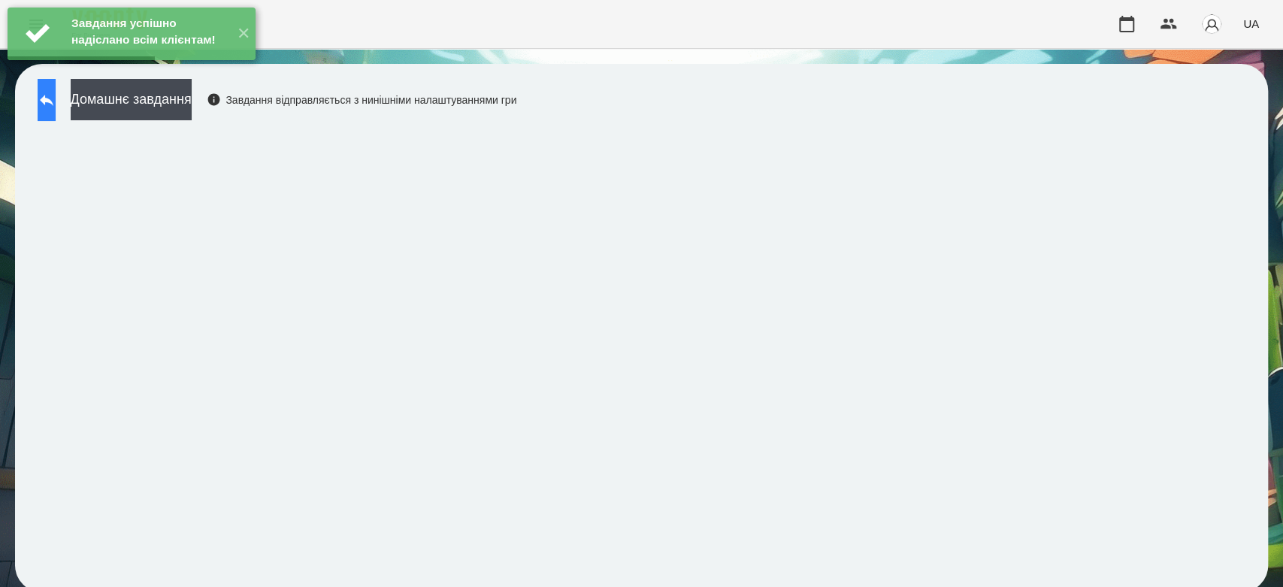
click at [53, 100] on icon at bounding box center [47, 100] width 14 height 11
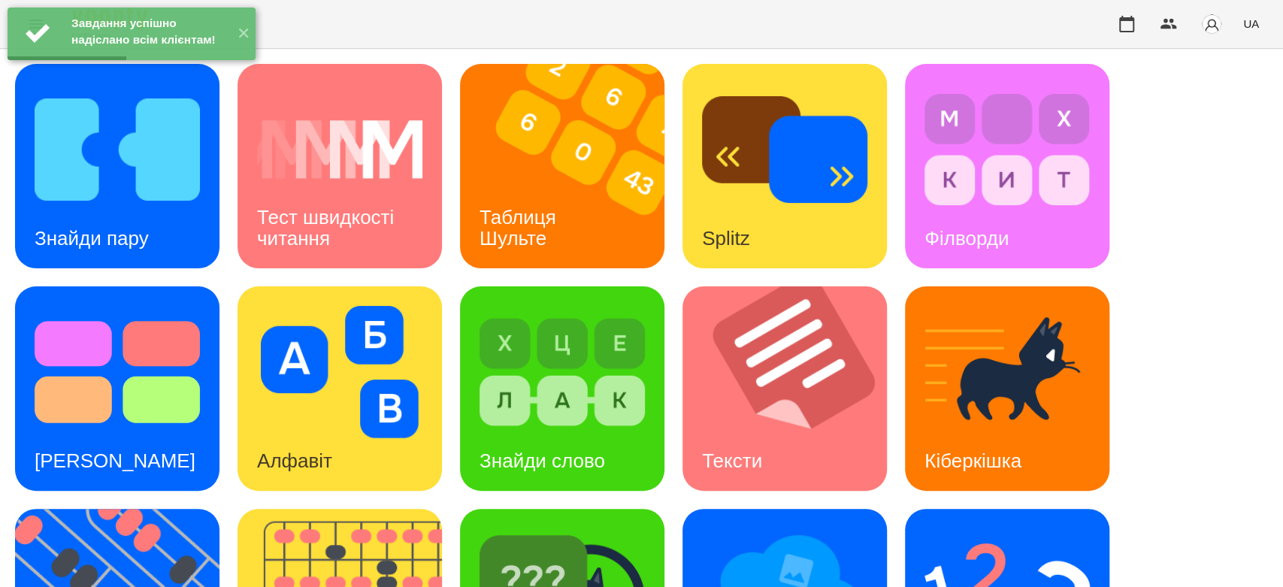
scroll to position [363, 0]
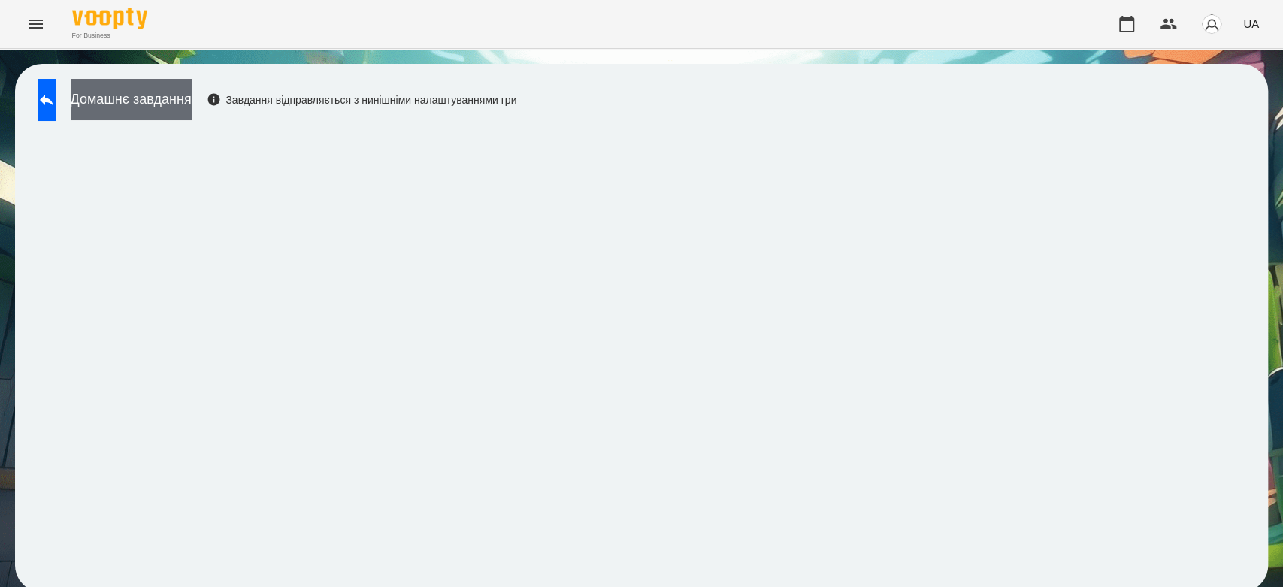
click at [192, 104] on button "Домашнє завдання" at bounding box center [131, 99] width 121 height 41
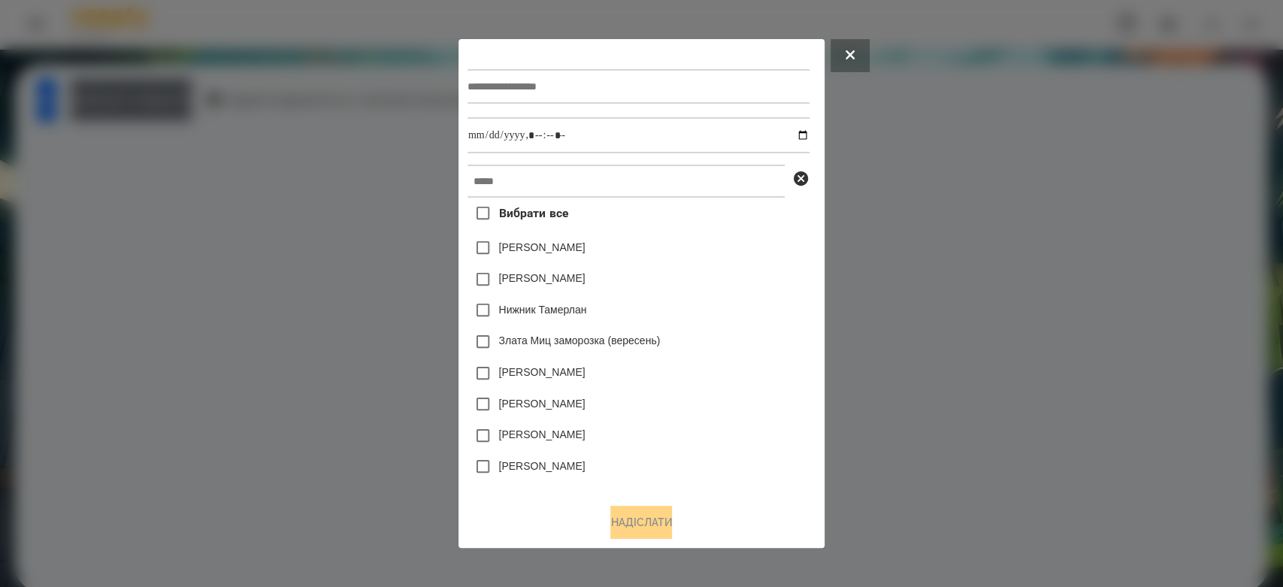
click at [695, 78] on input "text" at bounding box center [639, 86] width 342 height 35
type input "*******"
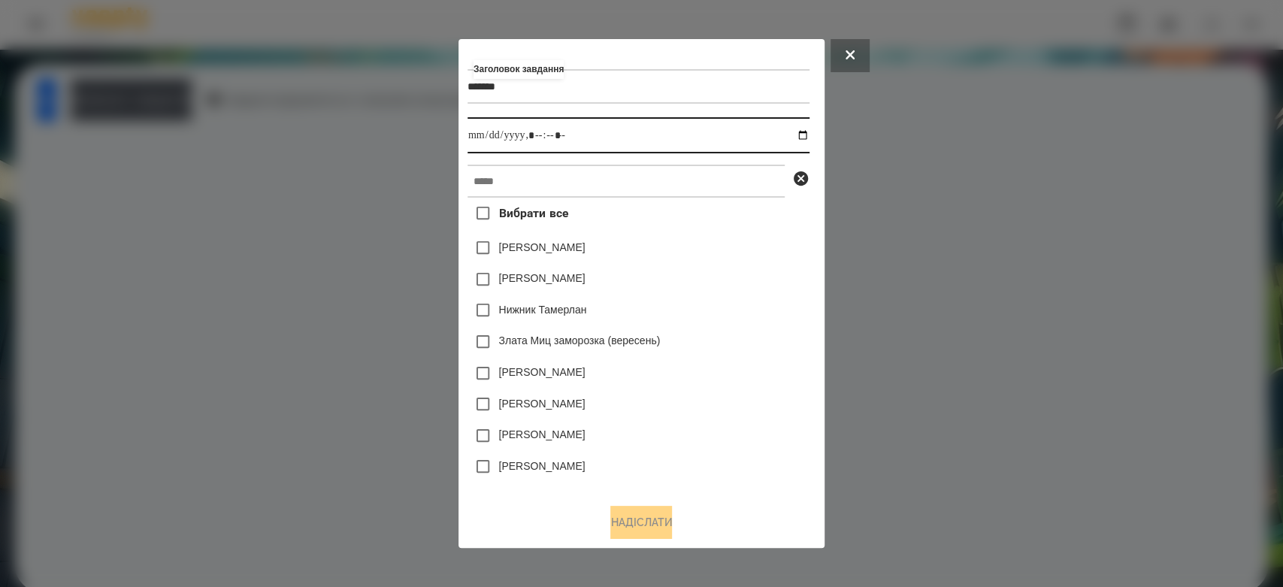
click at [810, 137] on input "datetime-local" at bounding box center [639, 135] width 342 height 36
type input "**********"
drag, startPoint x: 782, startPoint y: 280, endPoint x: 758, endPoint y: 225, distance: 60.6
click at [780, 274] on div "Яна Щербакова" at bounding box center [639, 280] width 342 height 32
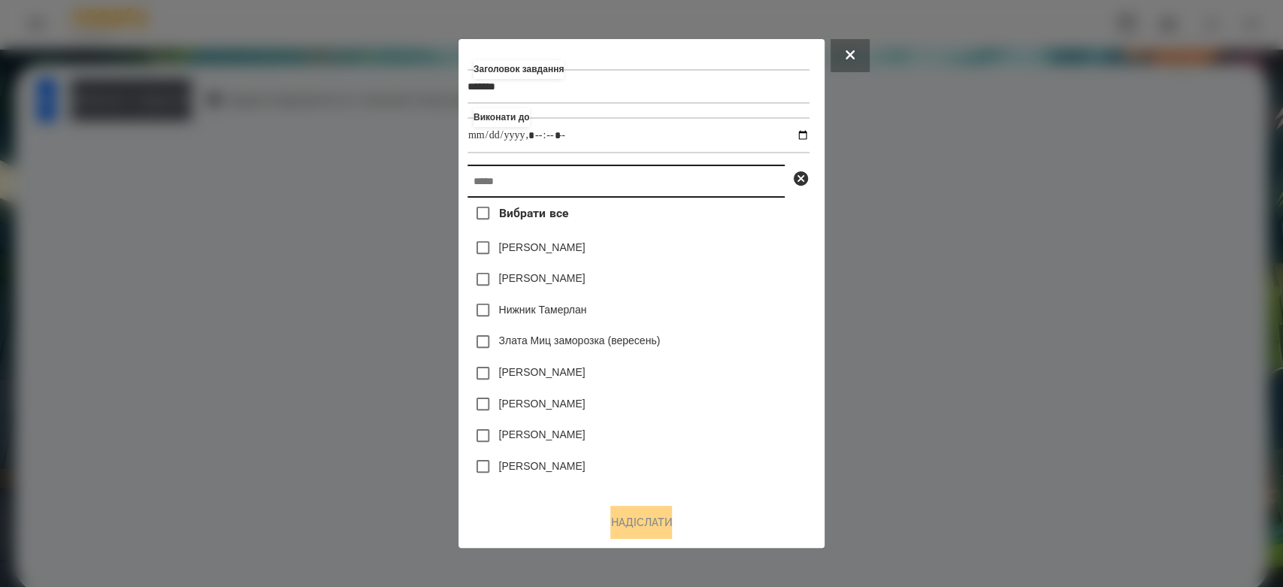
click at [740, 184] on input "text" at bounding box center [626, 181] width 317 height 33
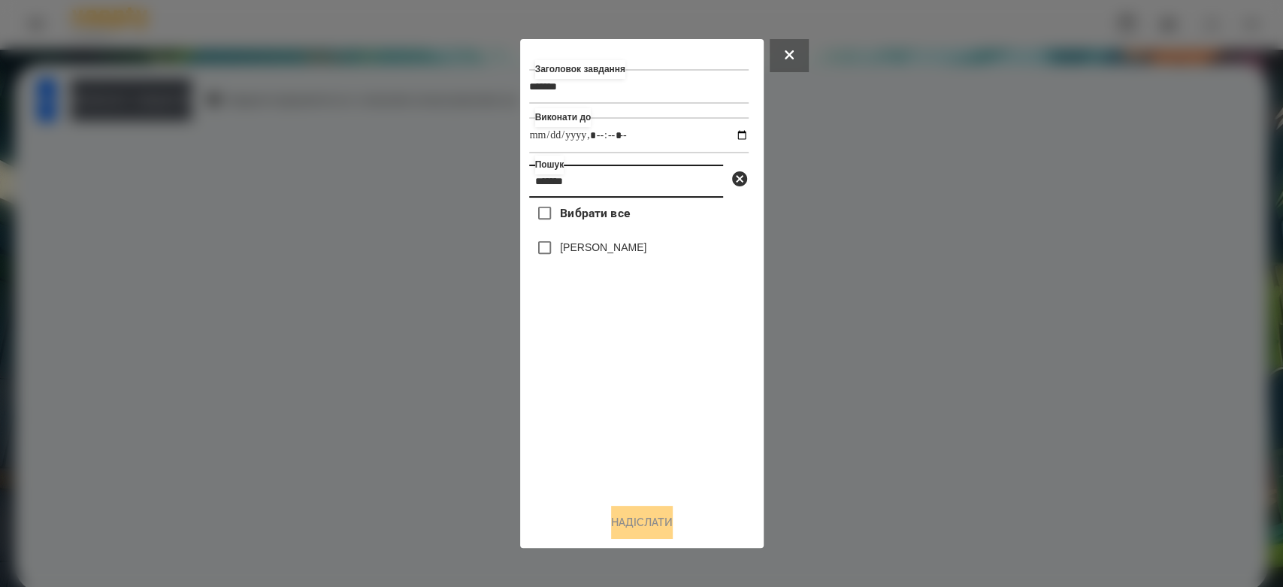
type input "*******"
click at [628, 255] on label "[PERSON_NAME]" at bounding box center [603, 247] width 86 height 15
click at [650, 528] on button "Надіслати" at bounding box center [642, 522] width 62 height 33
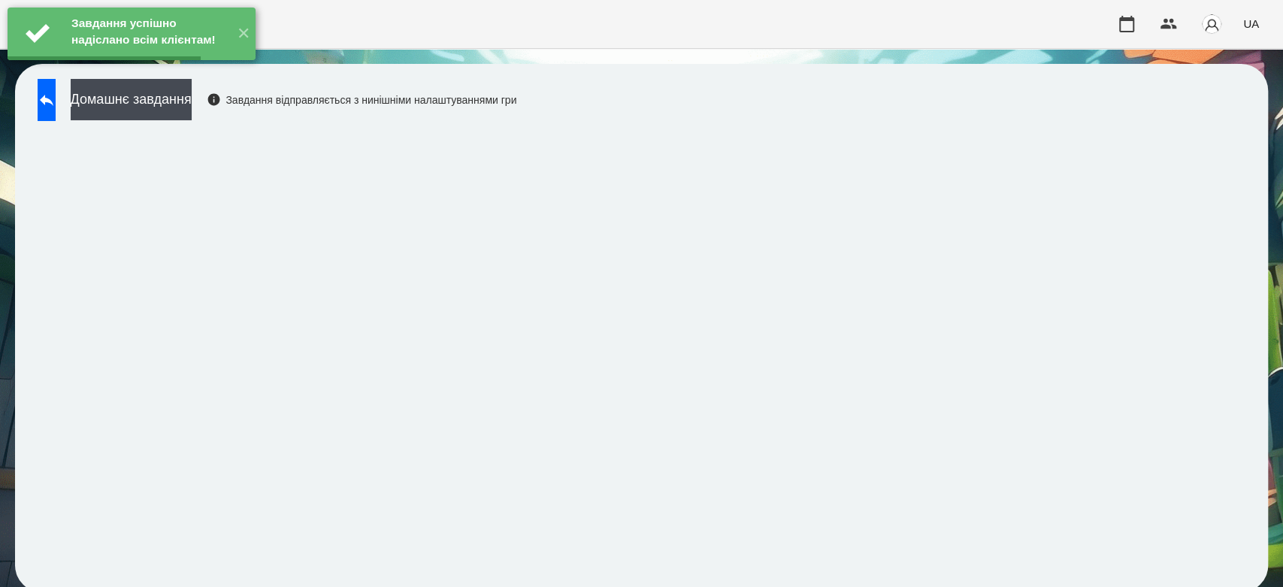
click at [189, 107] on button "Домашнє завдання" at bounding box center [131, 99] width 121 height 41
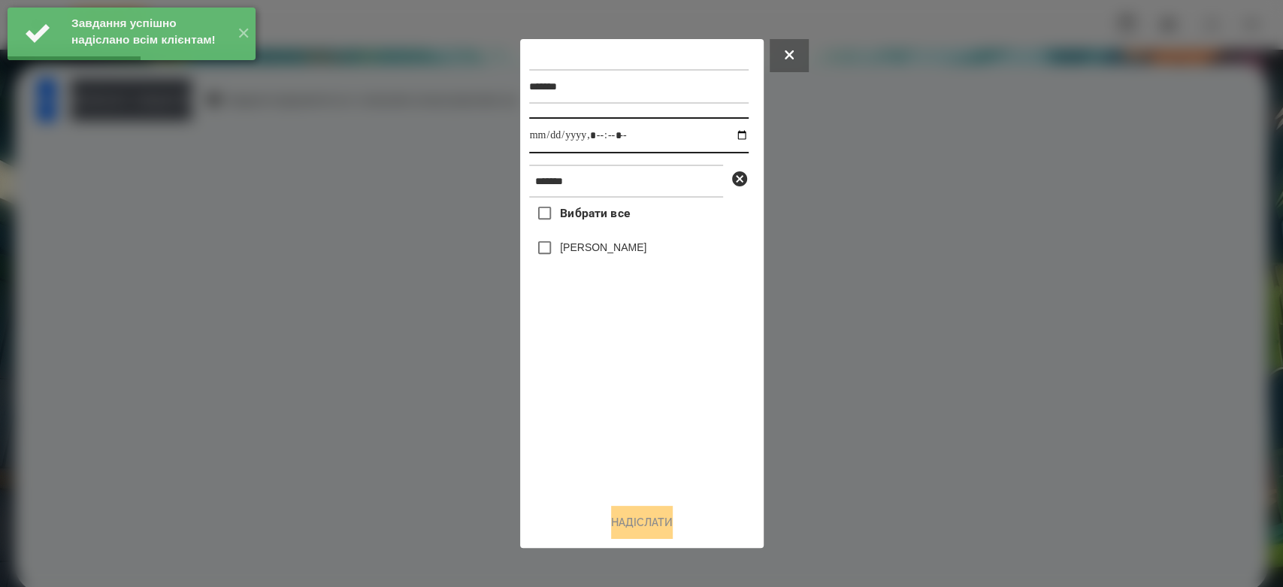
click at [725, 136] on input "datetime-local" at bounding box center [639, 135] width 220 height 36
type input "**********"
drag, startPoint x: 628, startPoint y: 440, endPoint x: 607, endPoint y: 362, distance: 80.2
click at [628, 440] on div "Вибрати все Варакса Кіра" at bounding box center [639, 345] width 220 height 294
click at [580, 246] on label "[PERSON_NAME]" at bounding box center [603, 247] width 86 height 15
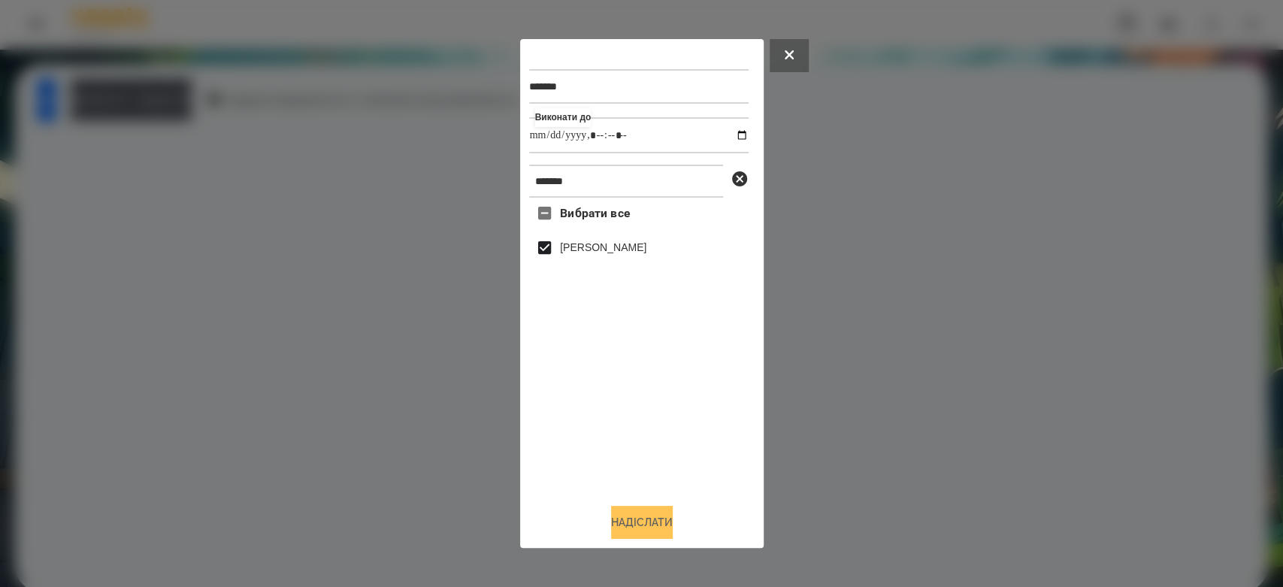
click at [669, 519] on button "Надіслати" at bounding box center [642, 522] width 62 height 33
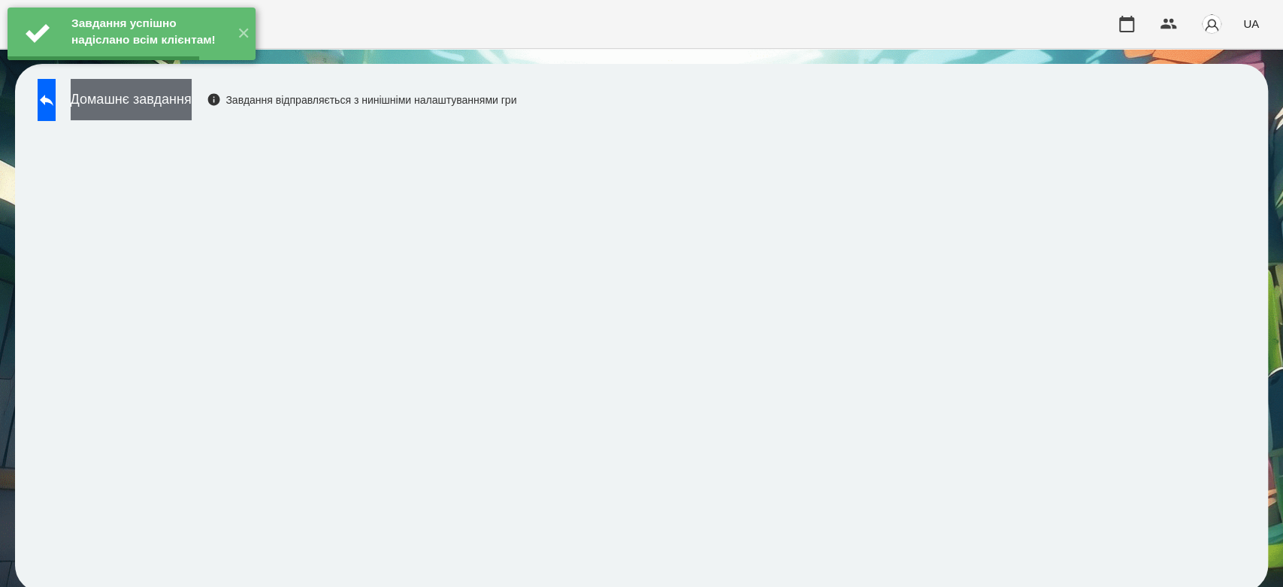
click at [192, 107] on button "Домашнє завдання" at bounding box center [131, 99] width 121 height 41
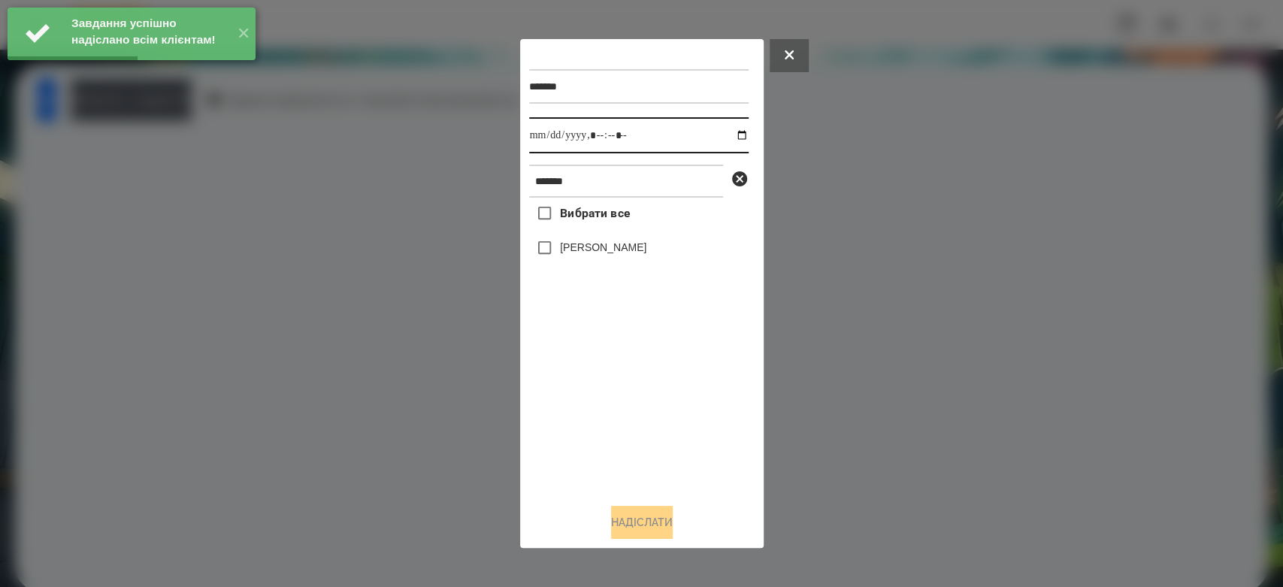
click at [728, 136] on input "datetime-local" at bounding box center [639, 135] width 220 height 36
type input "**********"
drag, startPoint x: 659, startPoint y: 422, endPoint x: 625, endPoint y: 305, distance: 121.3
click at [659, 422] on div "Вибрати все Варакса Кіра" at bounding box center [639, 345] width 220 height 294
click at [608, 253] on label "[PERSON_NAME]" at bounding box center [603, 247] width 86 height 15
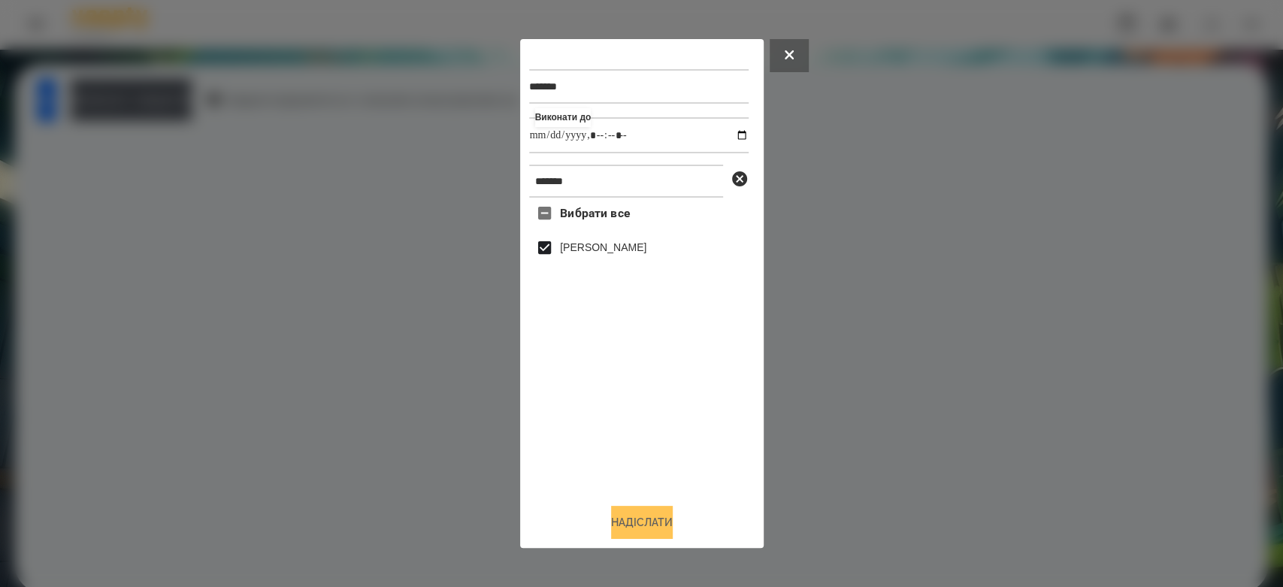
click at [641, 516] on button "Надіслати" at bounding box center [642, 522] width 62 height 33
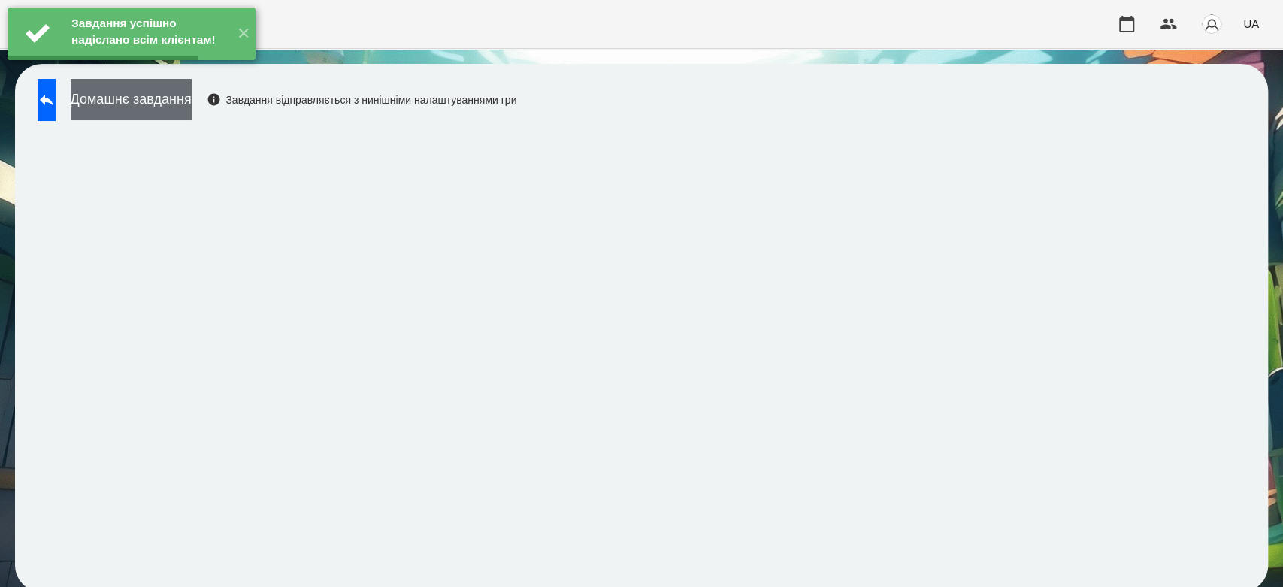
click at [192, 113] on button "Домашнє завдання" at bounding box center [131, 99] width 121 height 41
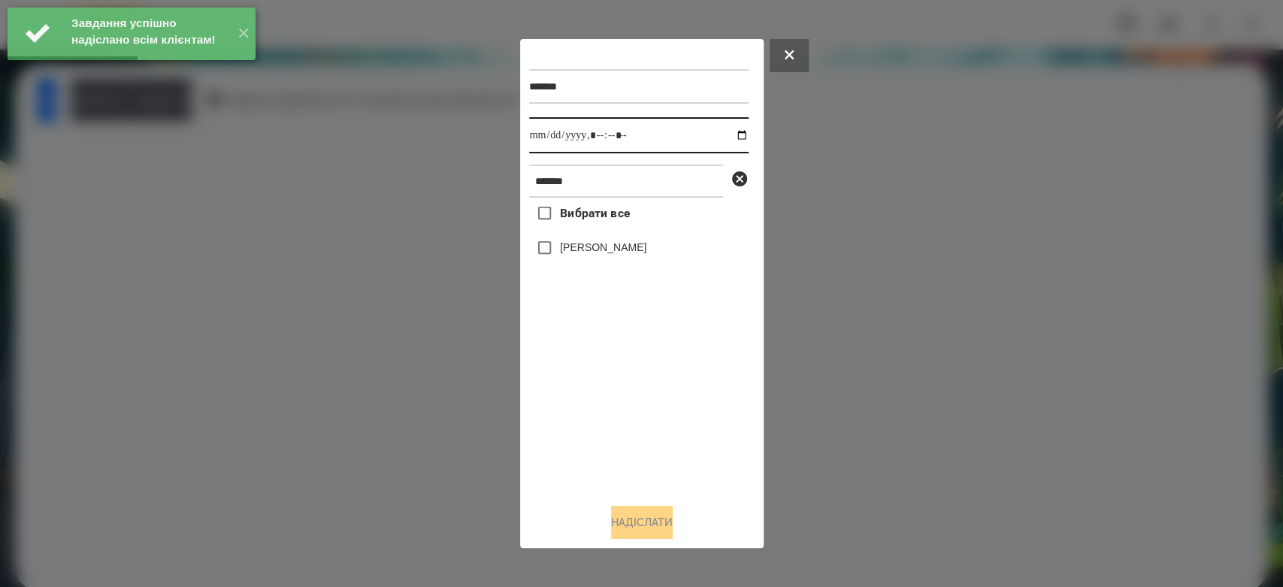
click at [735, 138] on input "datetime-local" at bounding box center [639, 135] width 220 height 36
type input "**********"
drag, startPoint x: 668, startPoint y: 425, endPoint x: 623, endPoint y: 335, distance: 101.2
click at [668, 425] on div "Вибрати все Варакса Кіра" at bounding box center [639, 345] width 220 height 294
click at [608, 253] on label "[PERSON_NAME]" at bounding box center [603, 247] width 86 height 15
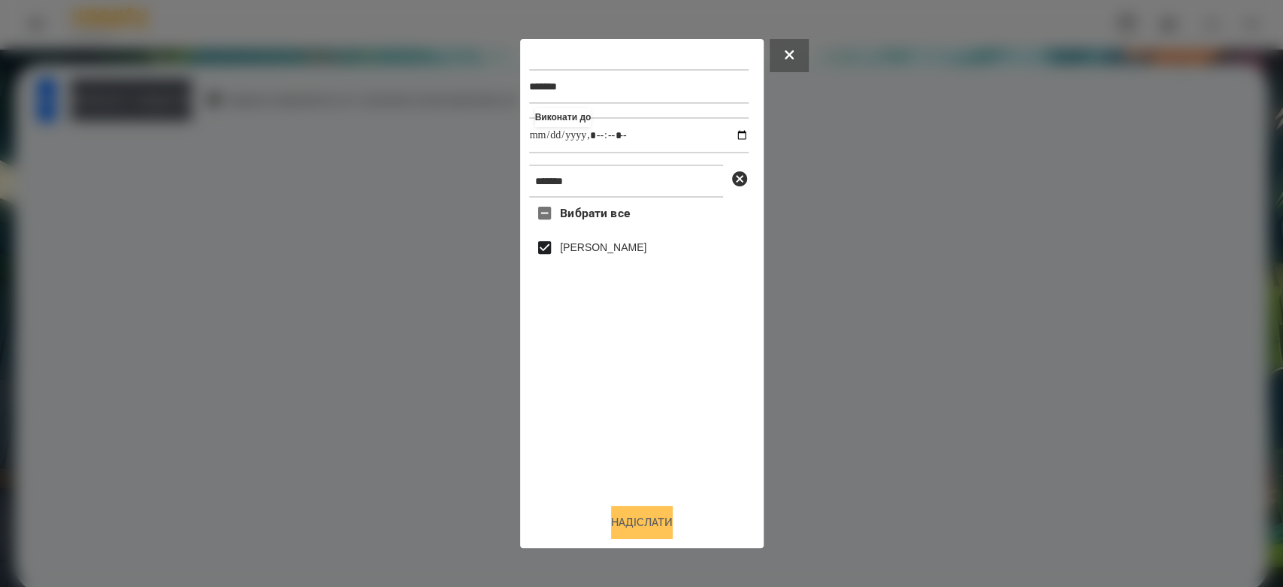
click at [661, 527] on button "Надіслати" at bounding box center [642, 522] width 62 height 33
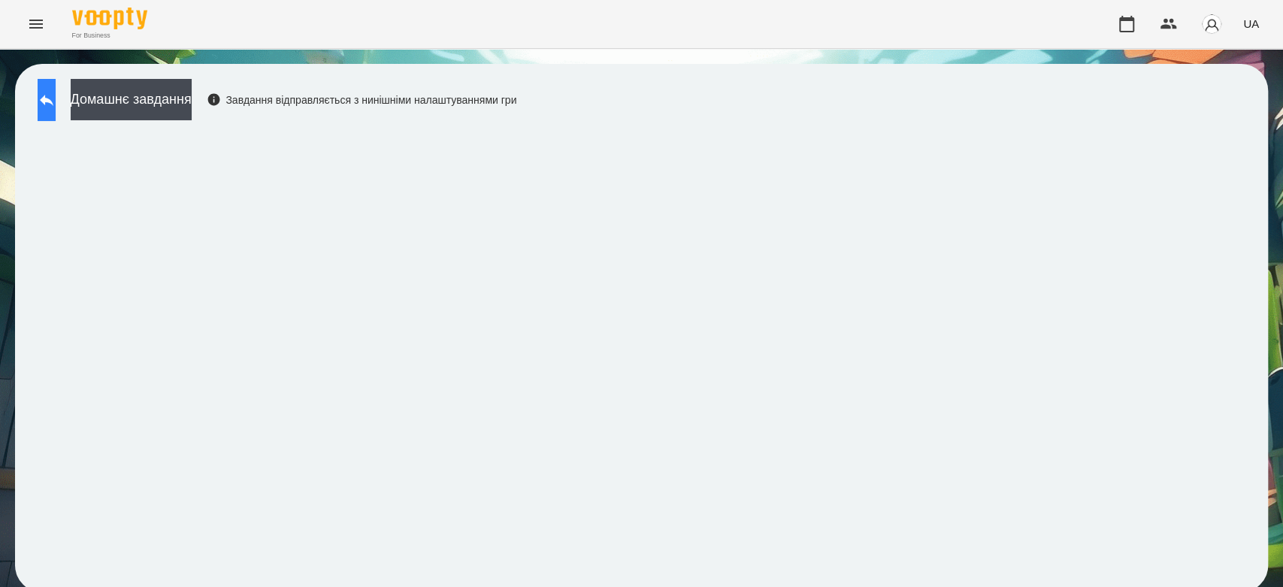
click at [56, 111] on button at bounding box center [47, 100] width 18 height 42
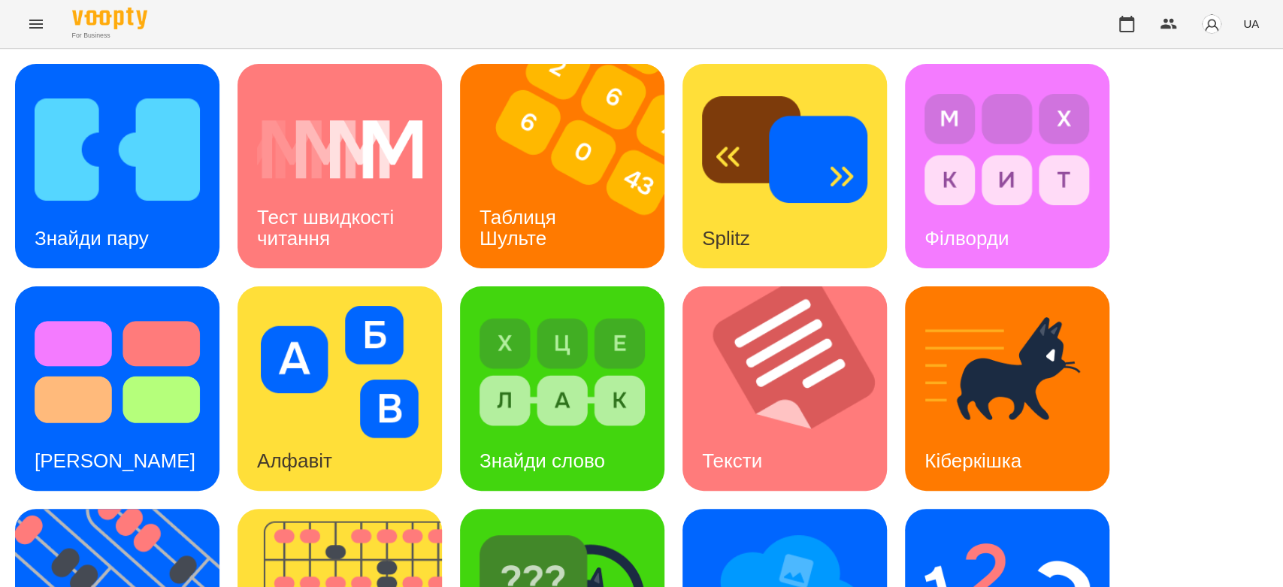
drag, startPoint x: 487, startPoint y: 277, endPoint x: 487, endPoint y: 269, distance: 8.3
click at [487, 276] on div "Знайди пару Тест швидкості читання Таблиця Шульте Splitz Філворди Тест Струпа А…" at bounding box center [641, 500] width 1253 height 872
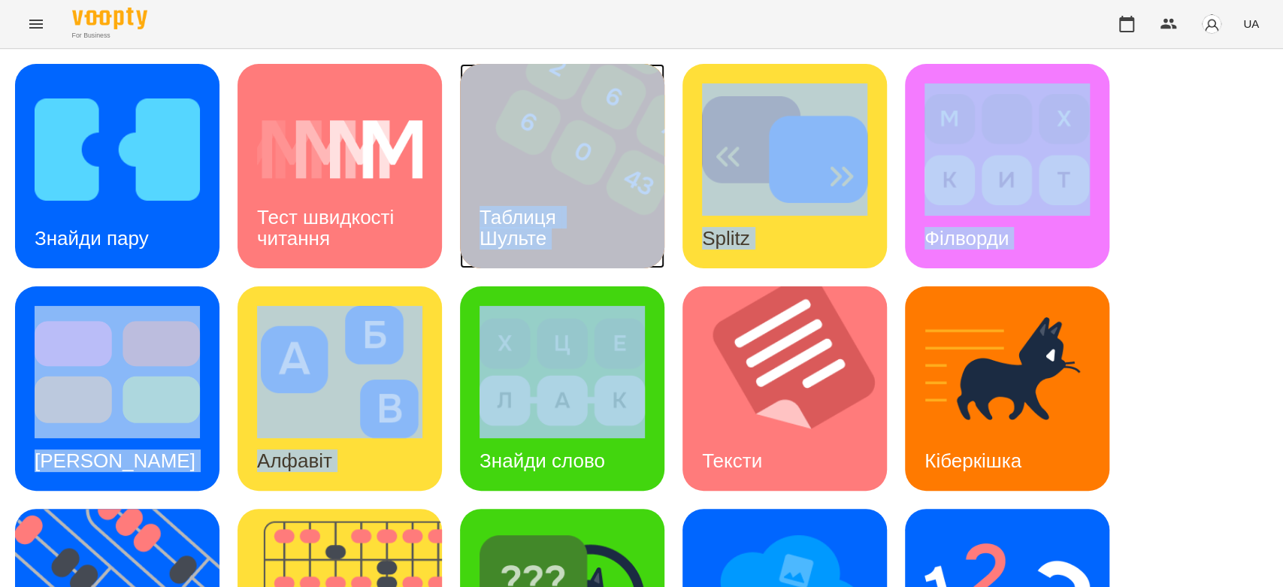
click at [489, 258] on div "Таблиця Шульте" at bounding box center [520, 228] width 121 height 80
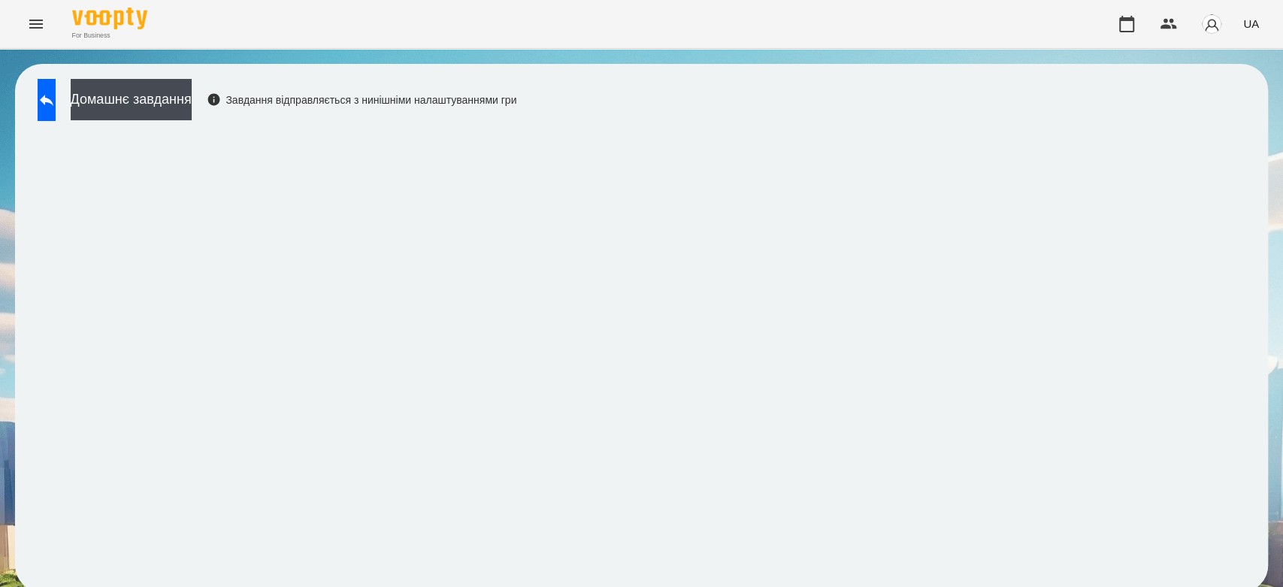
scroll to position [5, 0]
click at [192, 101] on button "Домашнє завдання" at bounding box center [131, 99] width 121 height 41
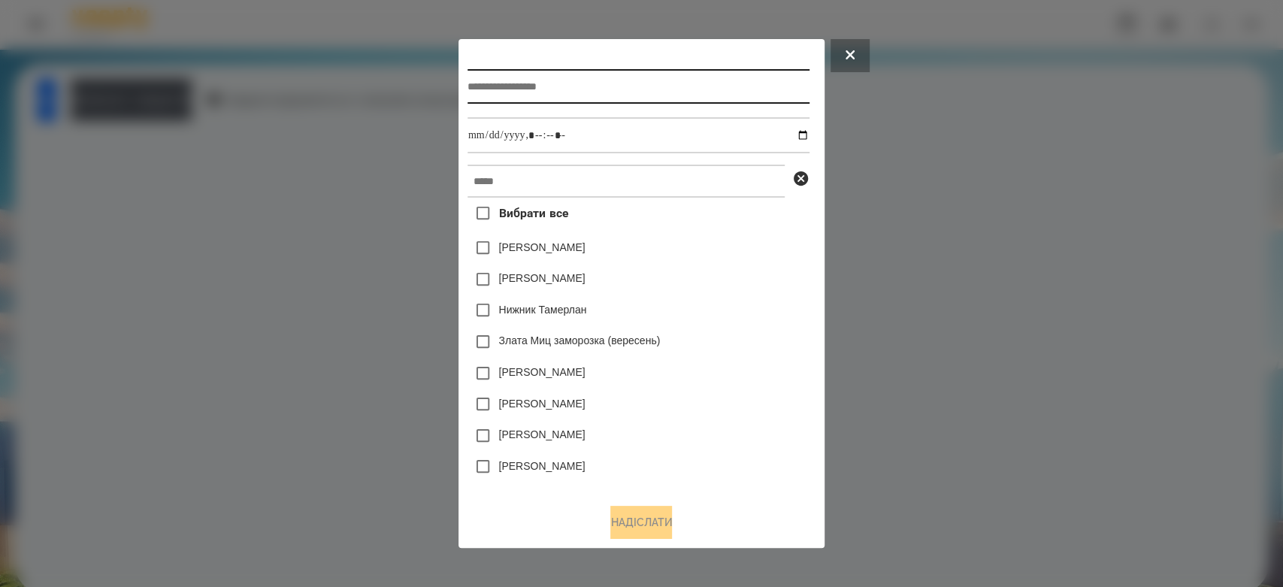
click at [473, 77] on input "text" at bounding box center [639, 86] width 342 height 35
type input "******"
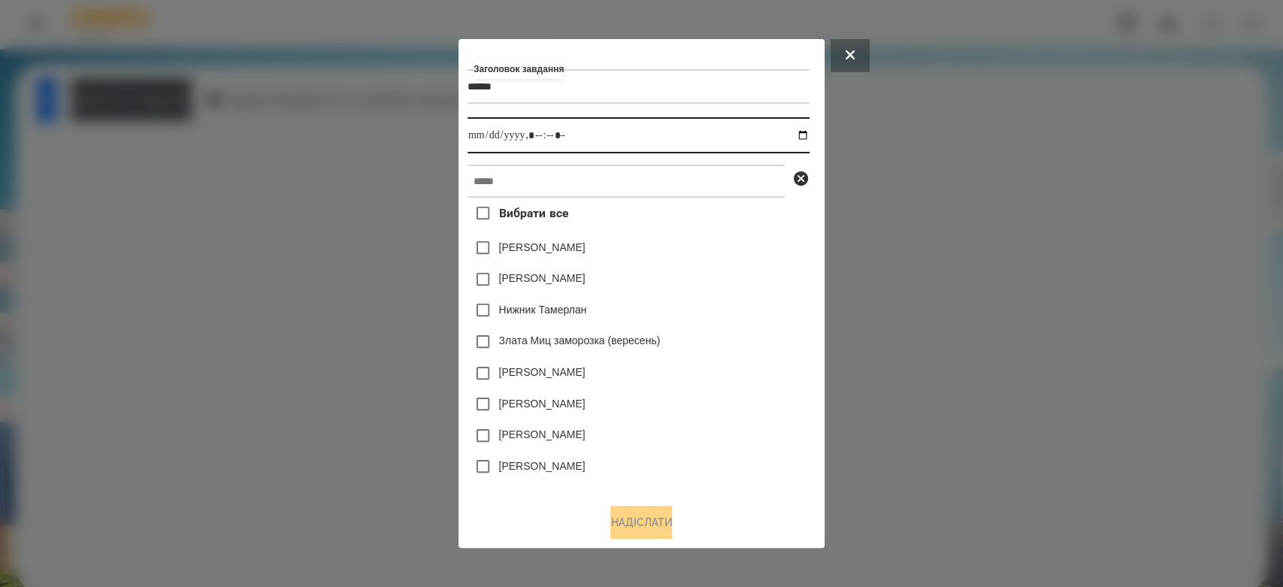
click at [810, 134] on input "datetime-local" at bounding box center [639, 135] width 342 height 36
type input "**********"
drag, startPoint x: 752, startPoint y: 275, endPoint x: 742, endPoint y: 229, distance: 46.9
click at [752, 273] on div "Яна Щербакова" at bounding box center [639, 280] width 342 height 32
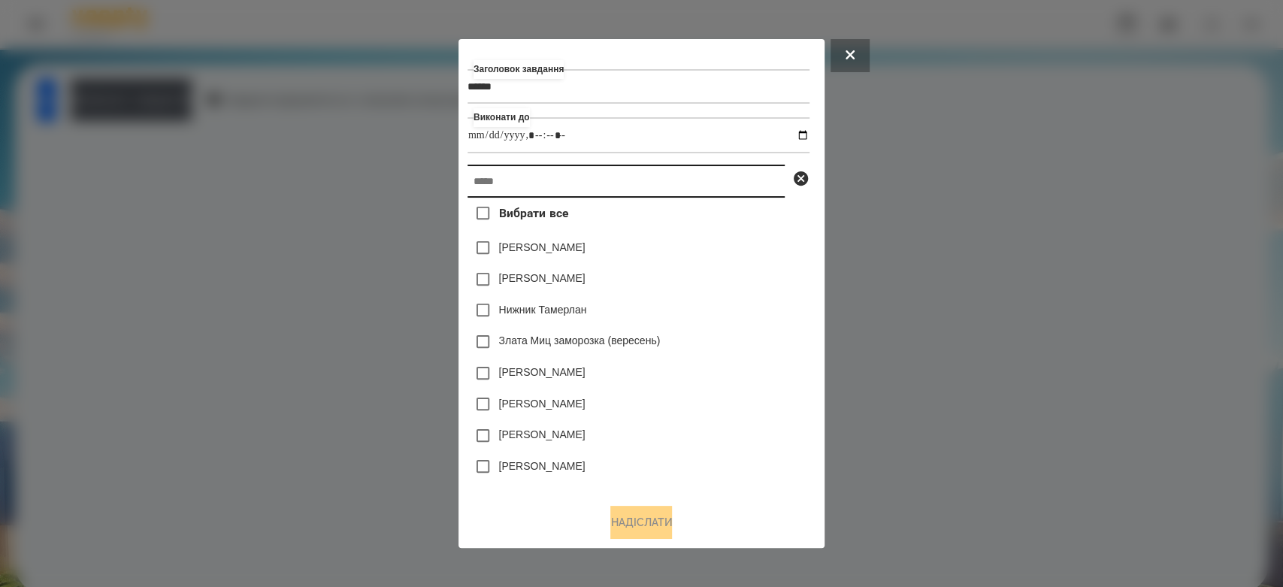
click at [719, 176] on input "text" at bounding box center [626, 181] width 317 height 33
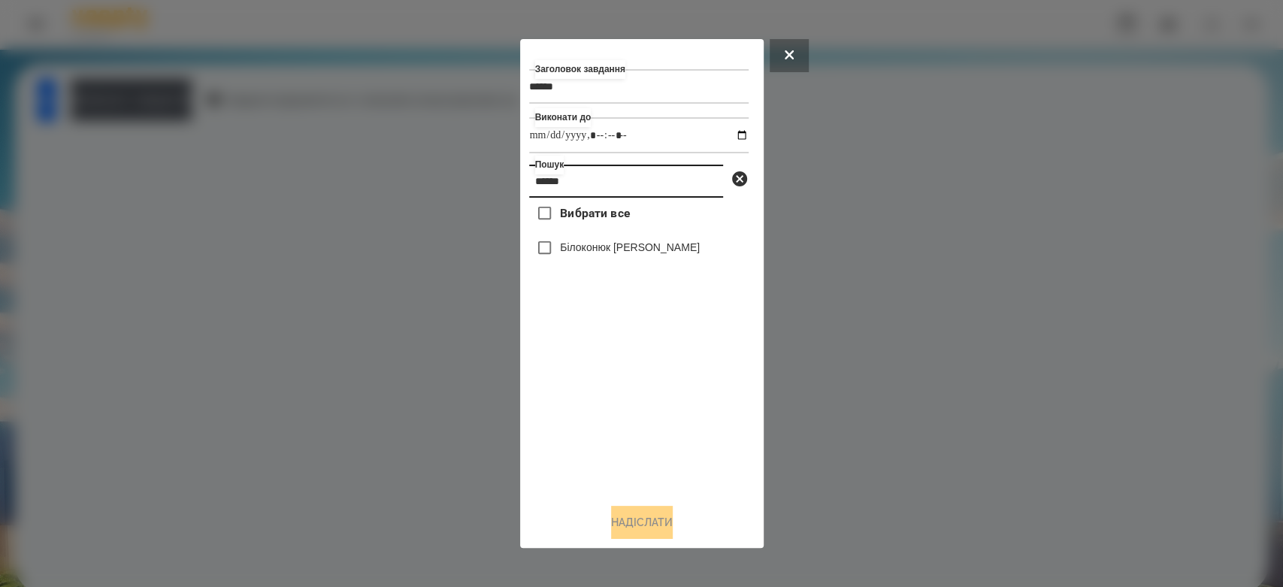
type input "******"
click at [642, 260] on div "Білоконюк [PERSON_NAME]" at bounding box center [639, 248] width 220 height 32
click at [634, 244] on label "Білоконюк [PERSON_NAME]" at bounding box center [630, 247] width 140 height 15
click at [667, 530] on button "Надіслати" at bounding box center [642, 522] width 62 height 33
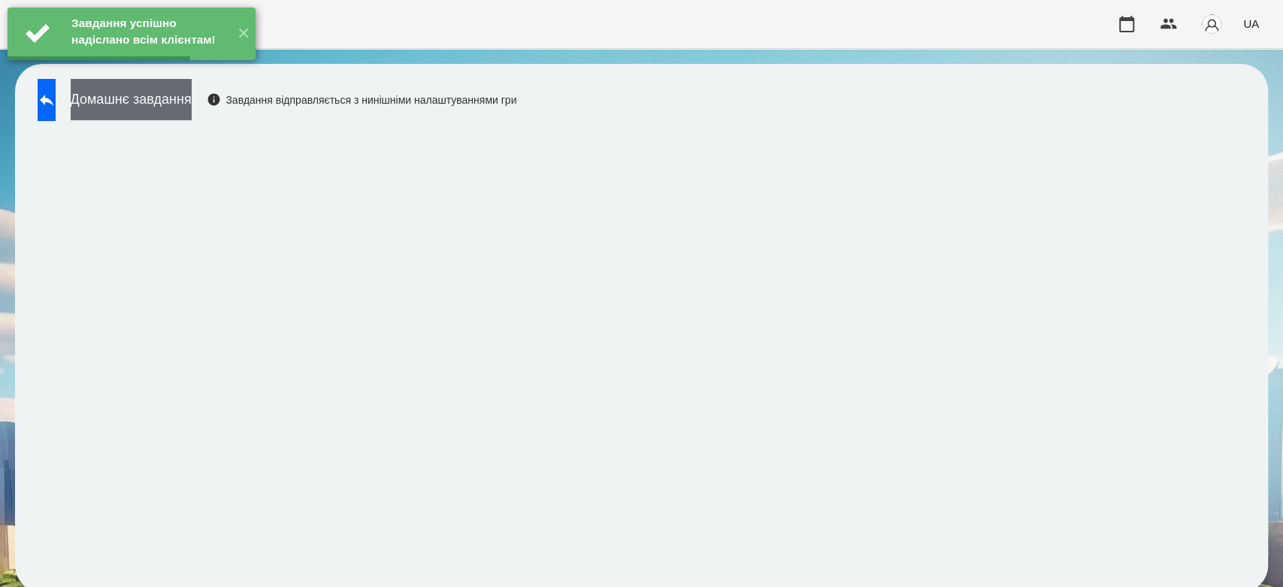
click at [192, 101] on button "Домашнє завдання" at bounding box center [131, 99] width 121 height 41
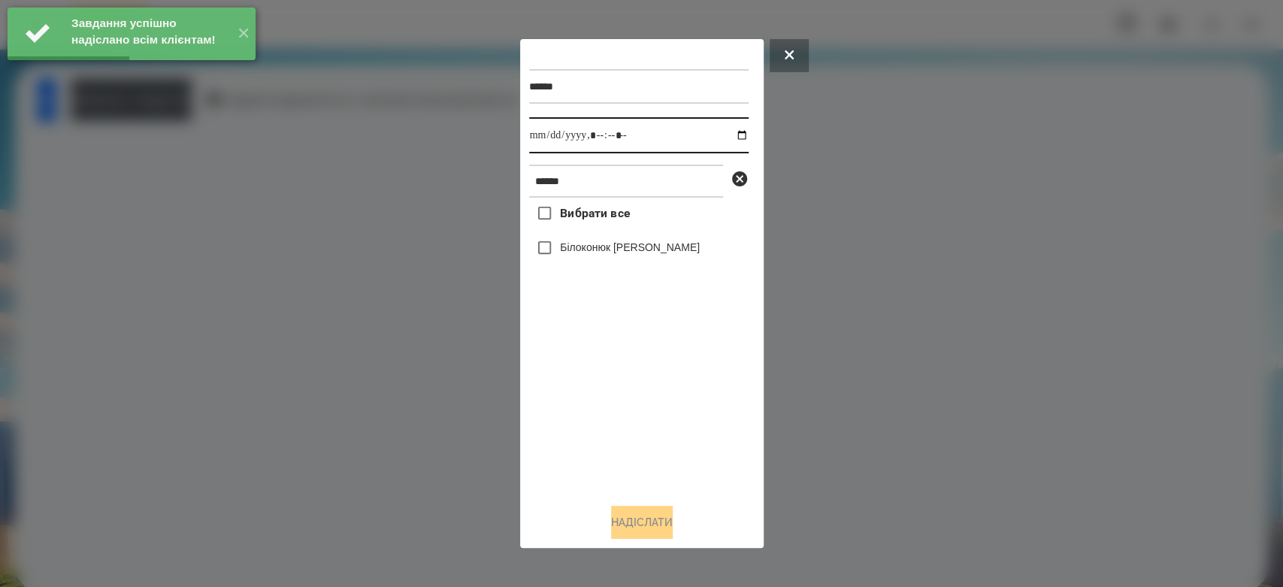
click at [728, 135] on input "datetime-local" at bounding box center [639, 135] width 220 height 36
type input "**********"
drag, startPoint x: 643, startPoint y: 414, endPoint x: 639, endPoint y: 347, distance: 67.8
click at [643, 414] on div "Вибрати все Білоконюк Богдан" at bounding box center [639, 345] width 220 height 294
click at [621, 245] on label "Білоконюк [PERSON_NAME]" at bounding box center [630, 247] width 140 height 15
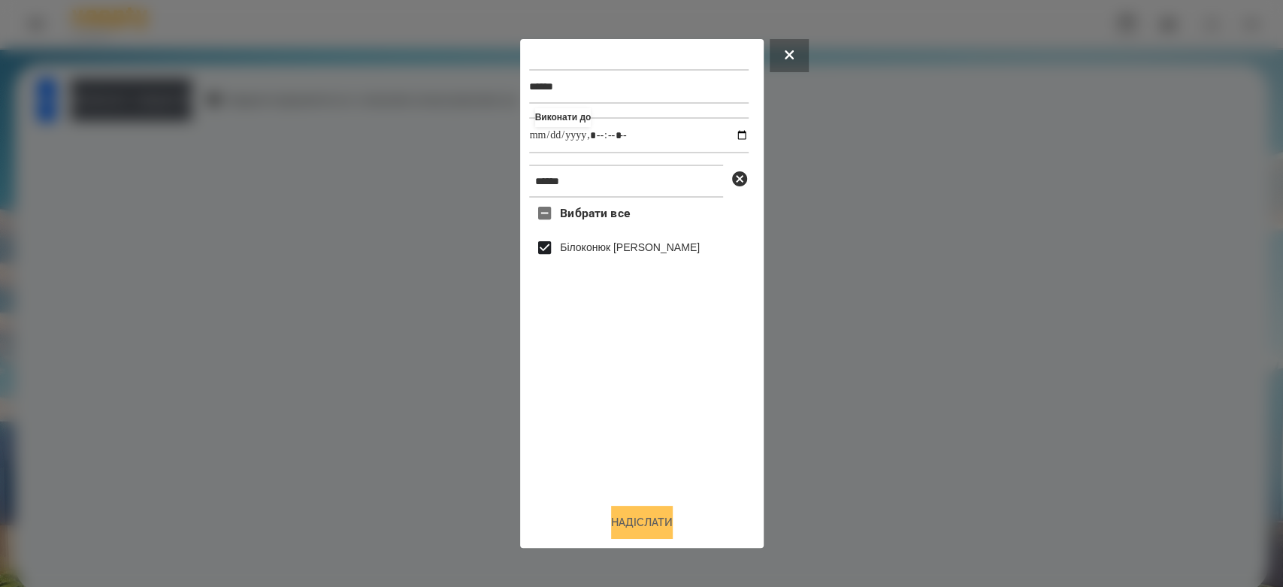
click at [668, 510] on button "Надіслати" at bounding box center [642, 522] width 62 height 33
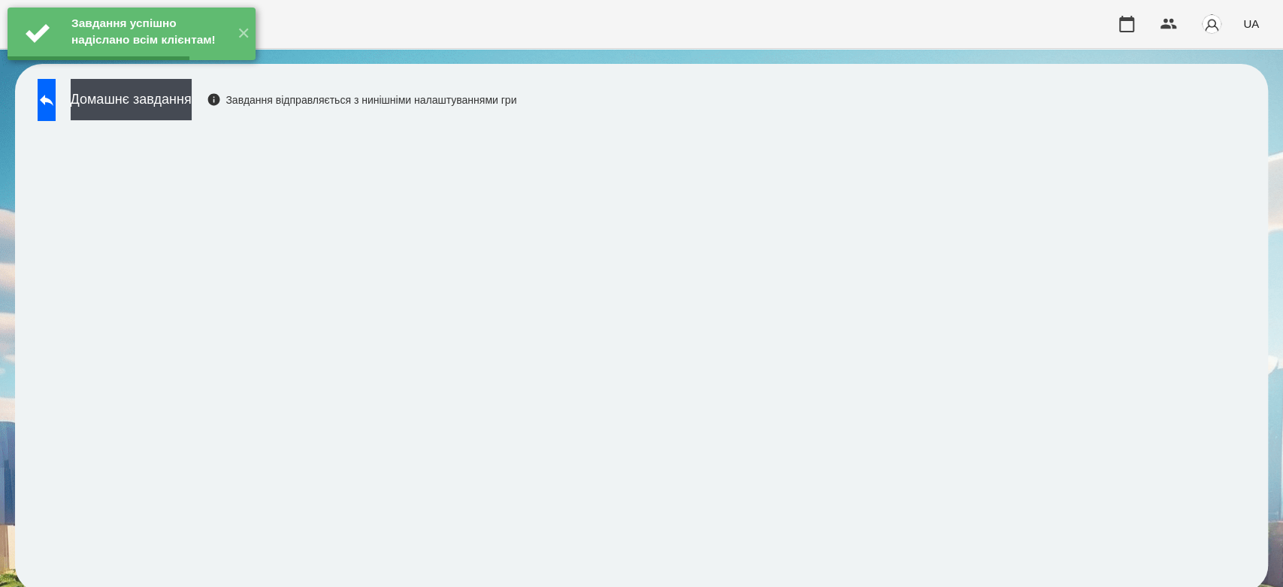
click at [195, 68] on div "Завдання успішно надіслано всім клієнтам! ✕" at bounding box center [131, 34] width 263 height 68
click at [192, 92] on button "Домашнє завдання" at bounding box center [131, 99] width 121 height 41
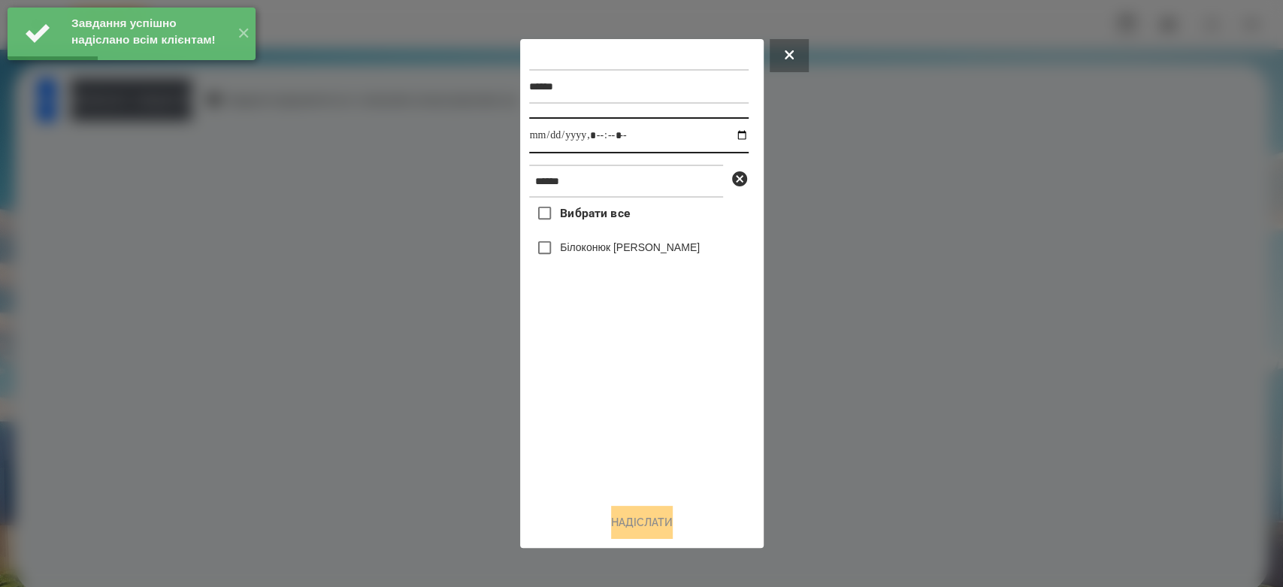
click at [734, 135] on input "datetime-local" at bounding box center [639, 135] width 220 height 36
type input "**********"
click at [639, 404] on div "Вибрати все Білоконюк Богдан" at bounding box center [639, 345] width 220 height 294
click at [616, 262] on div "Білоконюк [PERSON_NAME]" at bounding box center [639, 248] width 220 height 32
click at [616, 251] on label "Білоконюк [PERSON_NAME]" at bounding box center [630, 247] width 140 height 15
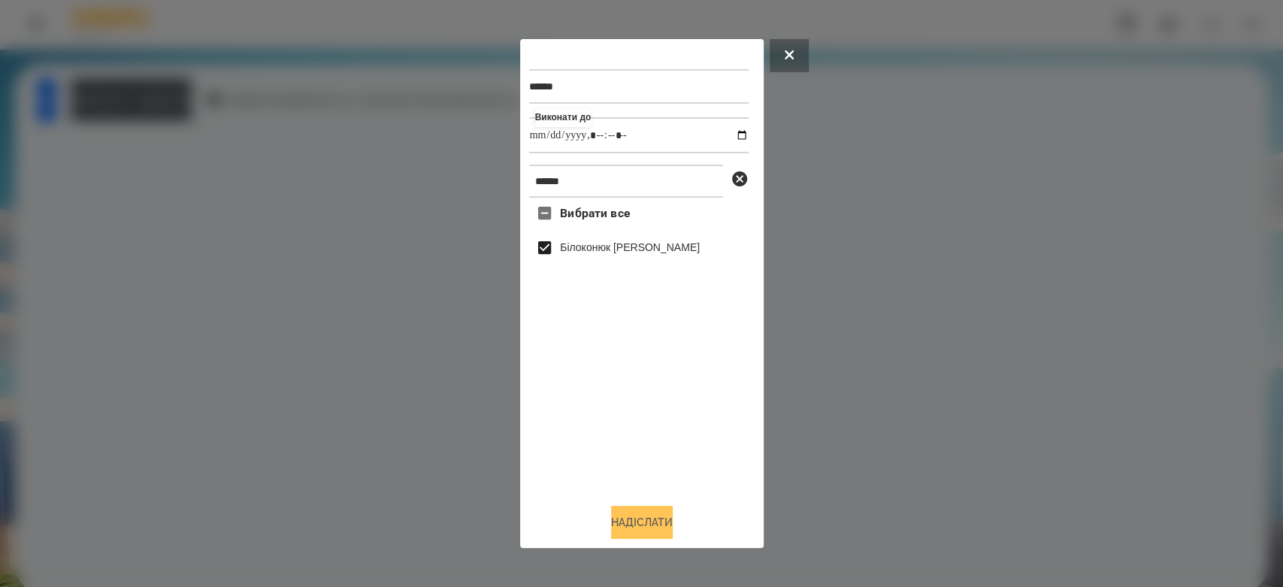
click at [642, 527] on button "Надіслати" at bounding box center [642, 522] width 62 height 33
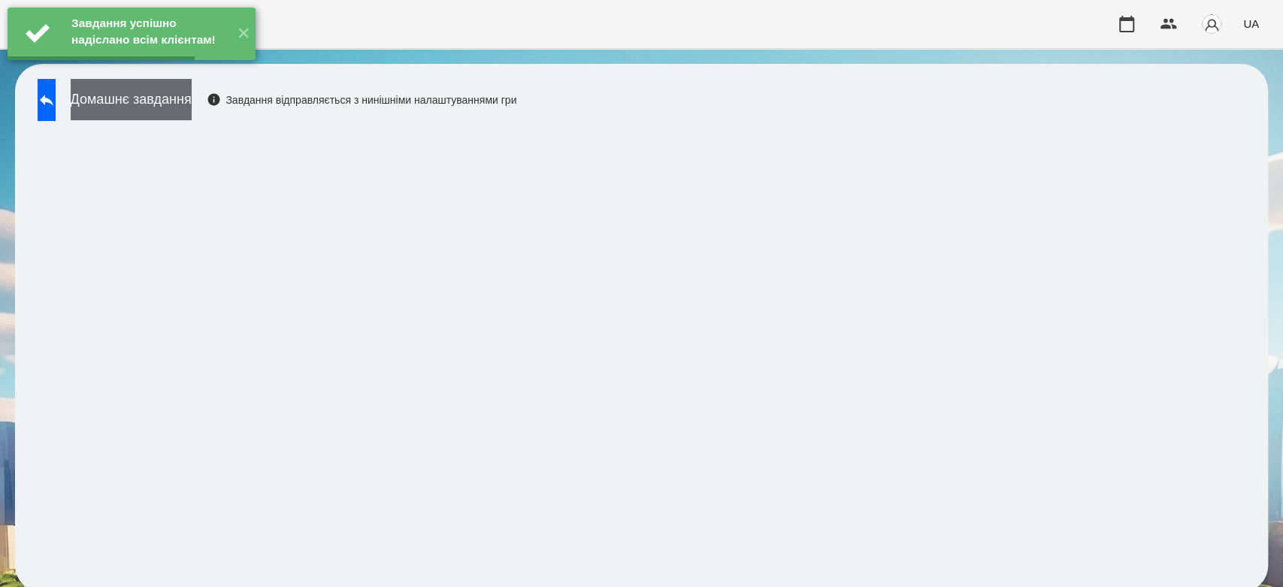
click at [179, 97] on button "Домашнє завдання" at bounding box center [131, 99] width 121 height 41
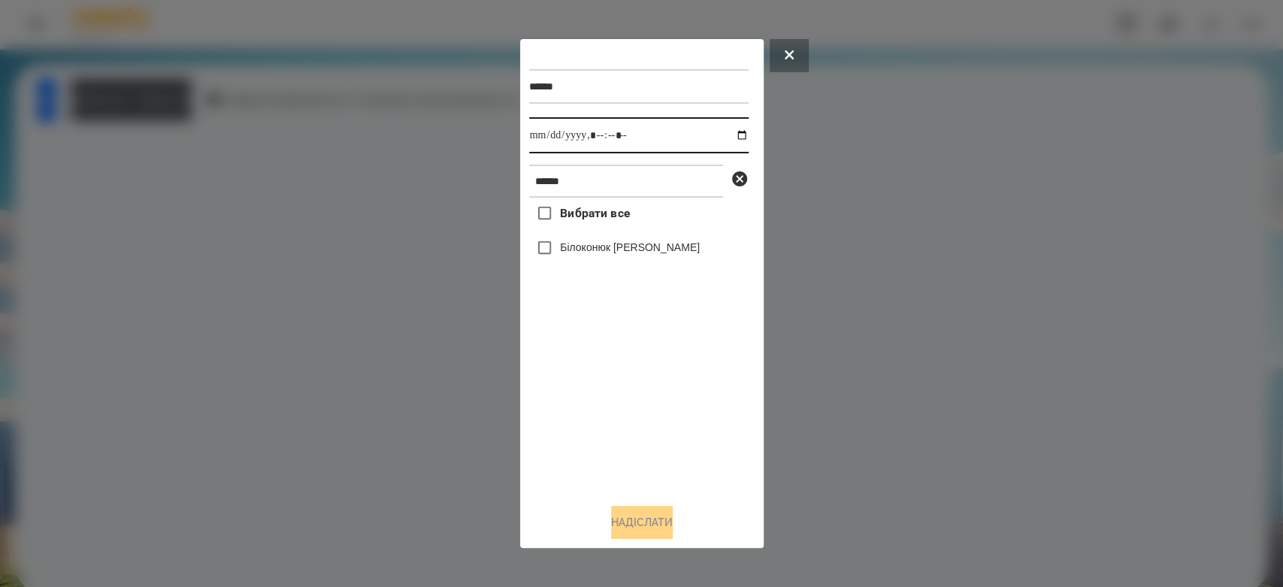
click at [732, 137] on input "datetime-local" at bounding box center [639, 135] width 220 height 36
type input "**********"
click at [676, 450] on div "Вибрати все Білоконюк Богдан" at bounding box center [639, 345] width 220 height 294
click at [637, 246] on label "Білоконюк [PERSON_NAME]" at bounding box center [630, 247] width 140 height 15
click at [643, 524] on button "Надіслати" at bounding box center [642, 522] width 62 height 33
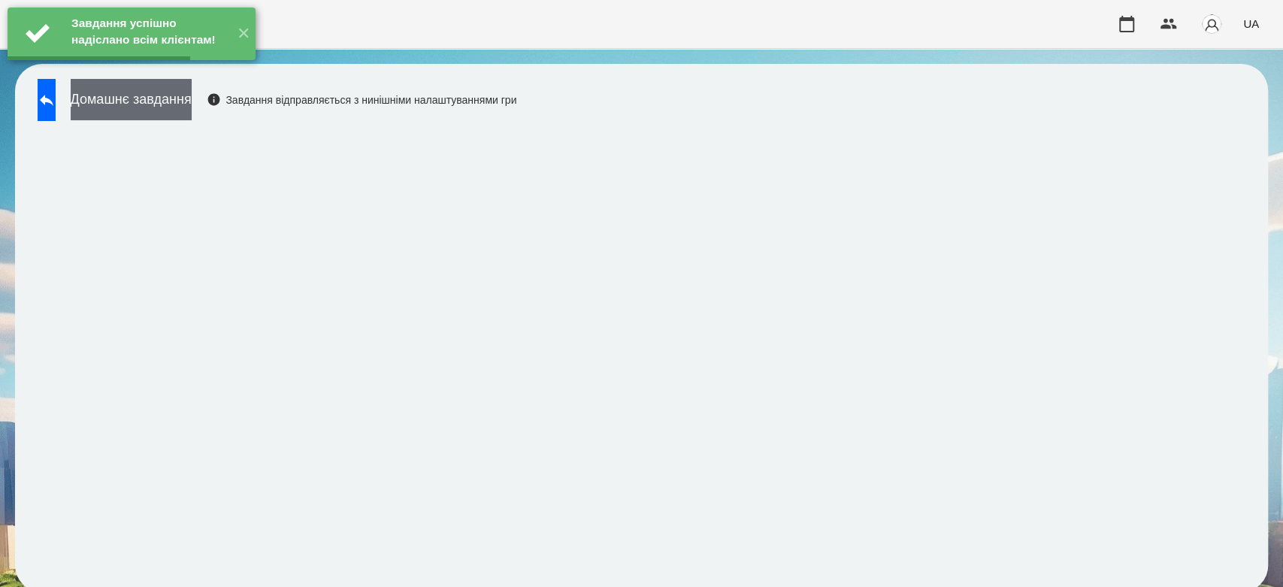
click at [192, 99] on button "Домашнє завдання" at bounding box center [131, 99] width 121 height 41
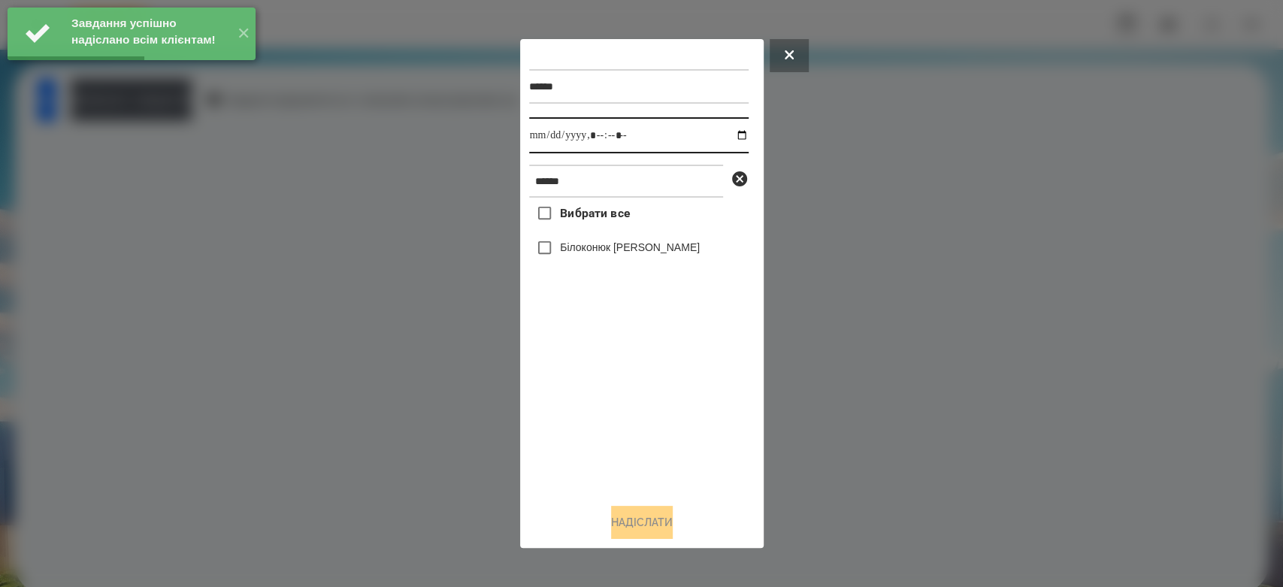
click at [718, 129] on input "datetime-local" at bounding box center [639, 135] width 220 height 36
click at [737, 137] on input "datetime-local" at bounding box center [639, 135] width 220 height 36
type input "**********"
click at [632, 239] on div "Білоконюк [PERSON_NAME]" at bounding box center [639, 248] width 220 height 32
click at [634, 251] on label "Білоконюк [PERSON_NAME]" at bounding box center [630, 247] width 140 height 15
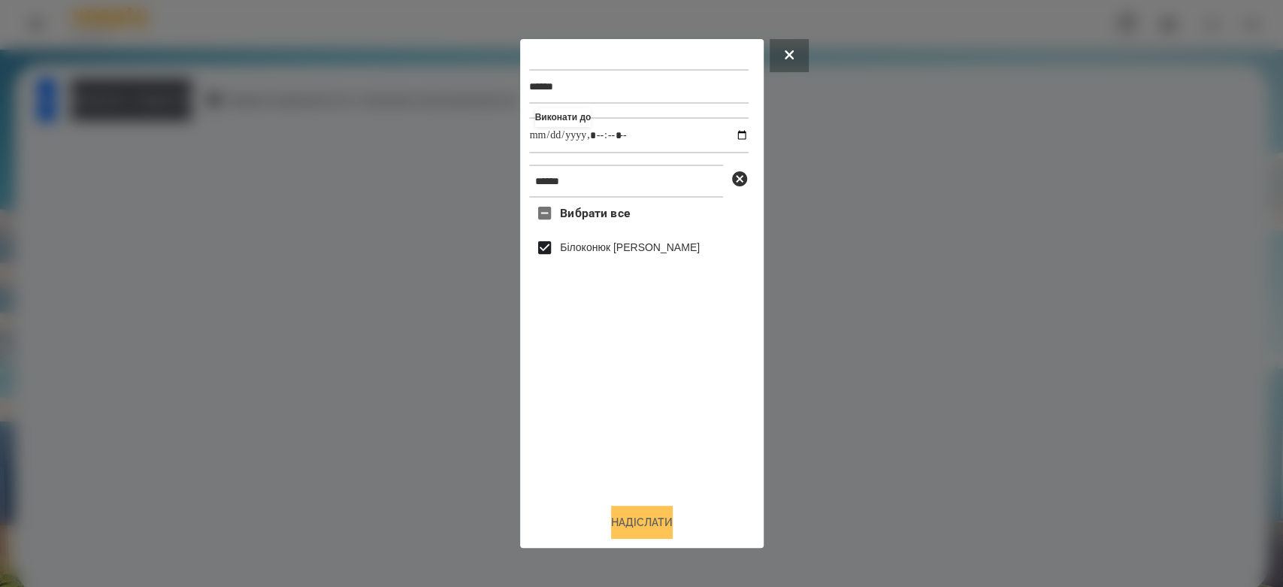
click at [654, 528] on button "Надіслати" at bounding box center [642, 522] width 62 height 33
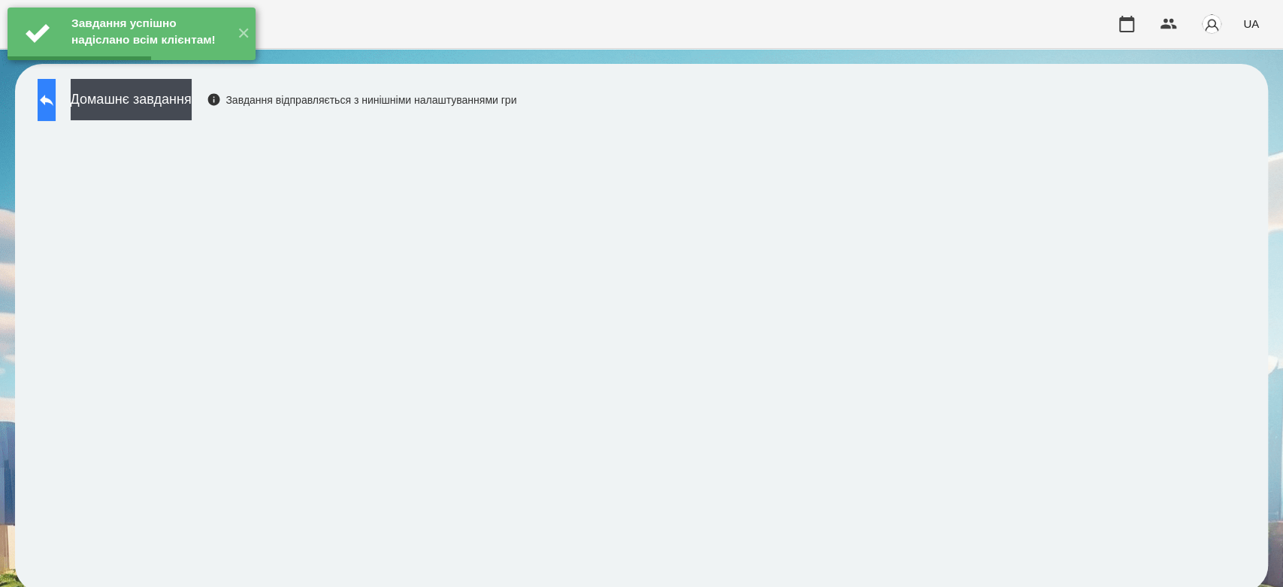
click at [56, 92] on button at bounding box center [47, 100] width 18 height 42
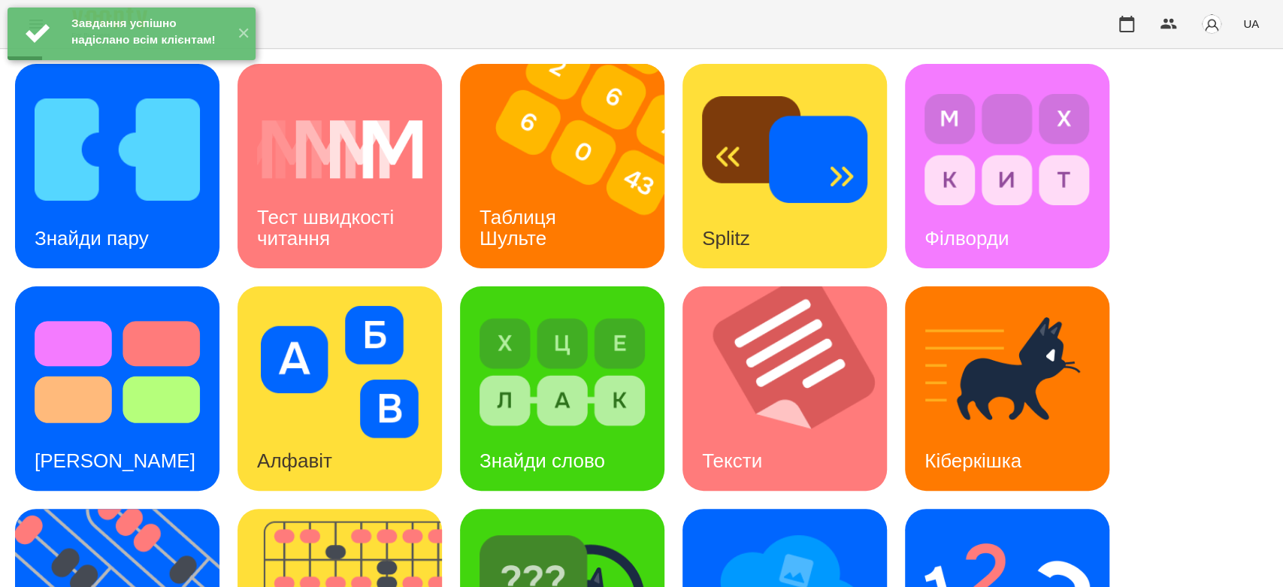
scroll to position [363, 0]
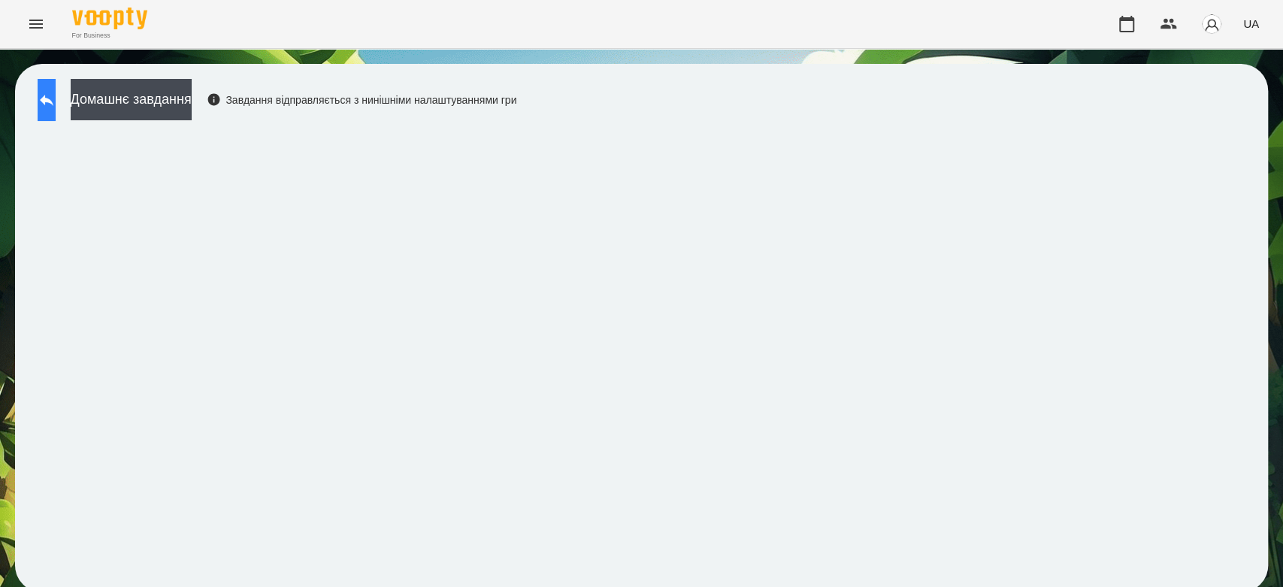
click at [56, 106] on icon at bounding box center [47, 100] width 18 height 18
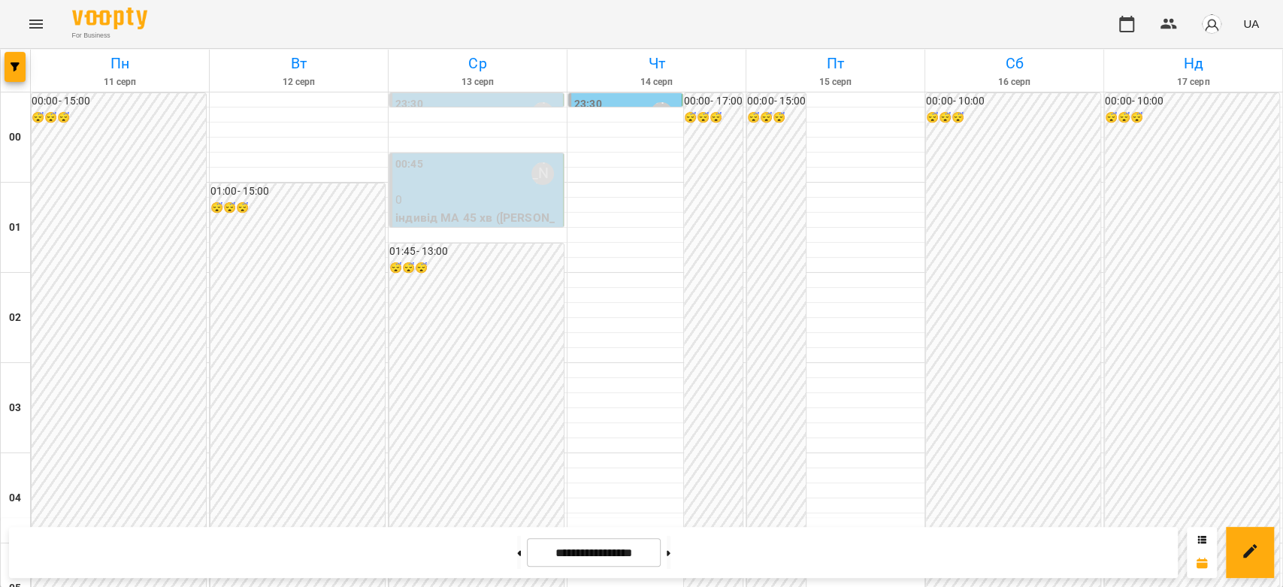
scroll to position [1487, 0]
click at [52, 23] on button "Menu" at bounding box center [36, 24] width 36 height 36
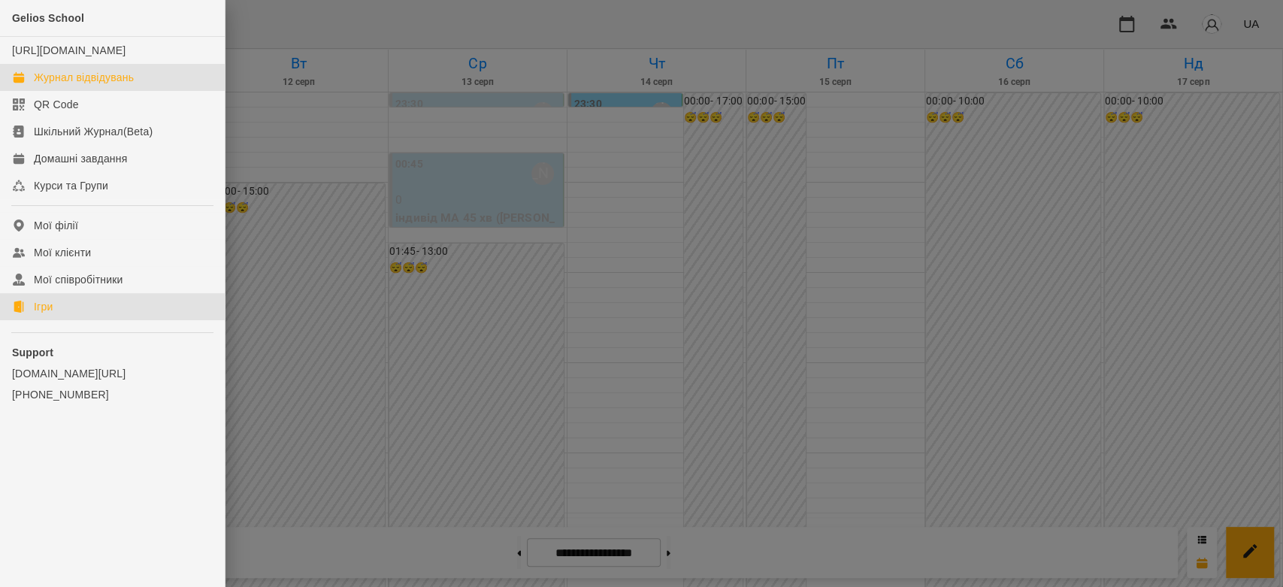
click at [99, 320] on link "Ігри" at bounding box center [112, 306] width 225 height 27
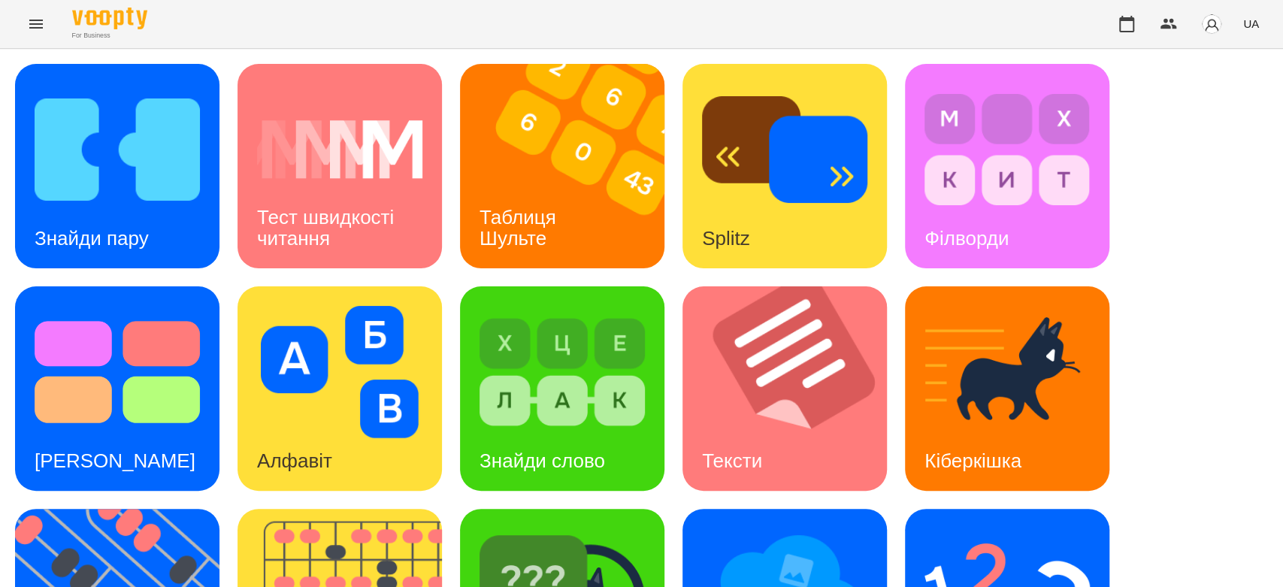
scroll to position [250, 0]
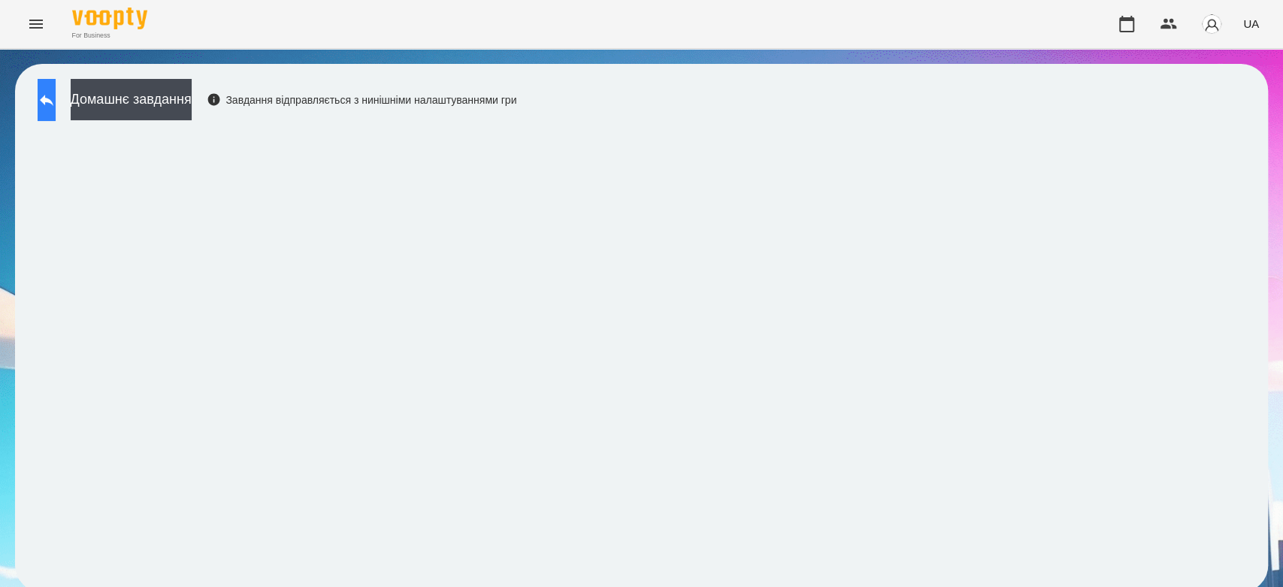
click at [56, 110] on button at bounding box center [47, 100] width 18 height 42
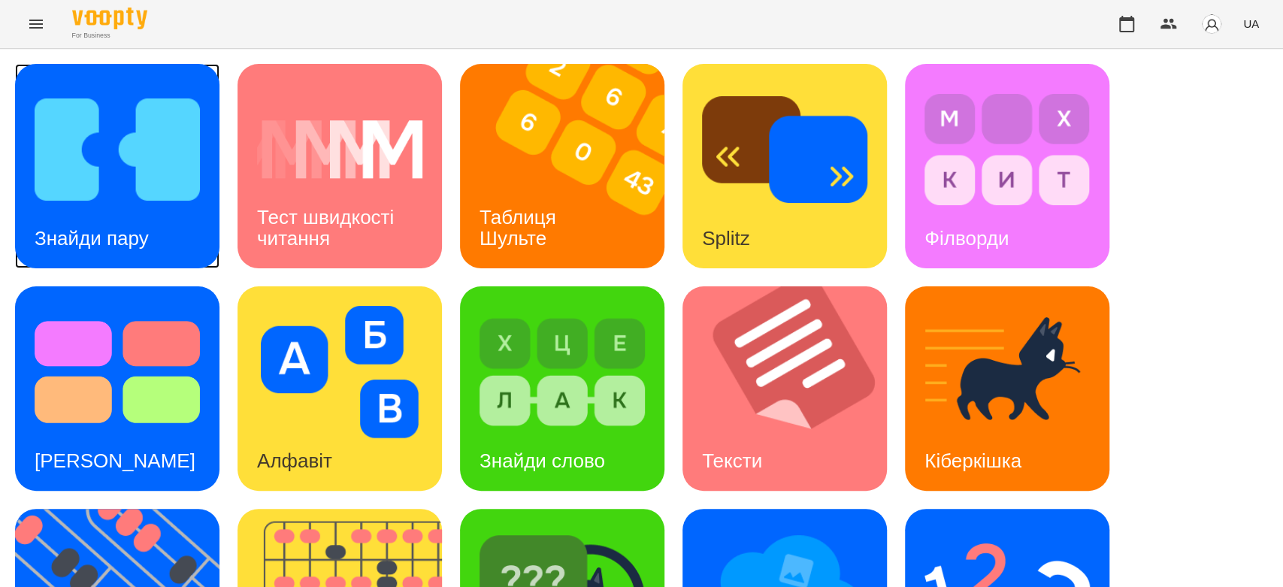
click at [148, 180] on img at bounding box center [117, 149] width 165 height 132
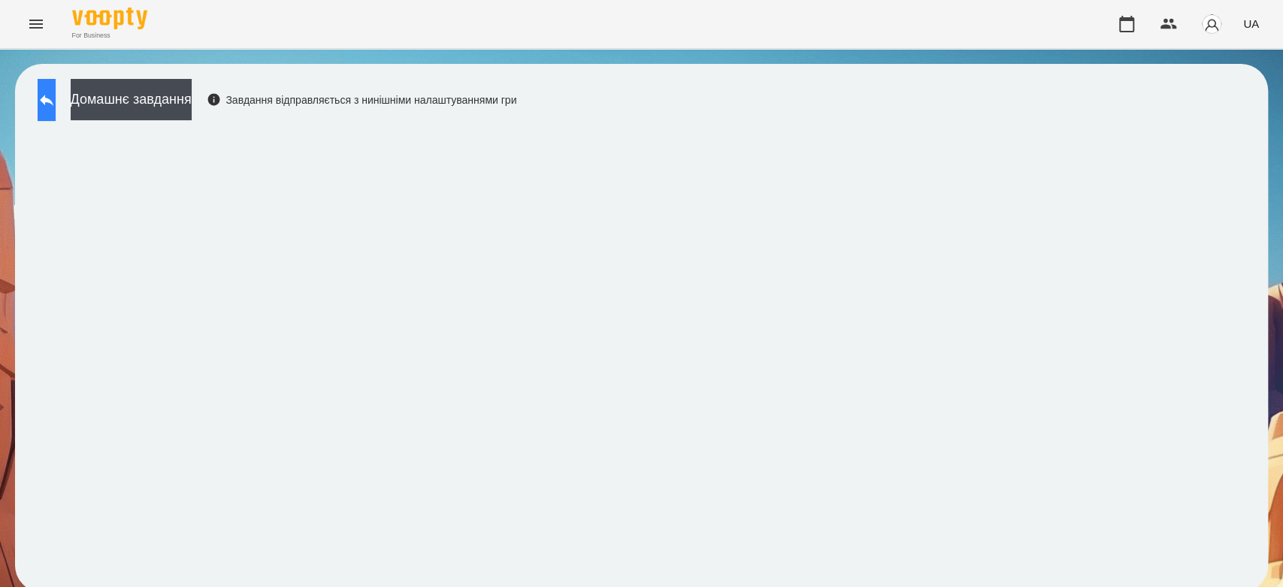
click at [50, 117] on button at bounding box center [47, 100] width 18 height 42
